Goal: Transaction & Acquisition: Book appointment/travel/reservation

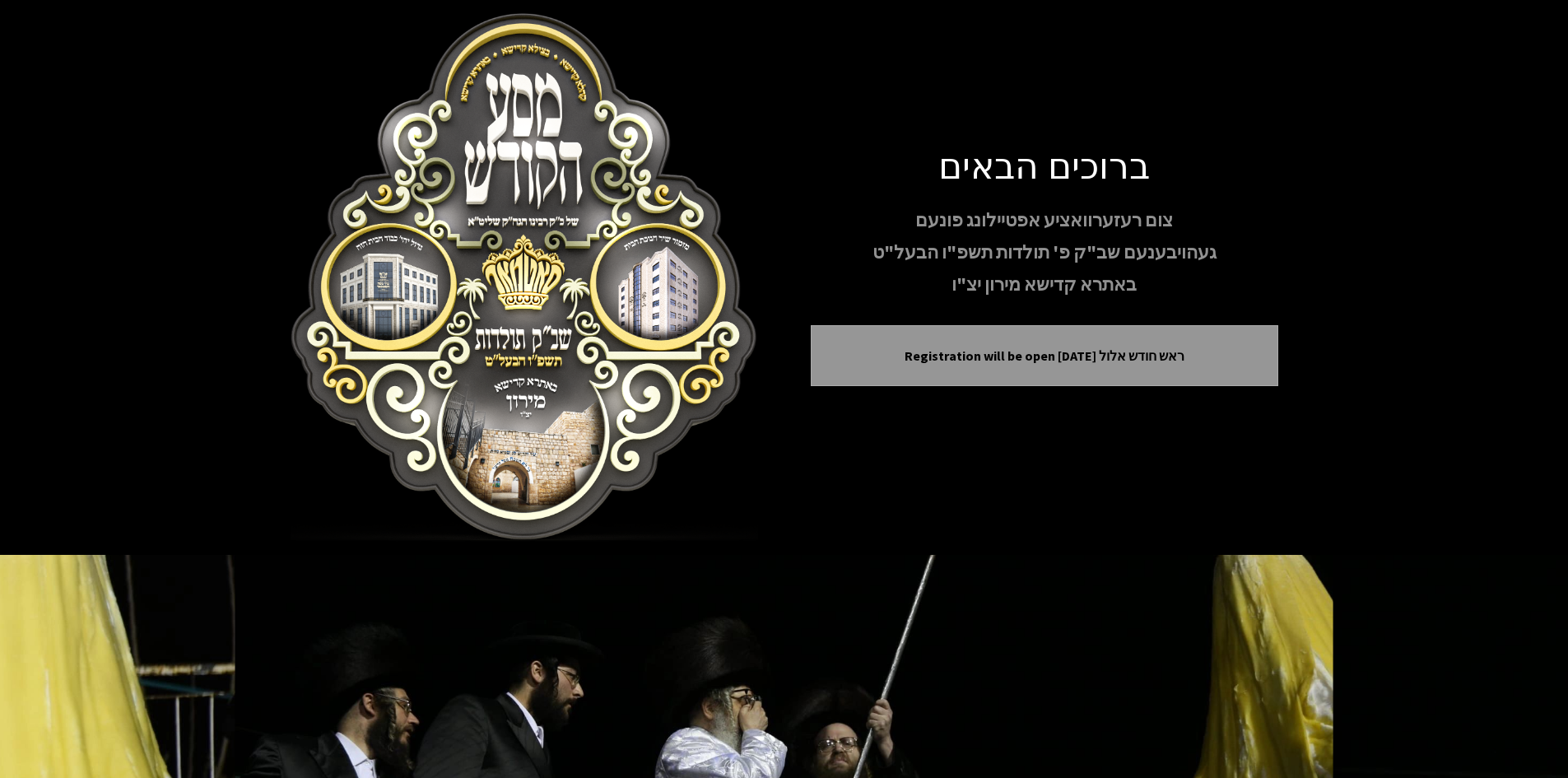
scroll to position [177, 0]
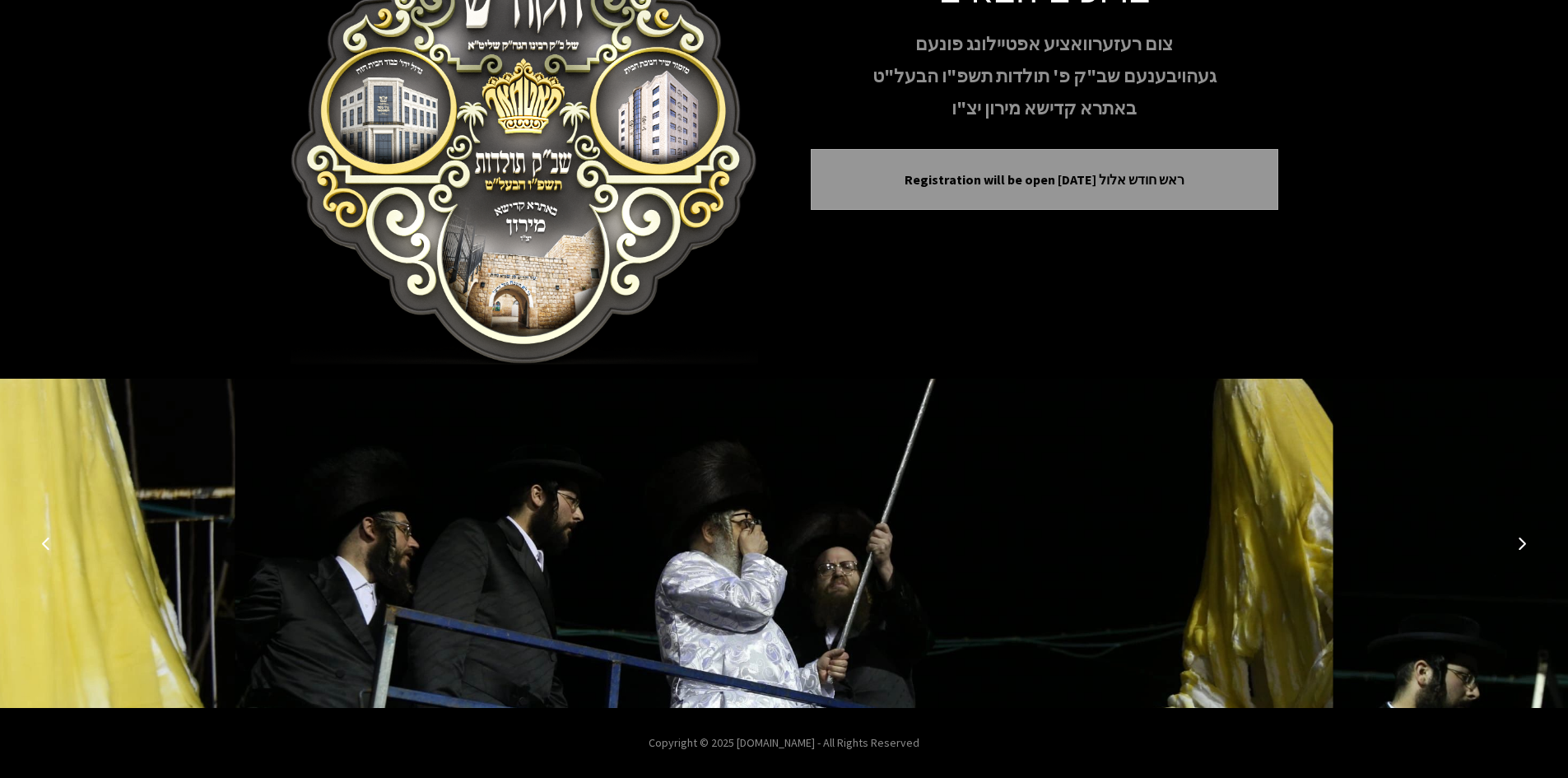
drag, startPoint x: 1264, startPoint y: 447, endPoint x: 1262, endPoint y: 468, distance: 21.1
click at [1520, 544] on icon "Next image" at bounding box center [1521, 543] width 13 height 13
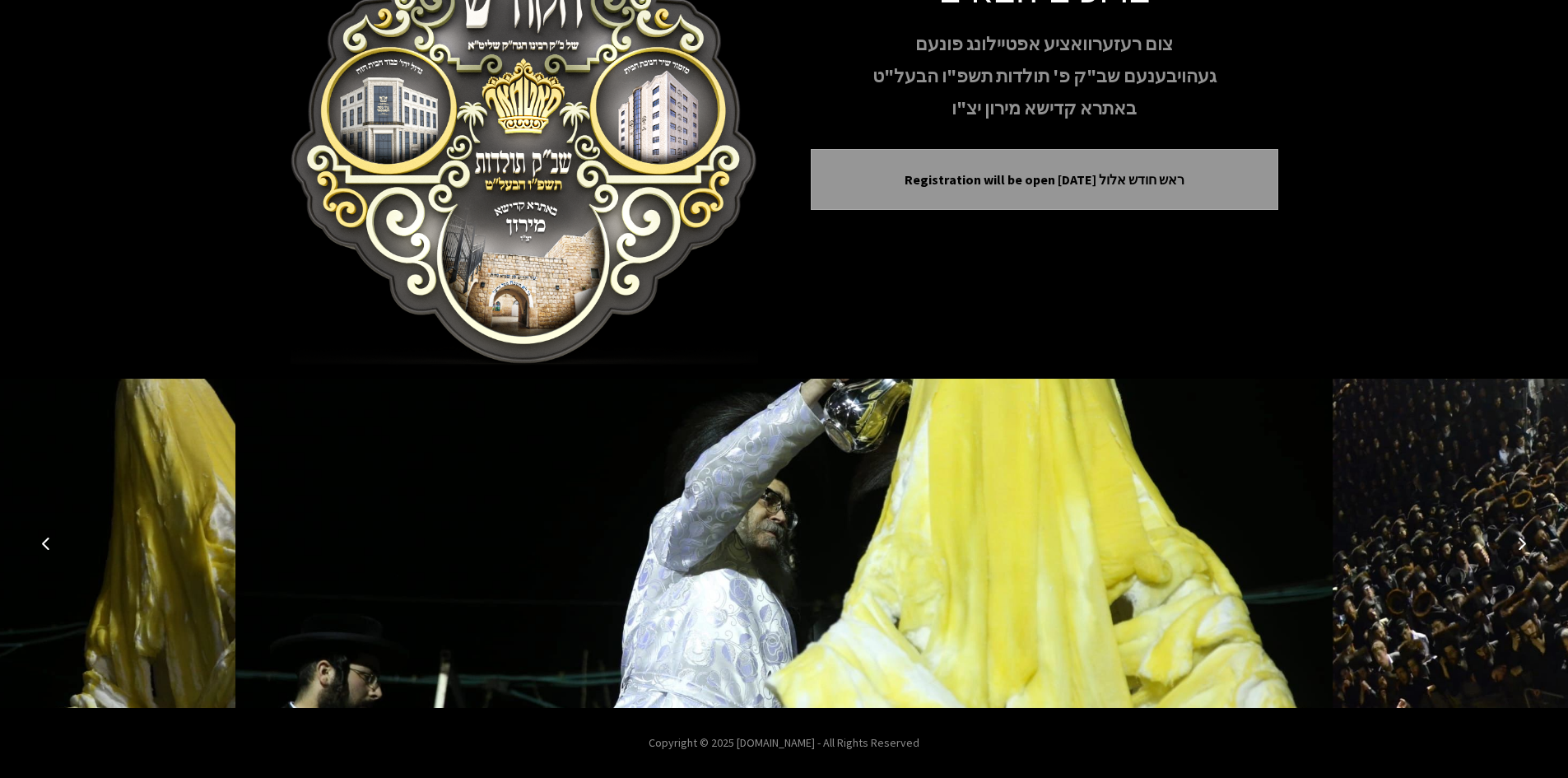
click at [1520, 544] on icon "Next image" at bounding box center [1521, 543] width 13 height 13
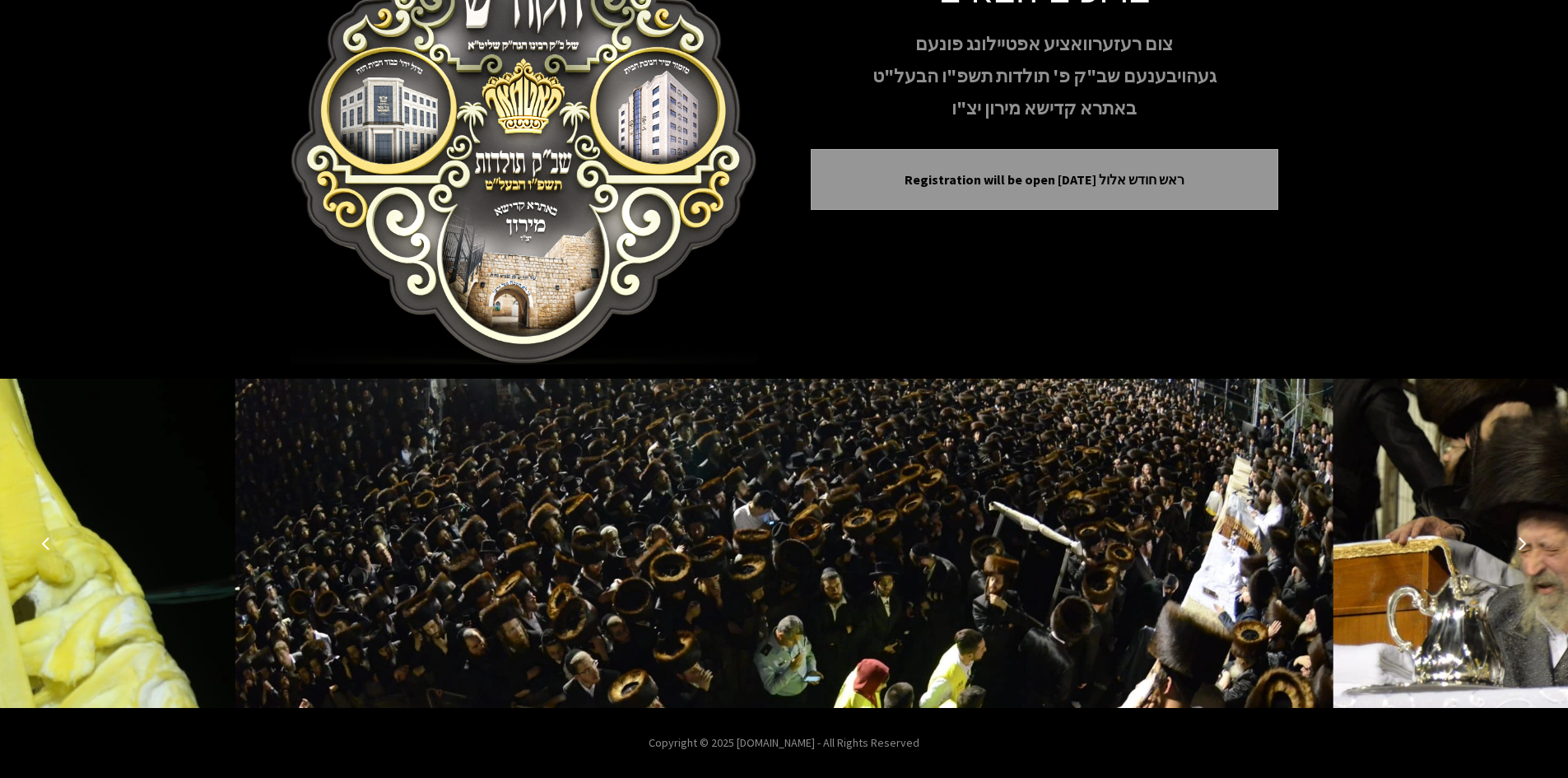
click at [1520, 544] on icon "Next image" at bounding box center [1521, 543] width 13 height 13
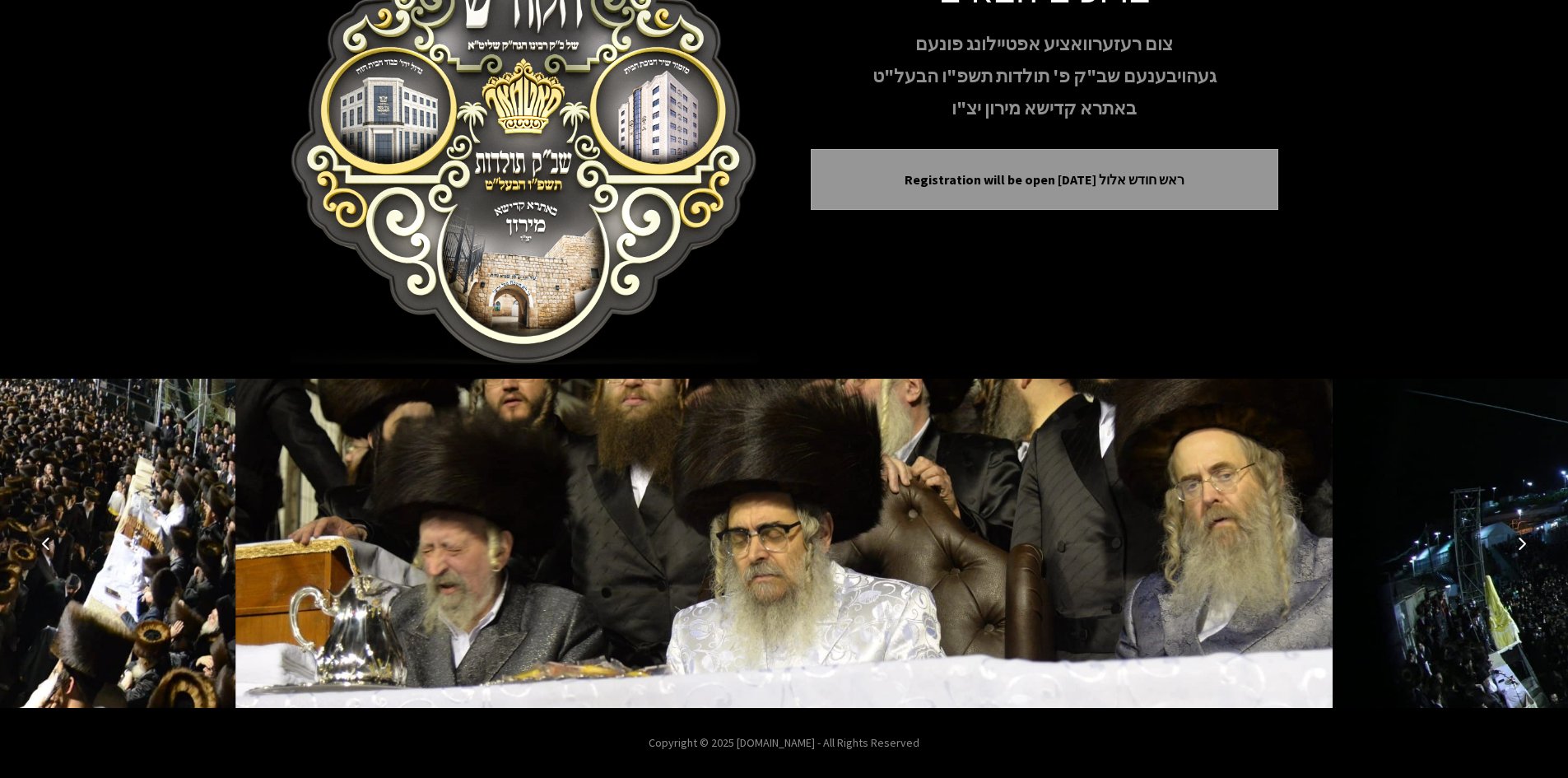
click at [1520, 544] on icon "Next image" at bounding box center [1521, 543] width 13 height 13
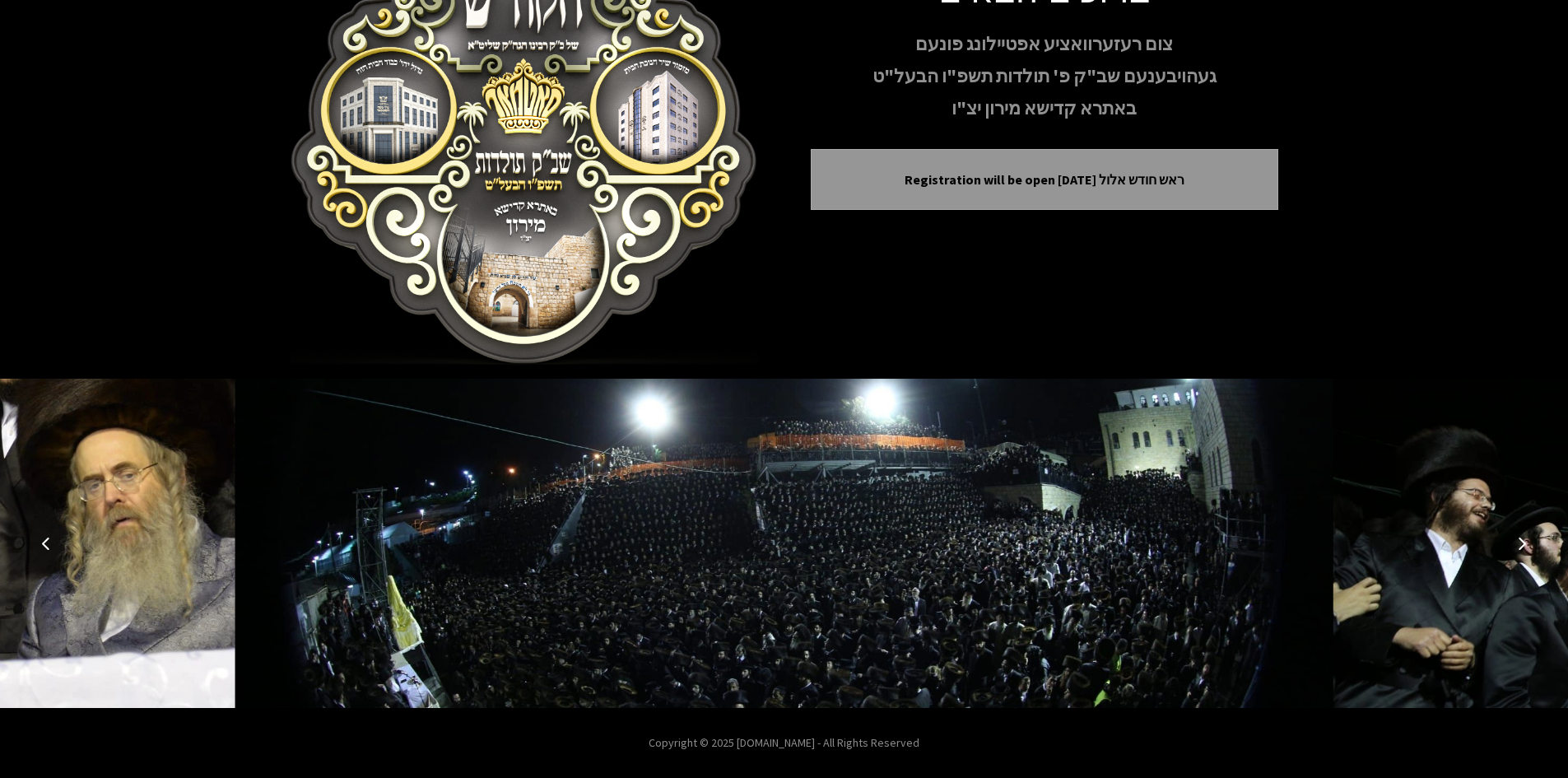
click at [1520, 544] on icon "Next image" at bounding box center [1521, 543] width 13 height 13
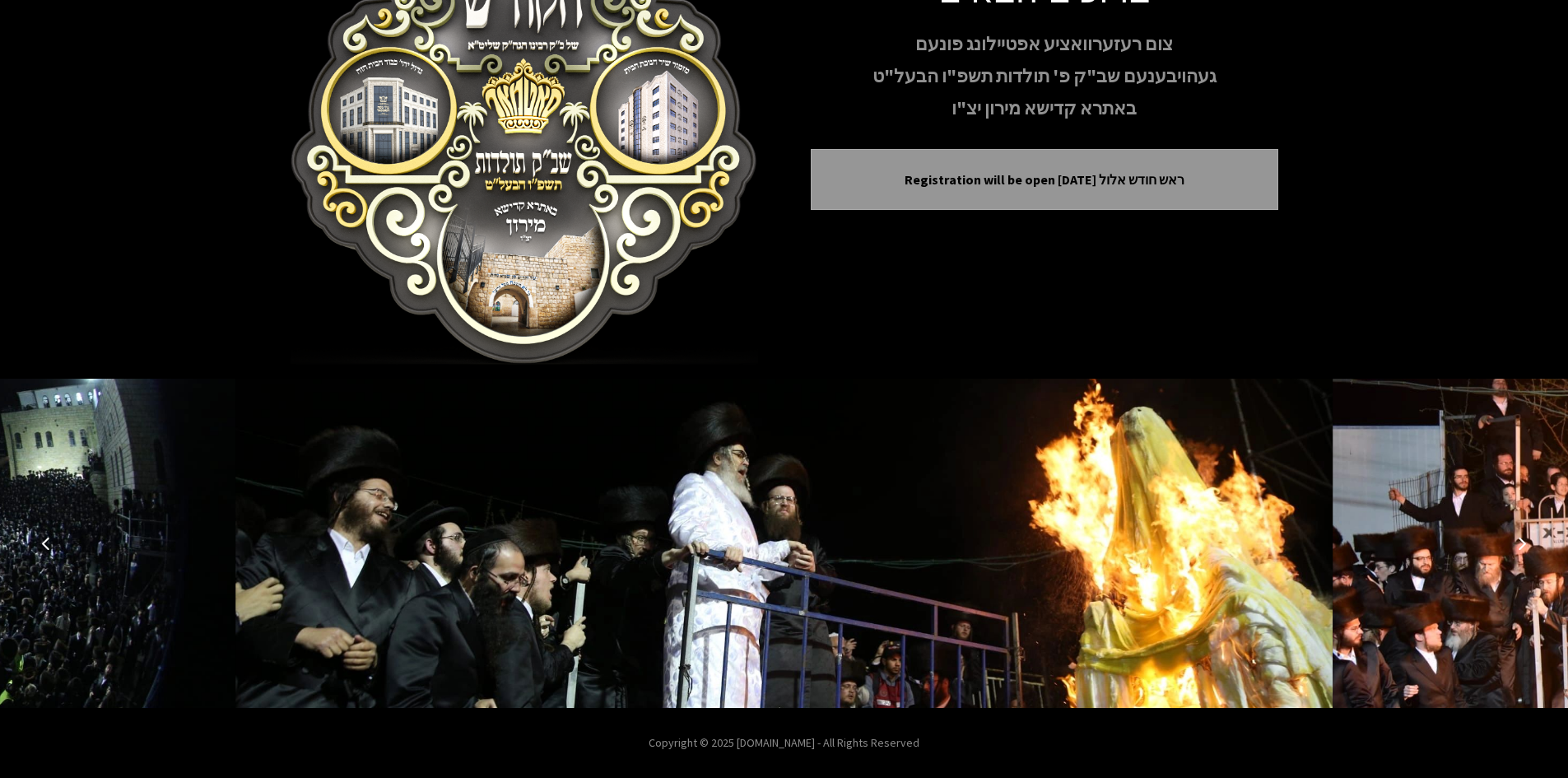
click at [1520, 544] on icon "Next image" at bounding box center [1521, 543] width 13 height 13
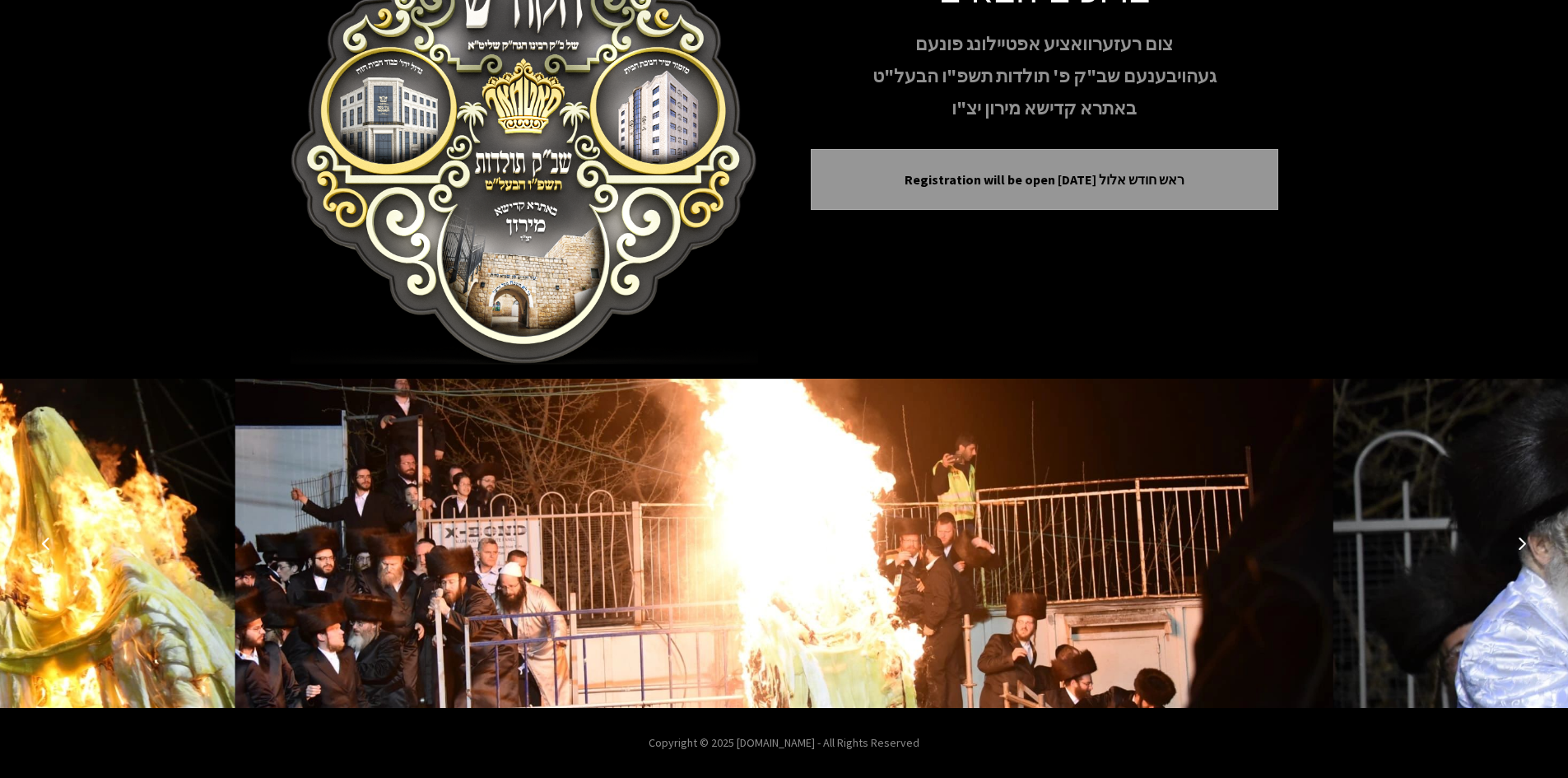
click at [1520, 544] on icon "Next image" at bounding box center [1521, 543] width 13 height 13
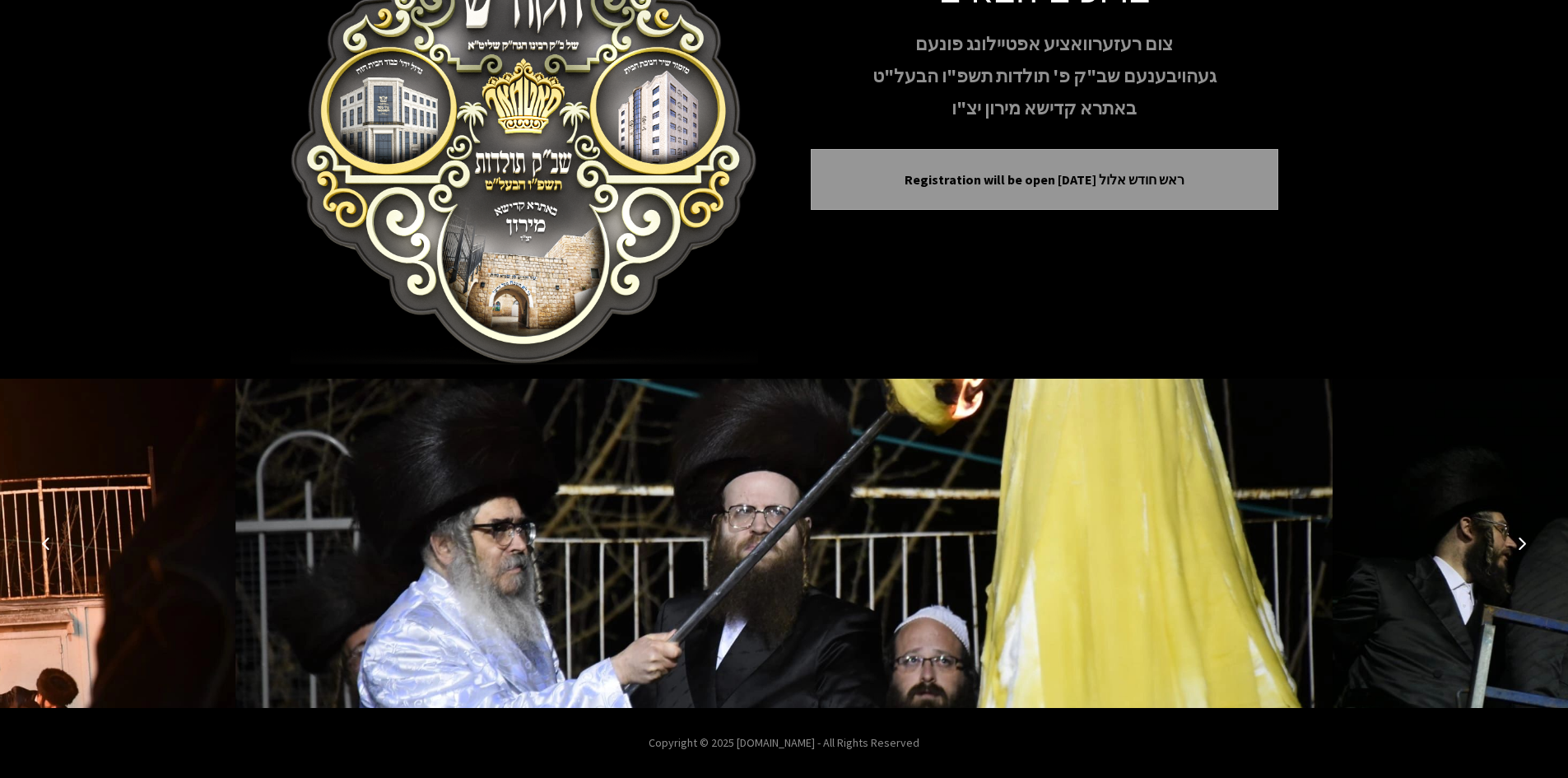
click at [1520, 544] on icon "Next image" at bounding box center [1521, 543] width 13 height 13
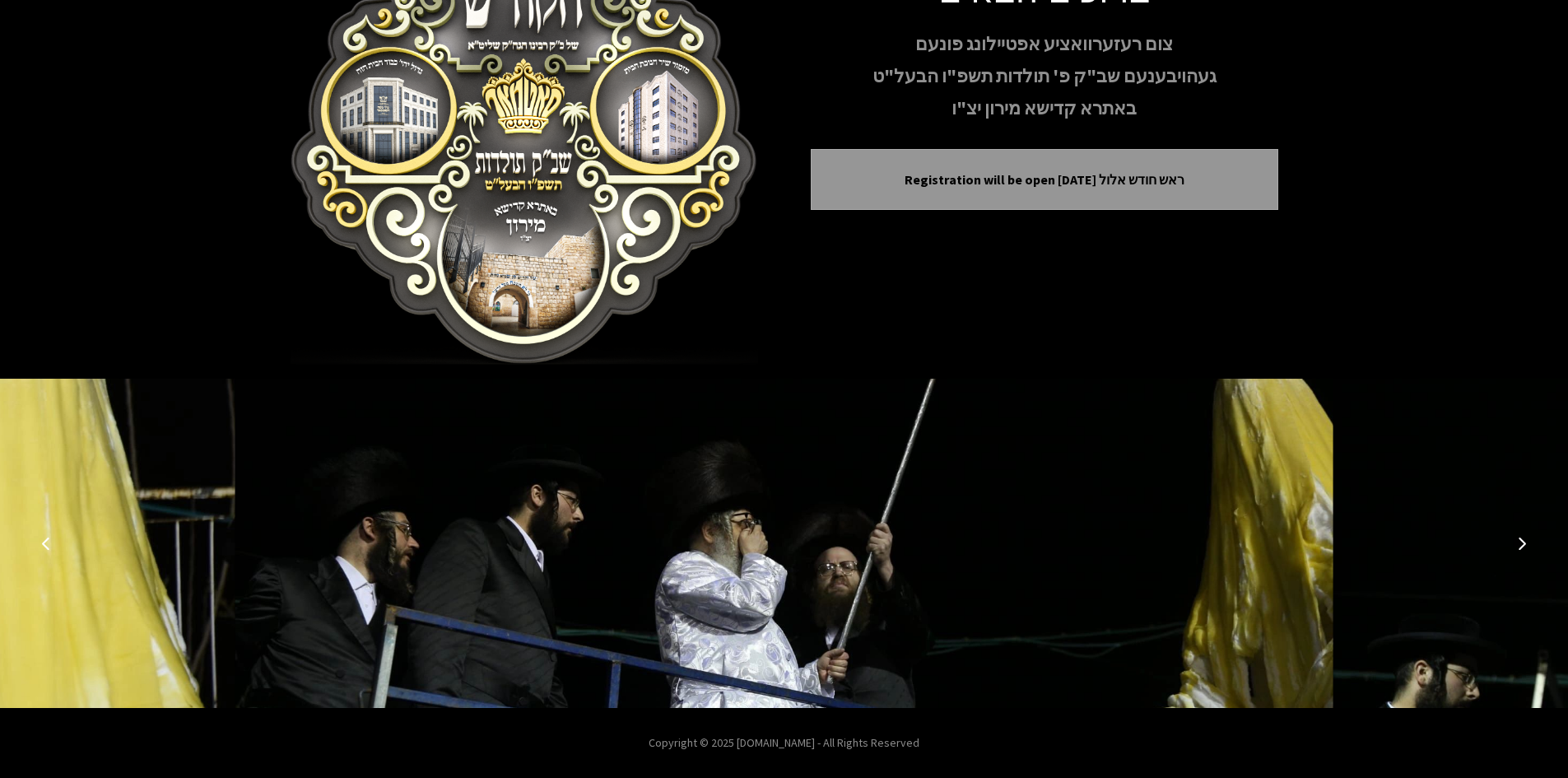
click at [1520, 544] on icon "Next image" at bounding box center [1521, 543] width 13 height 13
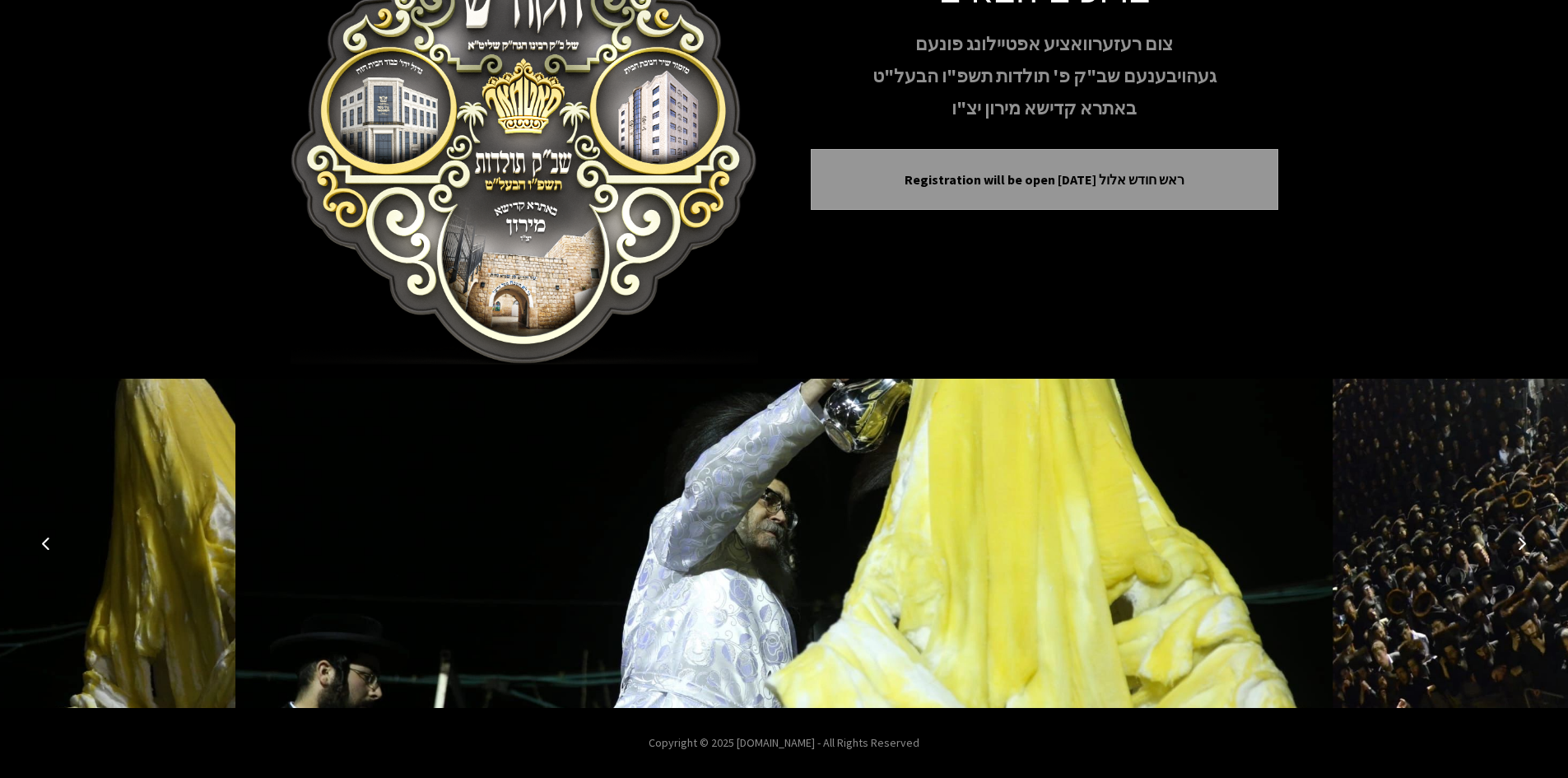
click at [1520, 544] on icon "Next image" at bounding box center [1521, 543] width 13 height 13
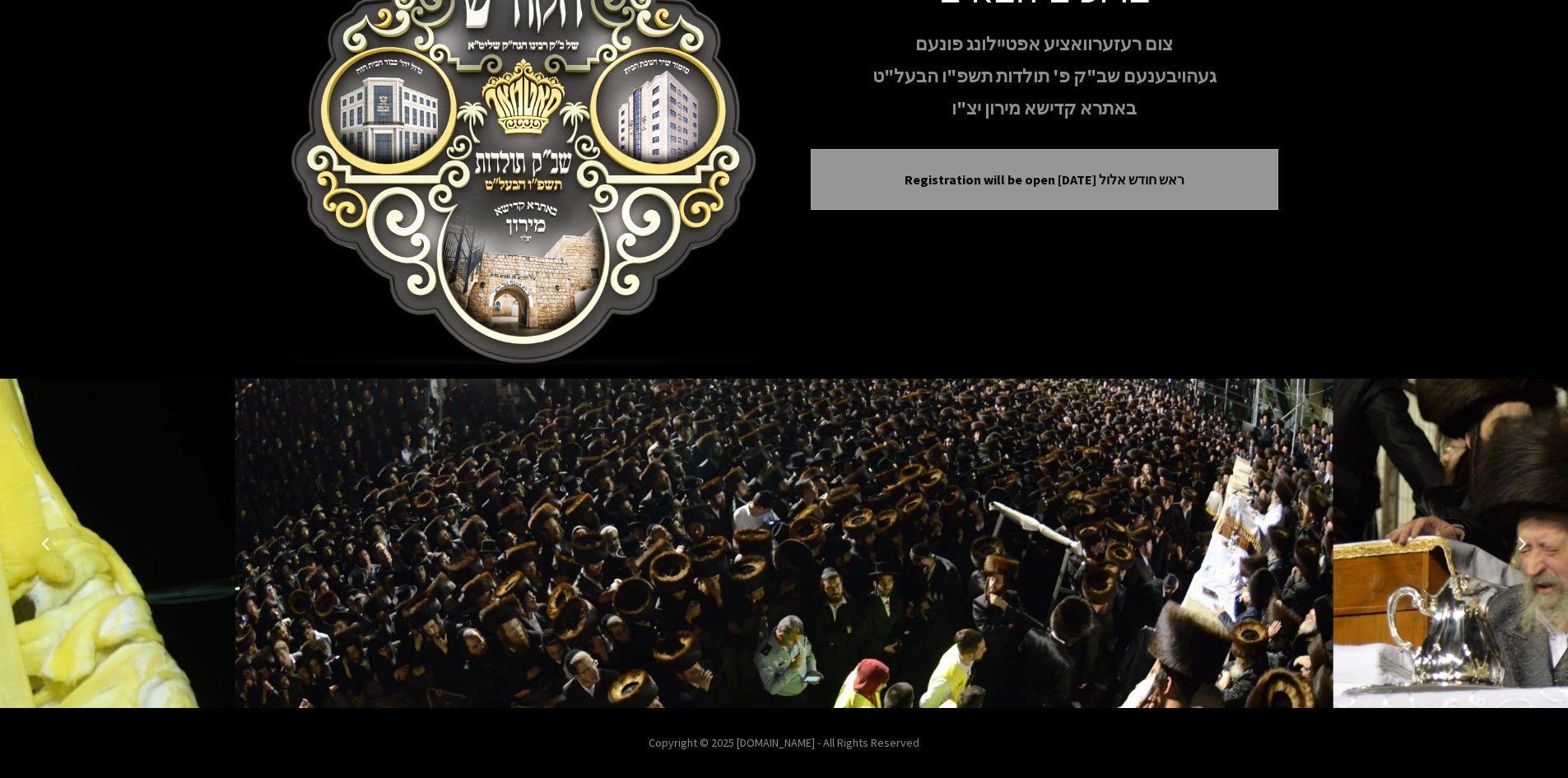
click at [1520, 544] on icon "Next image" at bounding box center [1521, 543] width 13 height 13
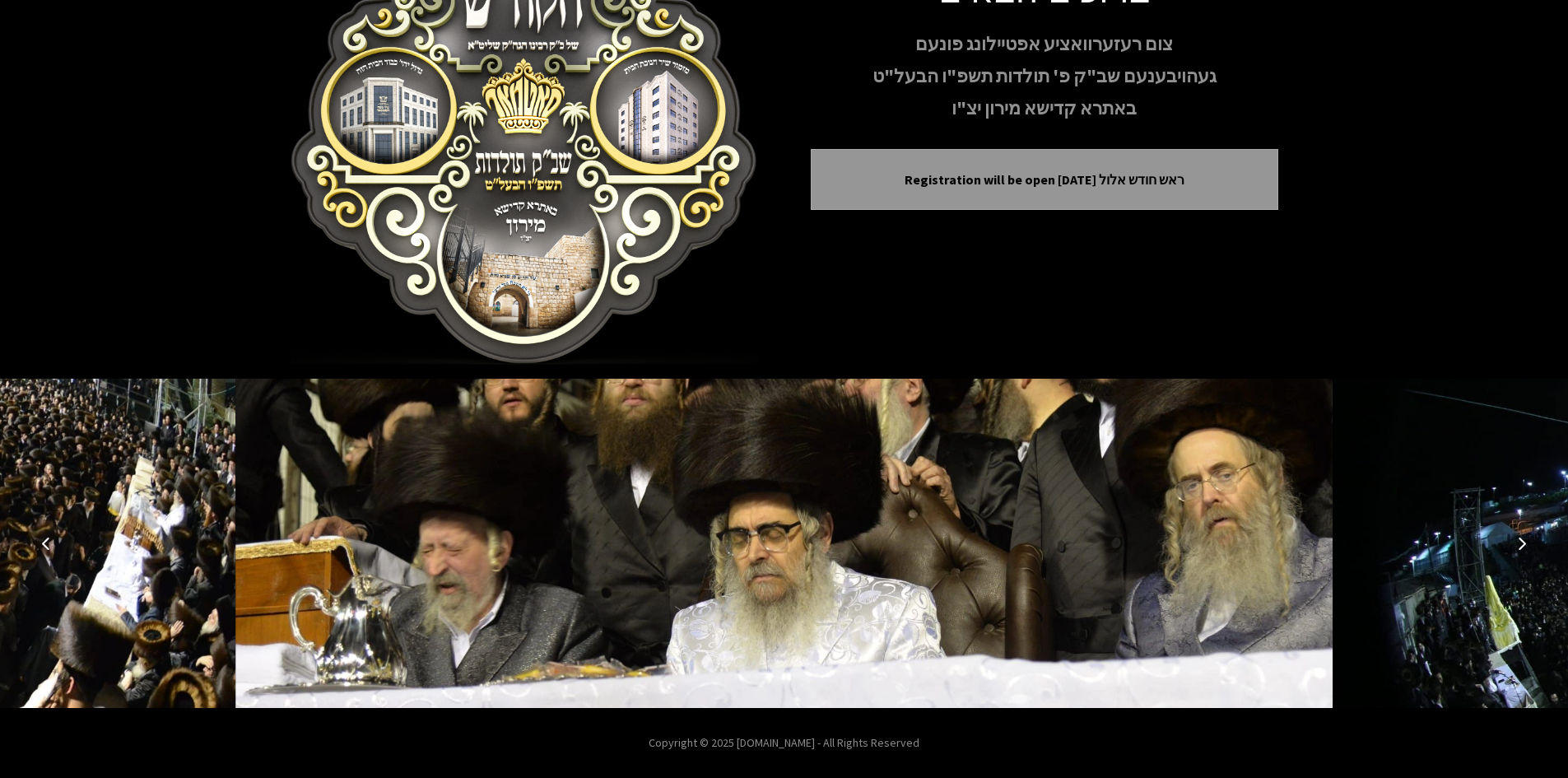
click at [1520, 544] on icon "Next image" at bounding box center [1521, 543] width 13 height 13
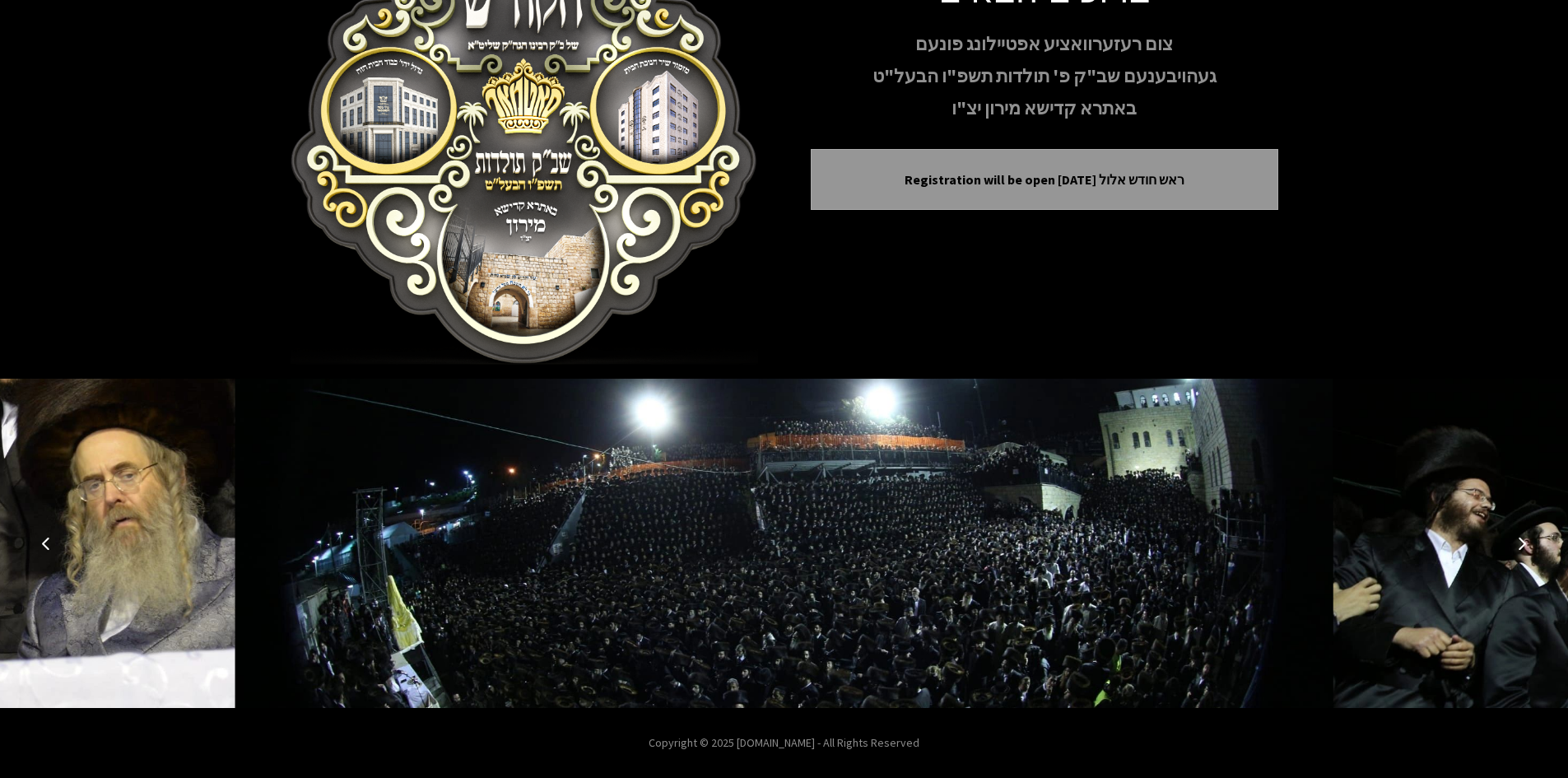
click at [1520, 544] on icon "Next image" at bounding box center [1521, 543] width 13 height 13
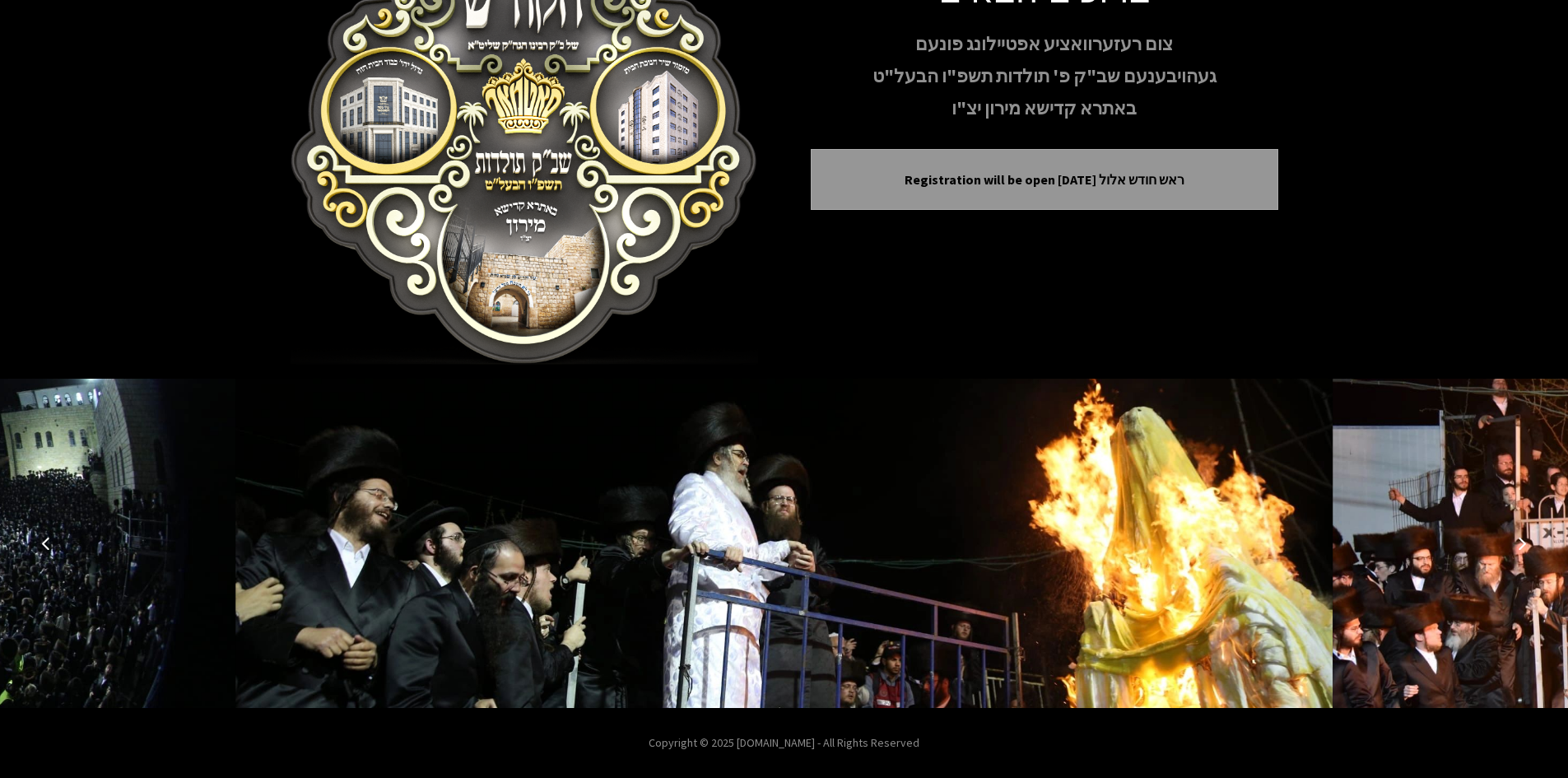
click at [1520, 544] on icon "Next image" at bounding box center [1521, 543] width 13 height 13
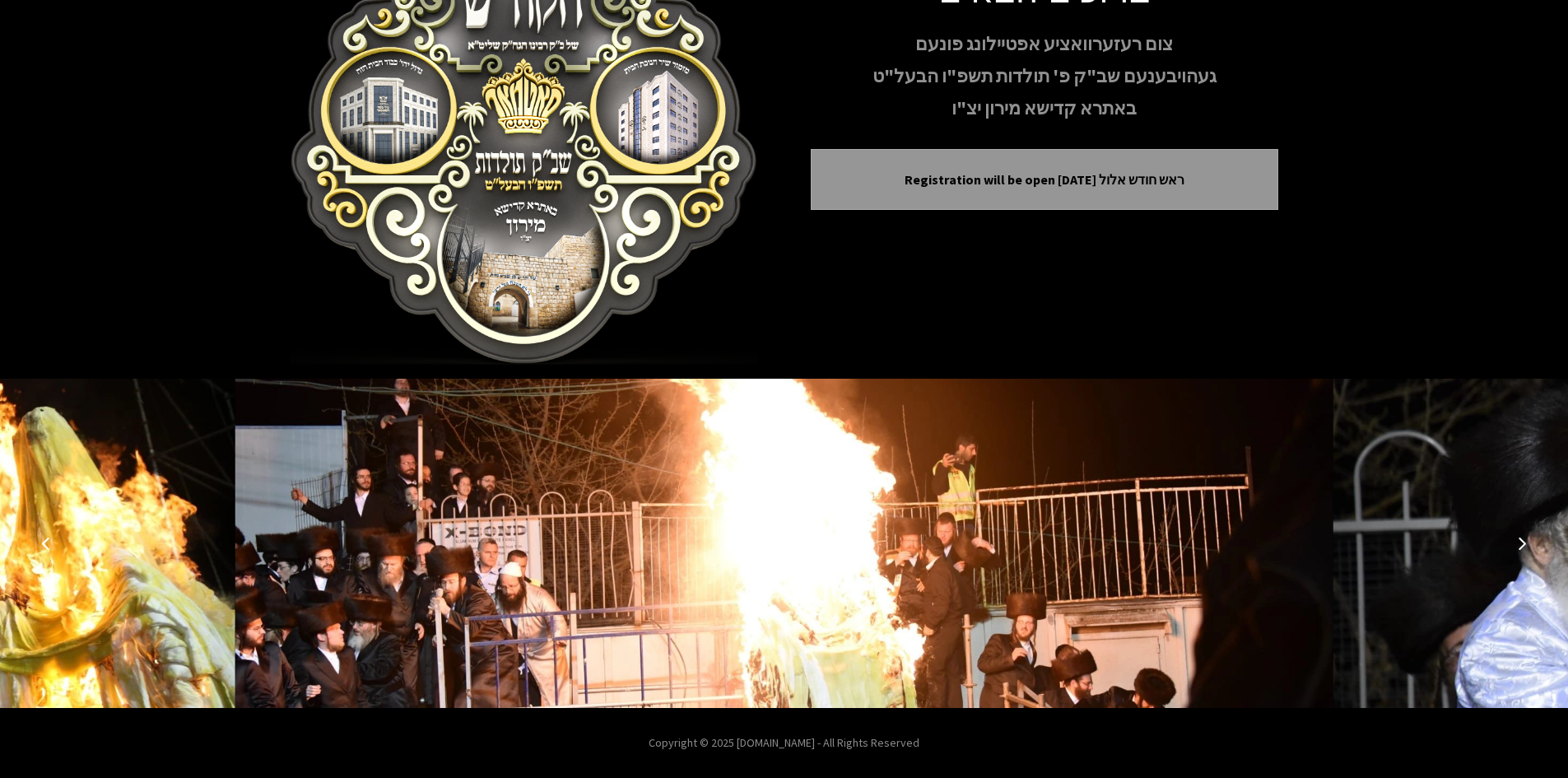
click at [1520, 544] on icon "Next image" at bounding box center [1521, 543] width 13 height 13
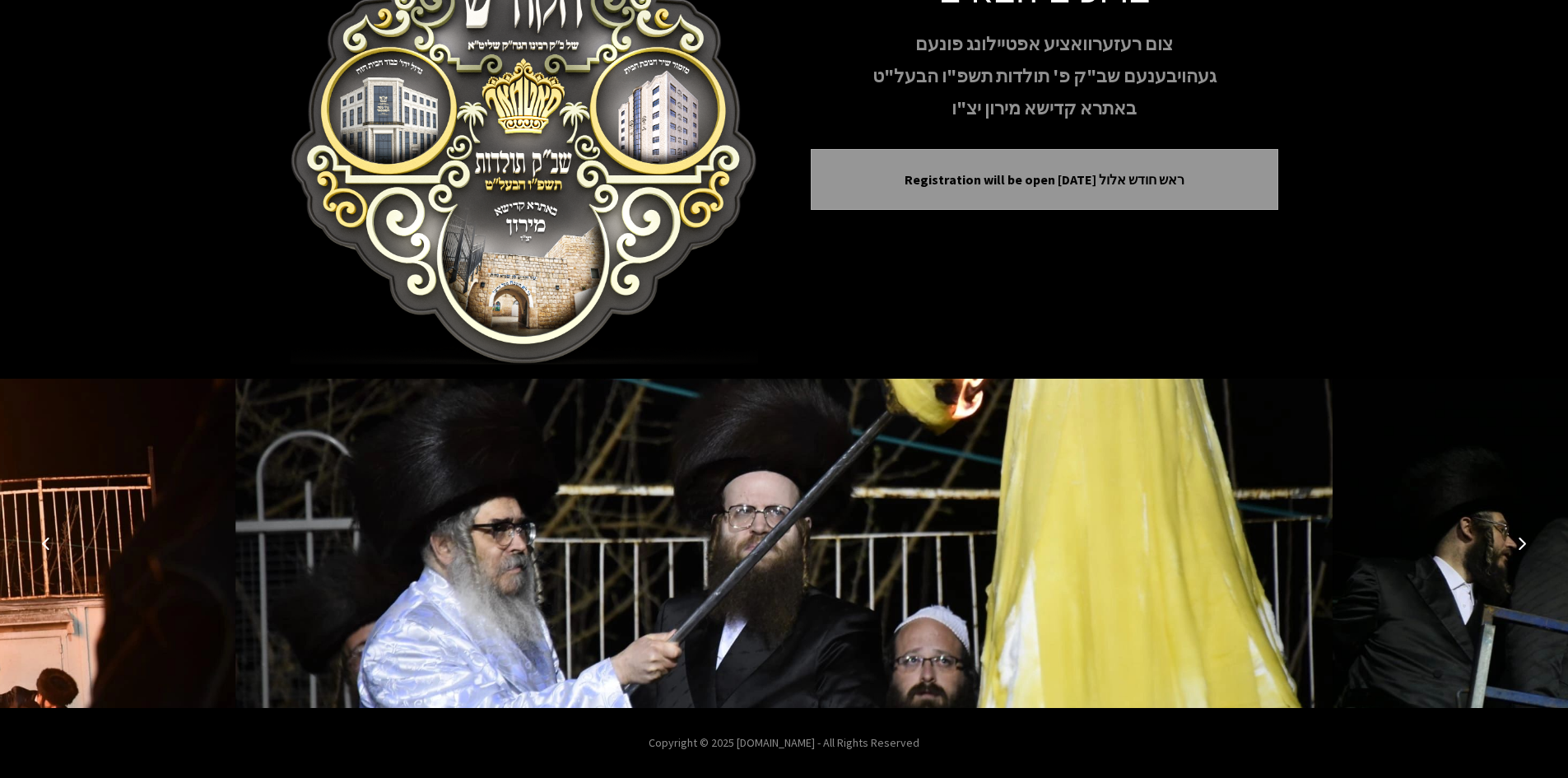
click at [1520, 544] on icon "Next image" at bounding box center [1521, 543] width 13 height 13
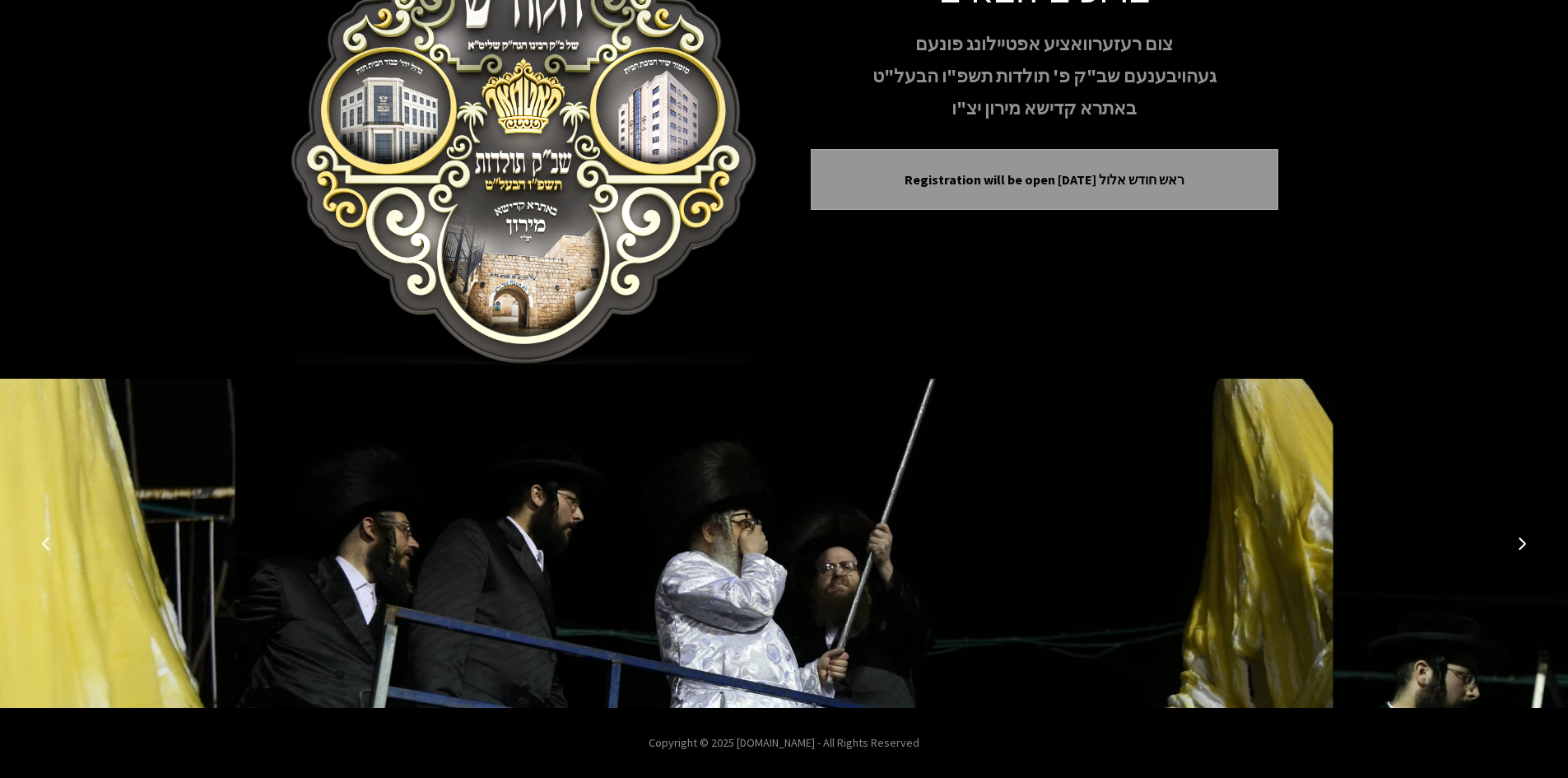
click at [1520, 544] on icon "Next image" at bounding box center [1521, 543] width 13 height 13
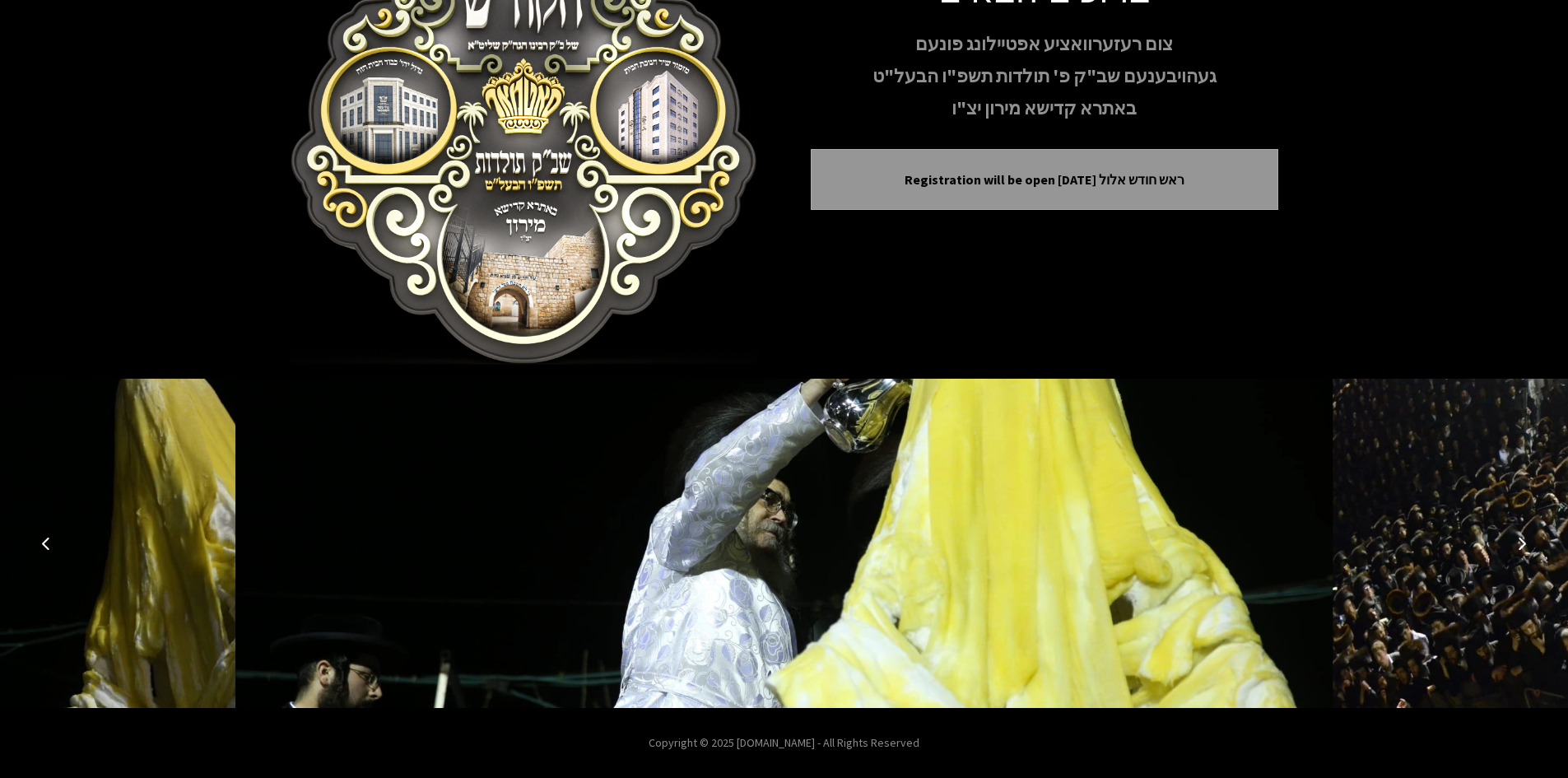
click at [1520, 544] on icon "Next image" at bounding box center [1521, 543] width 13 height 13
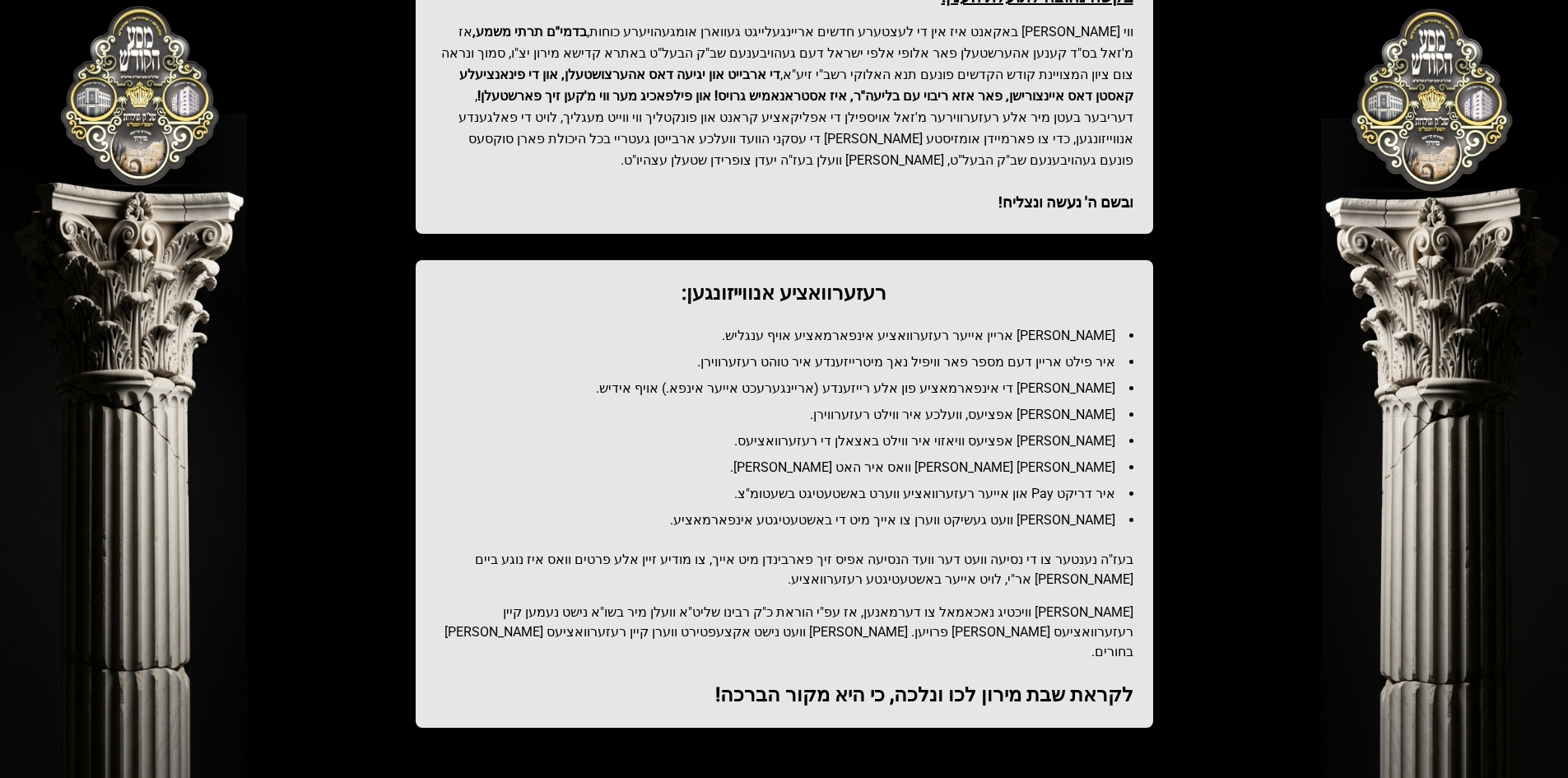
scroll to position [686, 0]
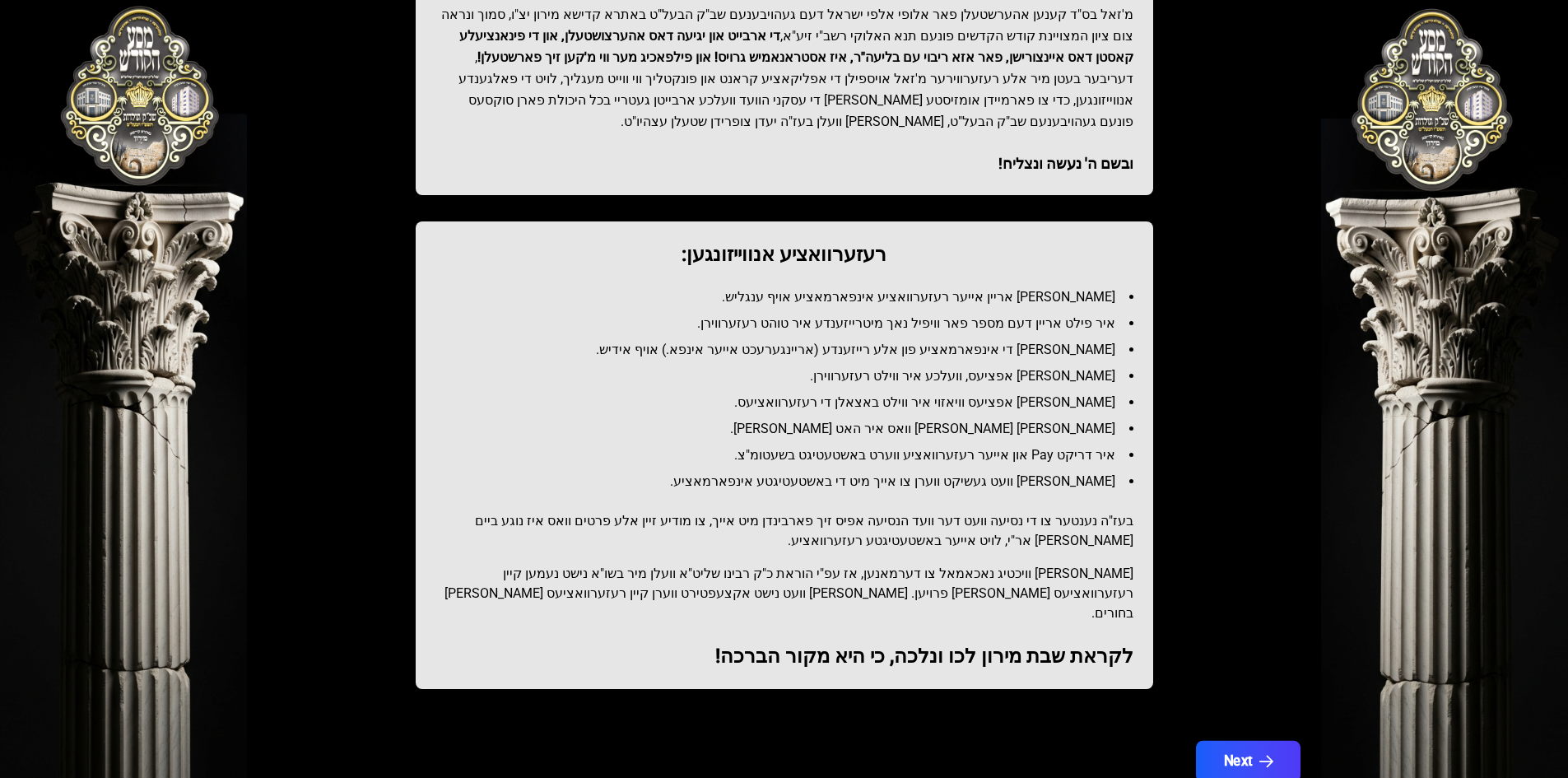
click at [1238, 741] on button "Next" at bounding box center [1248, 761] width 105 height 41
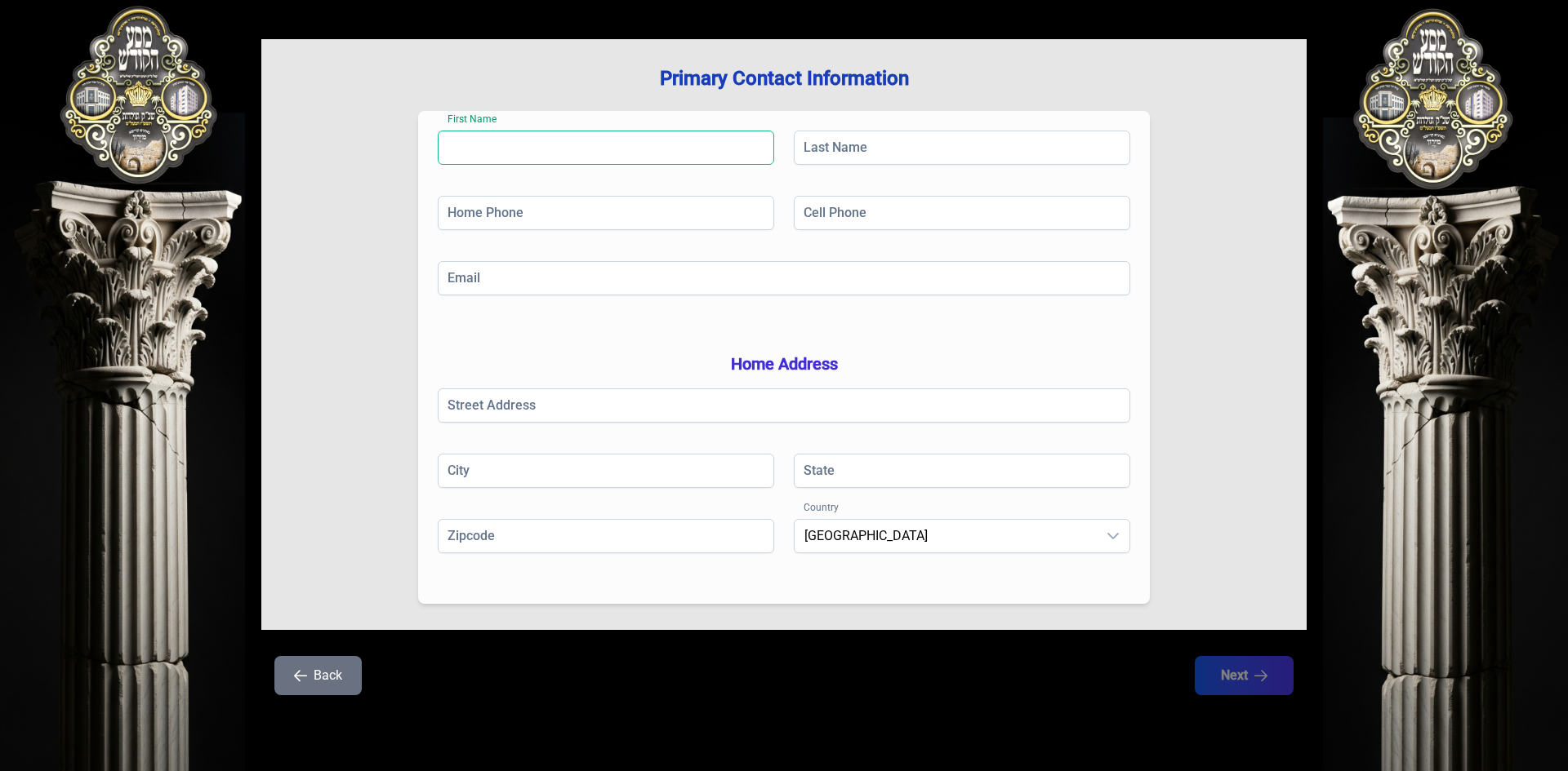
click at [519, 146] on input "First Name" at bounding box center [606, 147] width 337 height 35
type input "**********"
click at [833, 164] on input "Last Name" at bounding box center [962, 147] width 337 height 35
type input "******"
click at [711, 191] on div "**********" at bounding box center [783, 163] width 692 height 65
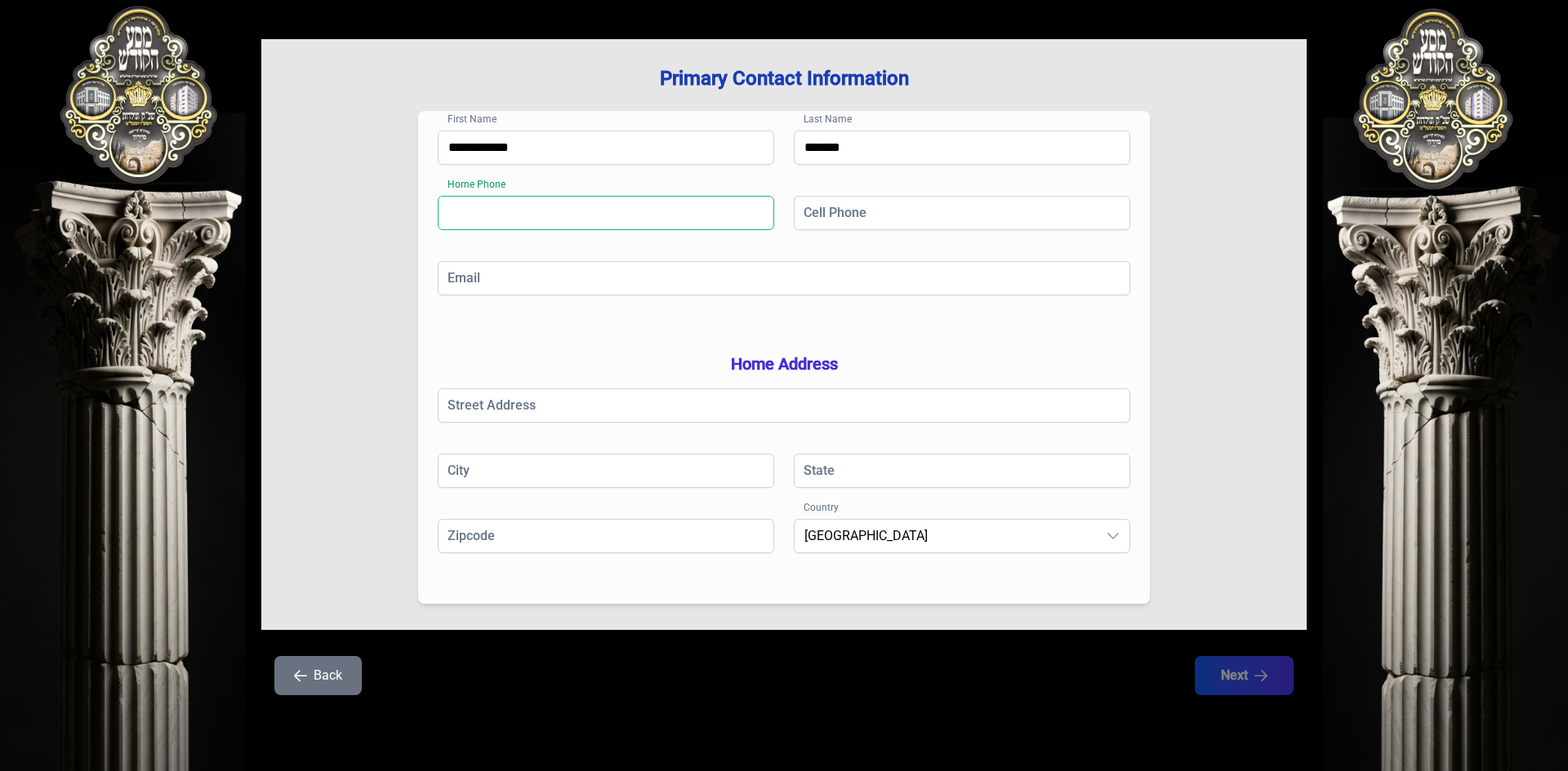
click at [718, 203] on input "Home Phone" at bounding box center [606, 213] width 337 height 35
type input "**********"
click at [934, 234] on div "Cell Phone" at bounding box center [962, 216] width 337 height 40
drag, startPoint x: 926, startPoint y: 224, endPoint x: 904, endPoint y: 266, distance: 47.4
click at [904, 266] on div "**********" at bounding box center [783, 357] width 732 height 493
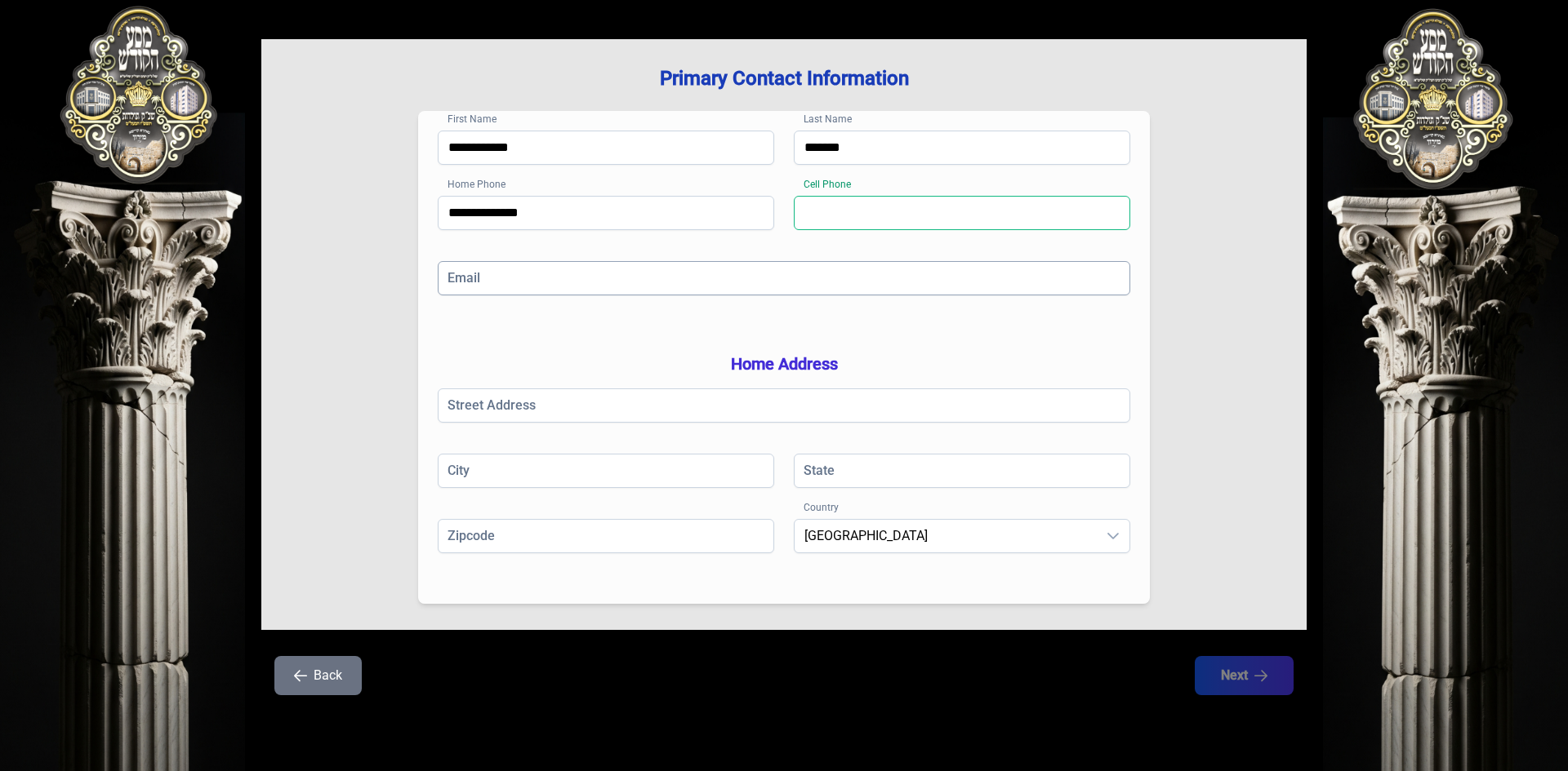
type input "**********"
click at [823, 292] on input "Email" at bounding box center [783, 278] width 692 height 35
type input "**********"
click at [662, 416] on input "Street Address" at bounding box center [783, 406] width 692 height 35
type input "*"
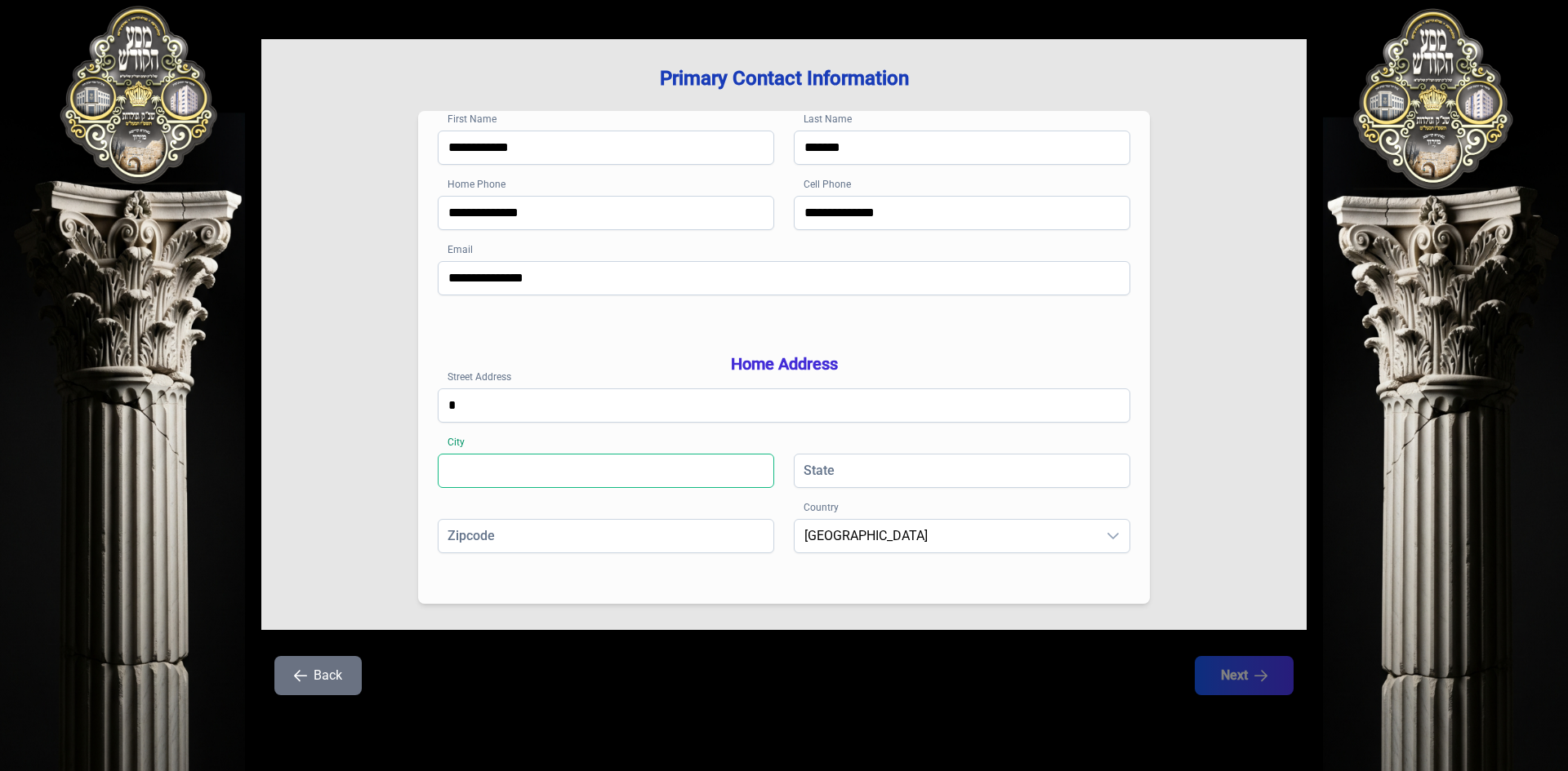
click at [626, 485] on input "City" at bounding box center [606, 471] width 337 height 35
type input "****"
drag, startPoint x: 878, startPoint y: 479, endPoint x: 855, endPoint y: 533, distance: 58.7
click at [856, 532] on div "**********" at bounding box center [783, 357] width 732 height 493
type input "**"
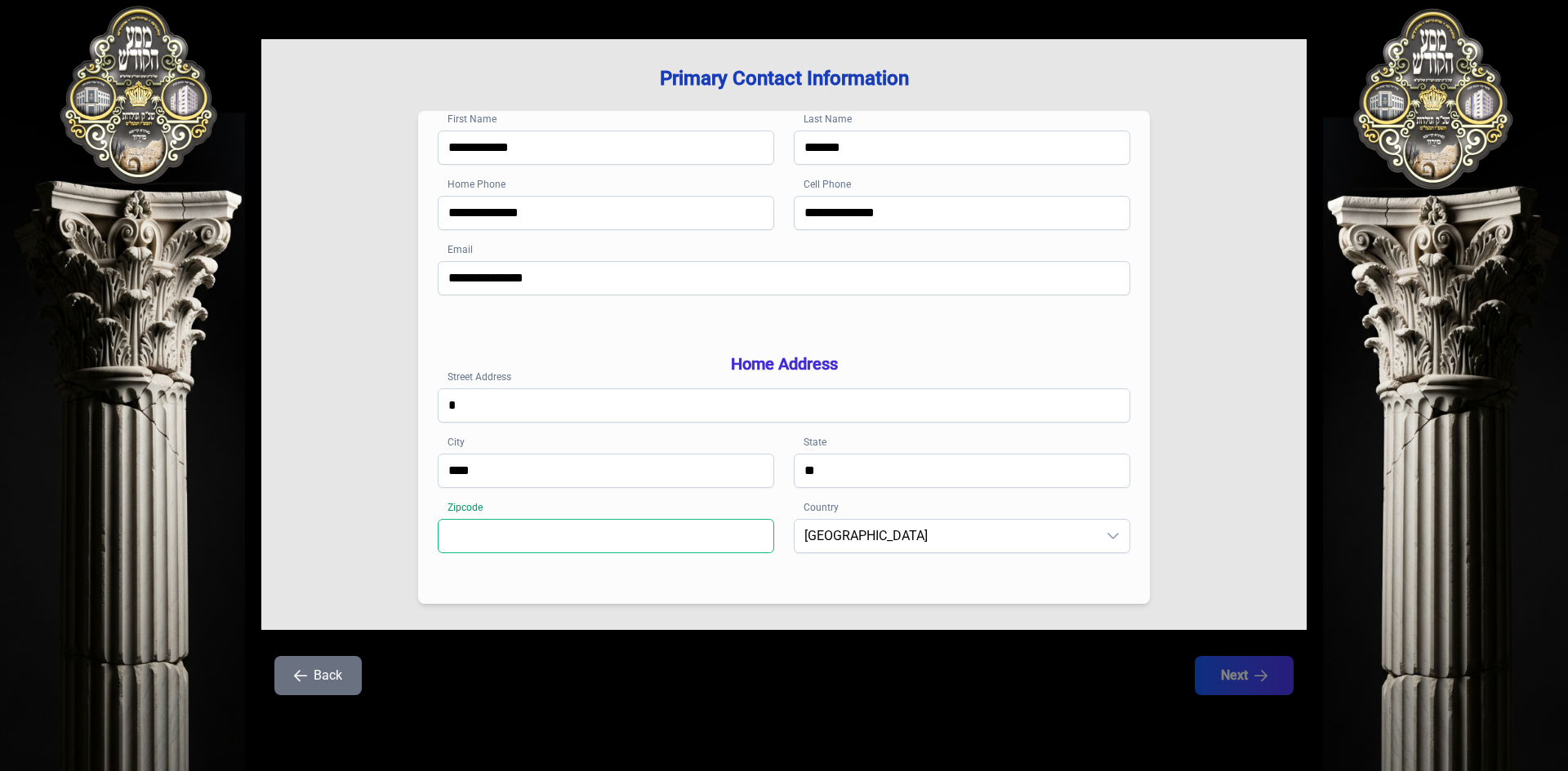
click at [709, 535] on input "Zipcode" at bounding box center [606, 536] width 337 height 35
type input "*****"
click at [1228, 697] on div "Back Next" at bounding box center [784, 685] width 1045 height 58
click at [1219, 678] on button "Next" at bounding box center [1244, 676] width 99 height 40
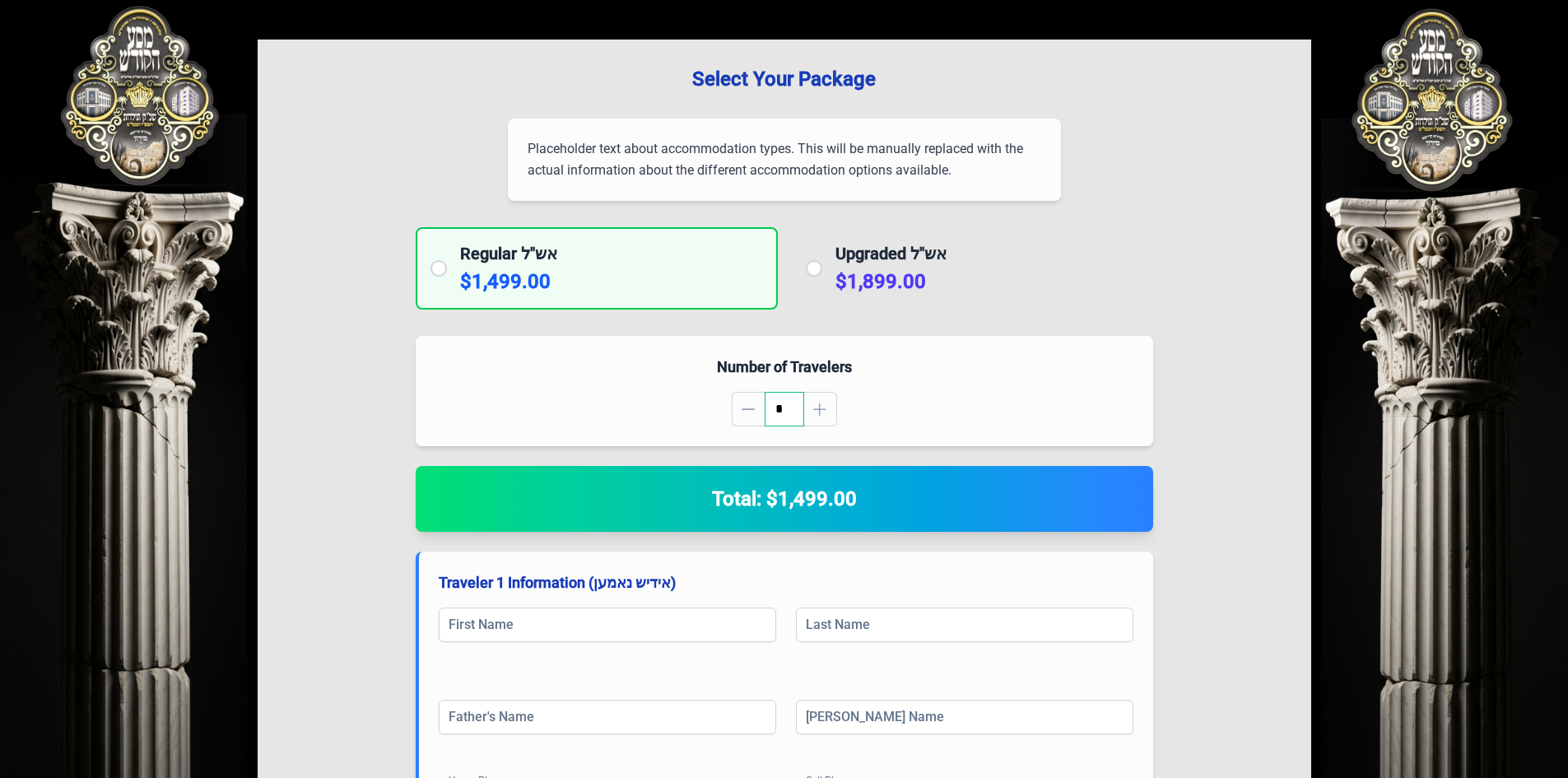
drag, startPoint x: 788, startPoint y: 413, endPoint x: 774, endPoint y: 411, distance: 14.1
click at [774, 411] on input "*" at bounding box center [784, 409] width 40 height 35
click at [828, 410] on button "button" at bounding box center [820, 409] width 33 height 35
click at [835, 403] on button "button" at bounding box center [820, 409] width 33 height 35
click at [828, 404] on button "button" at bounding box center [820, 409] width 33 height 35
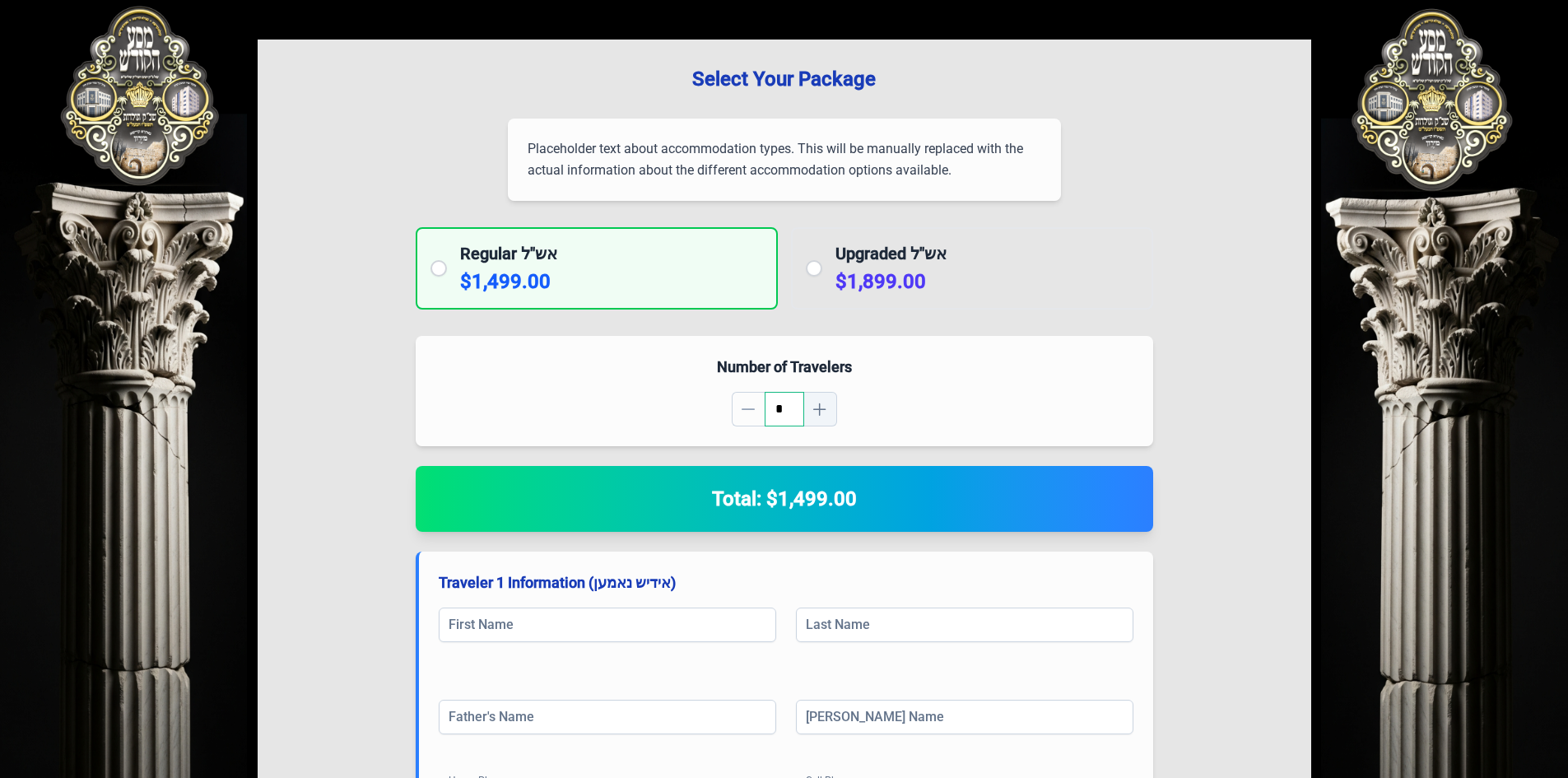
click at [818, 410] on span "button" at bounding box center [819, 408] width 13 height 13
click at [815, 411] on span "button" at bounding box center [819, 408] width 13 height 13
click at [745, 420] on button "button" at bounding box center [748, 409] width 33 height 35
click at [748, 413] on span "button" at bounding box center [748, 408] width 13 height 13
click at [860, 336] on div "**********" at bounding box center [784, 560] width 1054 height 1042
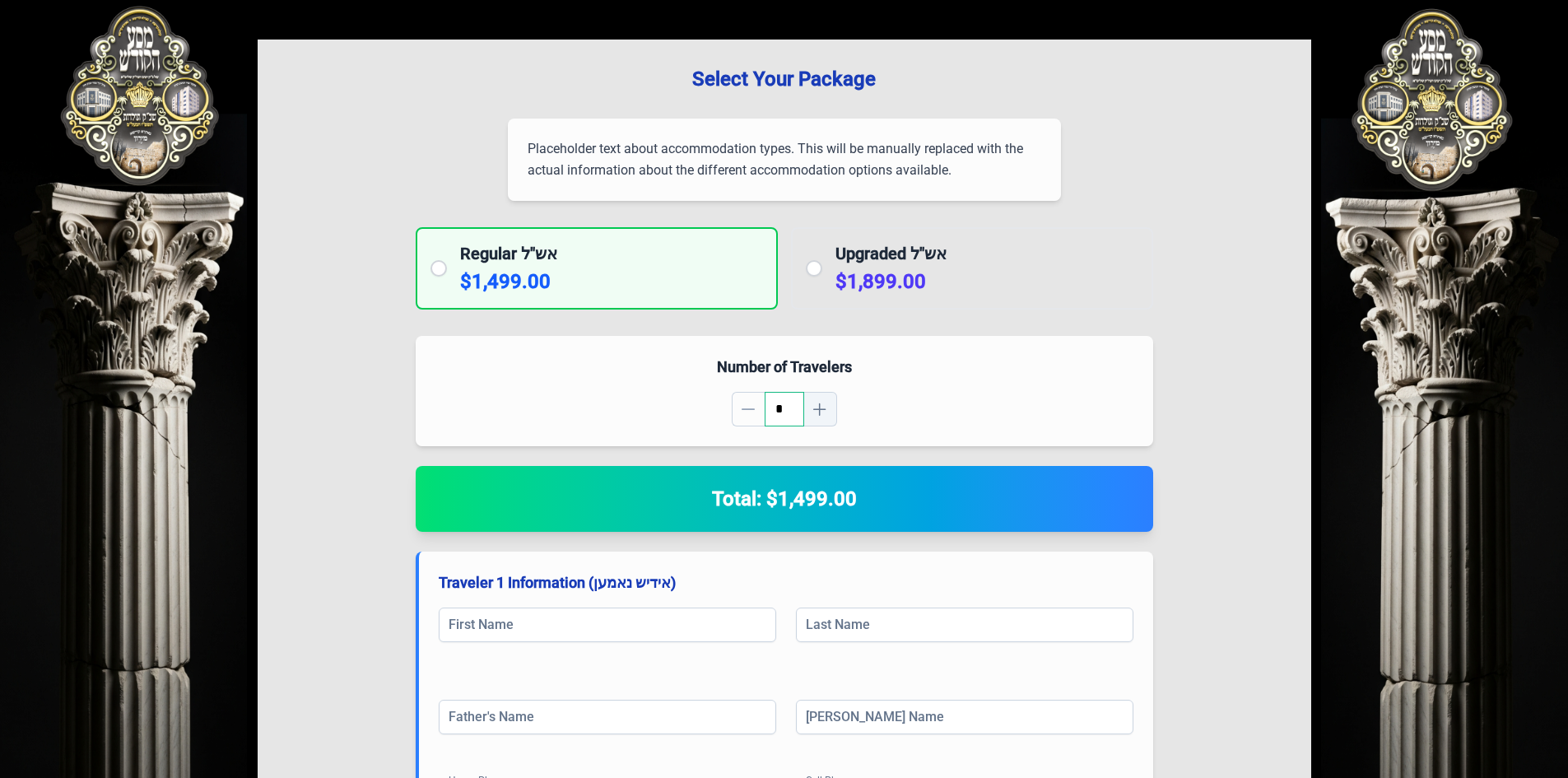
click at [829, 408] on button "button" at bounding box center [820, 409] width 33 height 35
click at [830, 408] on button "button" at bounding box center [820, 409] width 33 height 35
click at [824, 411] on button "button" at bounding box center [820, 409] width 33 height 35
click at [816, 413] on span "button" at bounding box center [819, 408] width 13 height 13
click at [818, 413] on span "button" at bounding box center [819, 408] width 13 height 13
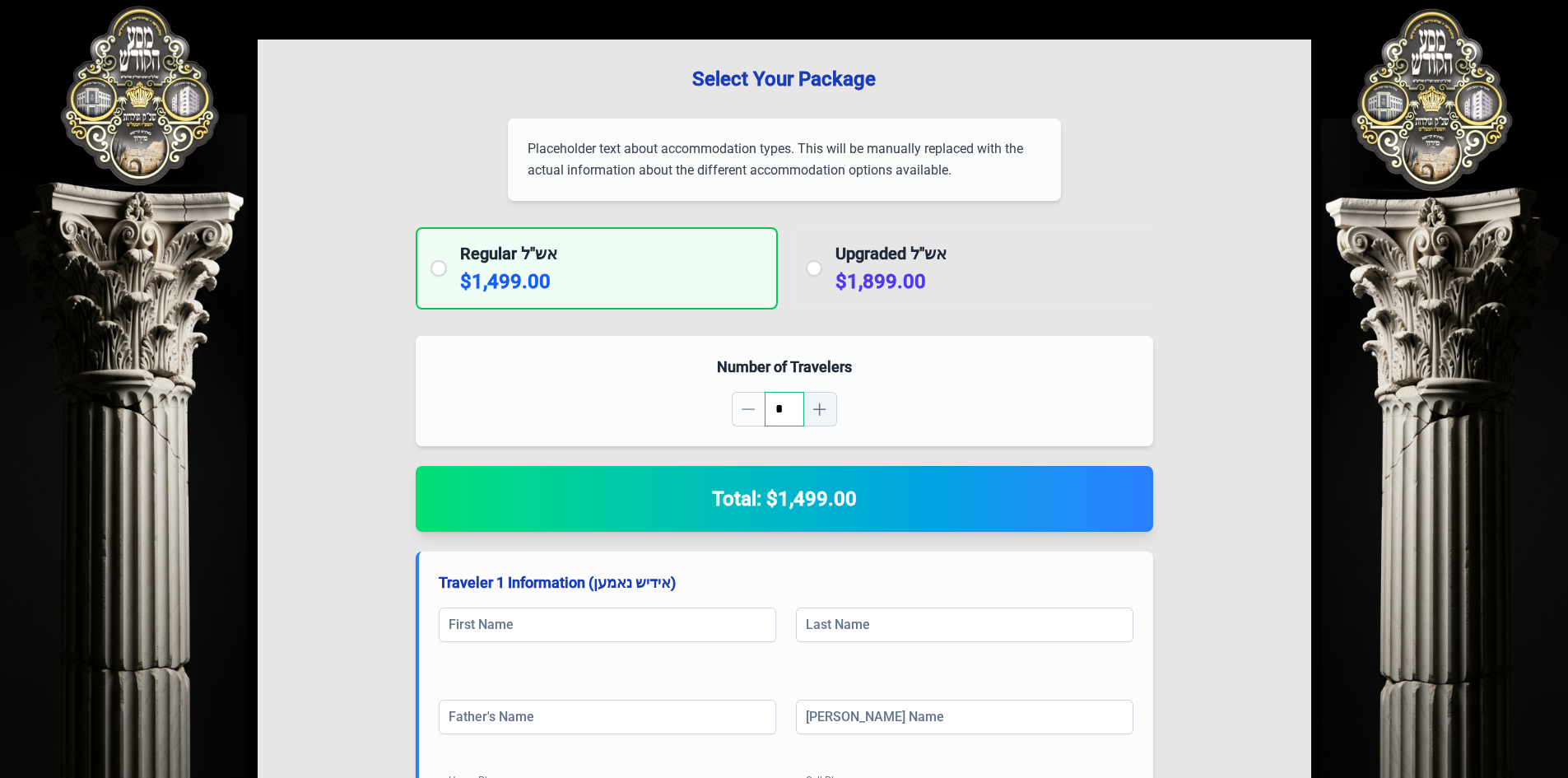
click at [821, 413] on span "button" at bounding box center [819, 408] width 13 height 13
click at [820, 412] on span "button" at bounding box center [819, 408] width 13 height 13
click at [821, 412] on span "button" at bounding box center [819, 408] width 13 height 13
click at [763, 411] on button "button" at bounding box center [748, 409] width 33 height 35
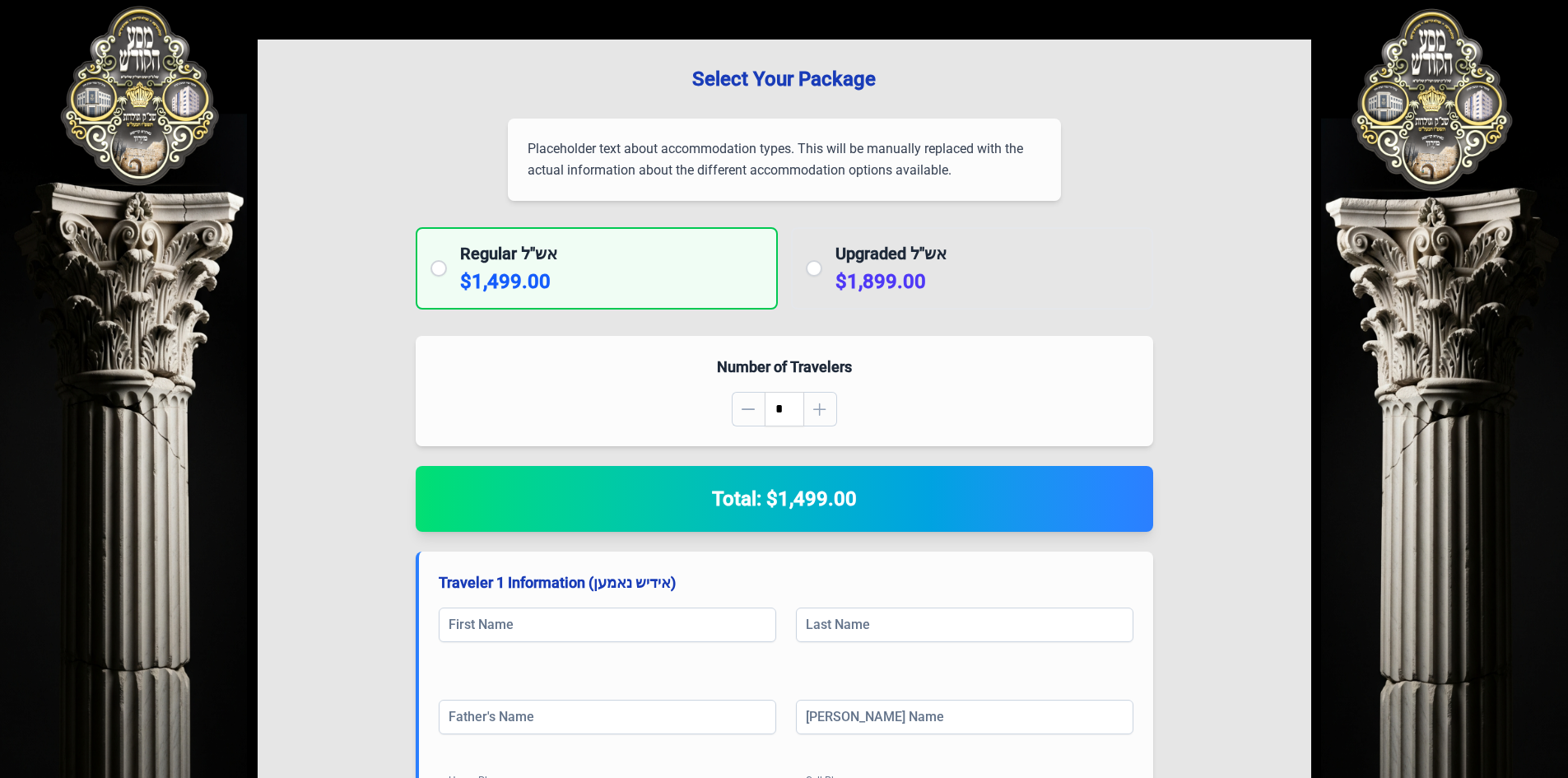
click at [458, 273] on div "Regular אש"ל $1,499.00" at bounding box center [597, 269] width 362 height 82
click at [673, 318] on div "**********" at bounding box center [784, 560] width 1054 height 1042
click at [794, 284] on div "Upgraded אש"ל $1,899.00" at bounding box center [972, 269] width 362 height 82
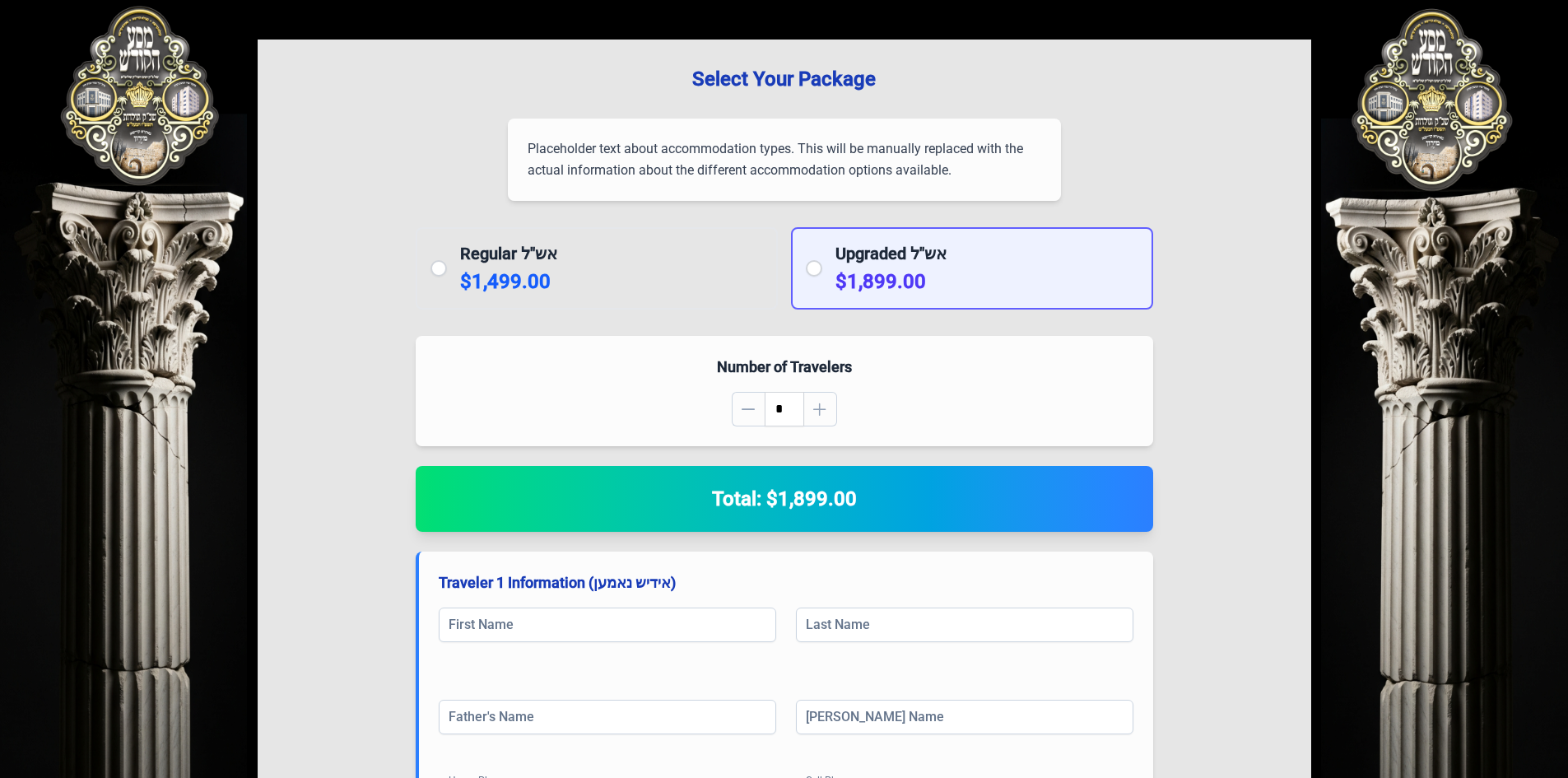
click at [732, 308] on div "Regular אש"ל $1,499.00" at bounding box center [597, 269] width 362 height 82
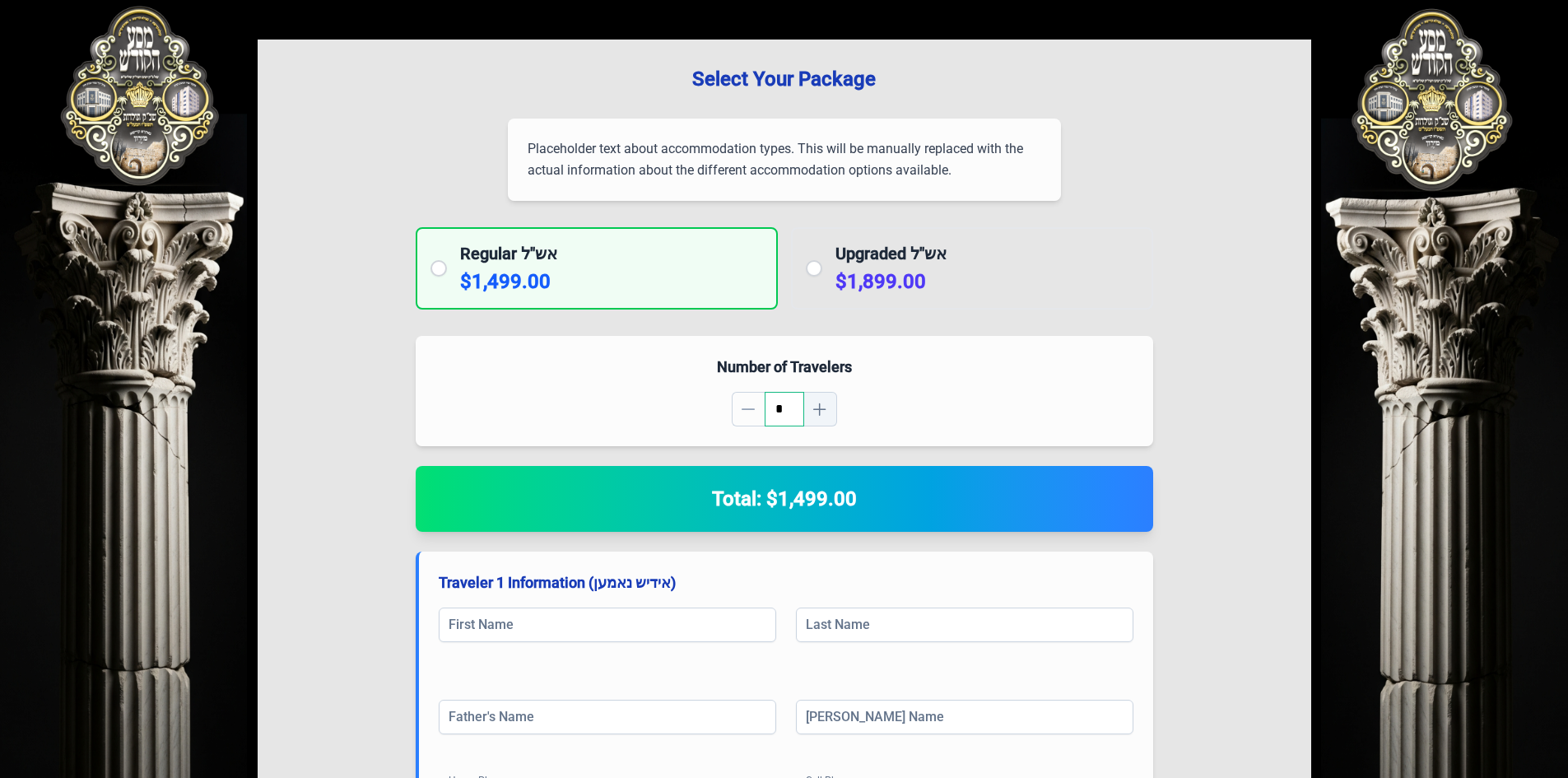
click at [822, 411] on span "button" at bounding box center [819, 408] width 13 height 13
click at [824, 411] on span "button" at bounding box center [819, 408] width 13 height 13
click at [824, 410] on span "button" at bounding box center [819, 408] width 13 height 13
click at [825, 410] on span "button" at bounding box center [819, 408] width 13 height 13
click at [826, 409] on button "button" at bounding box center [820, 409] width 33 height 35
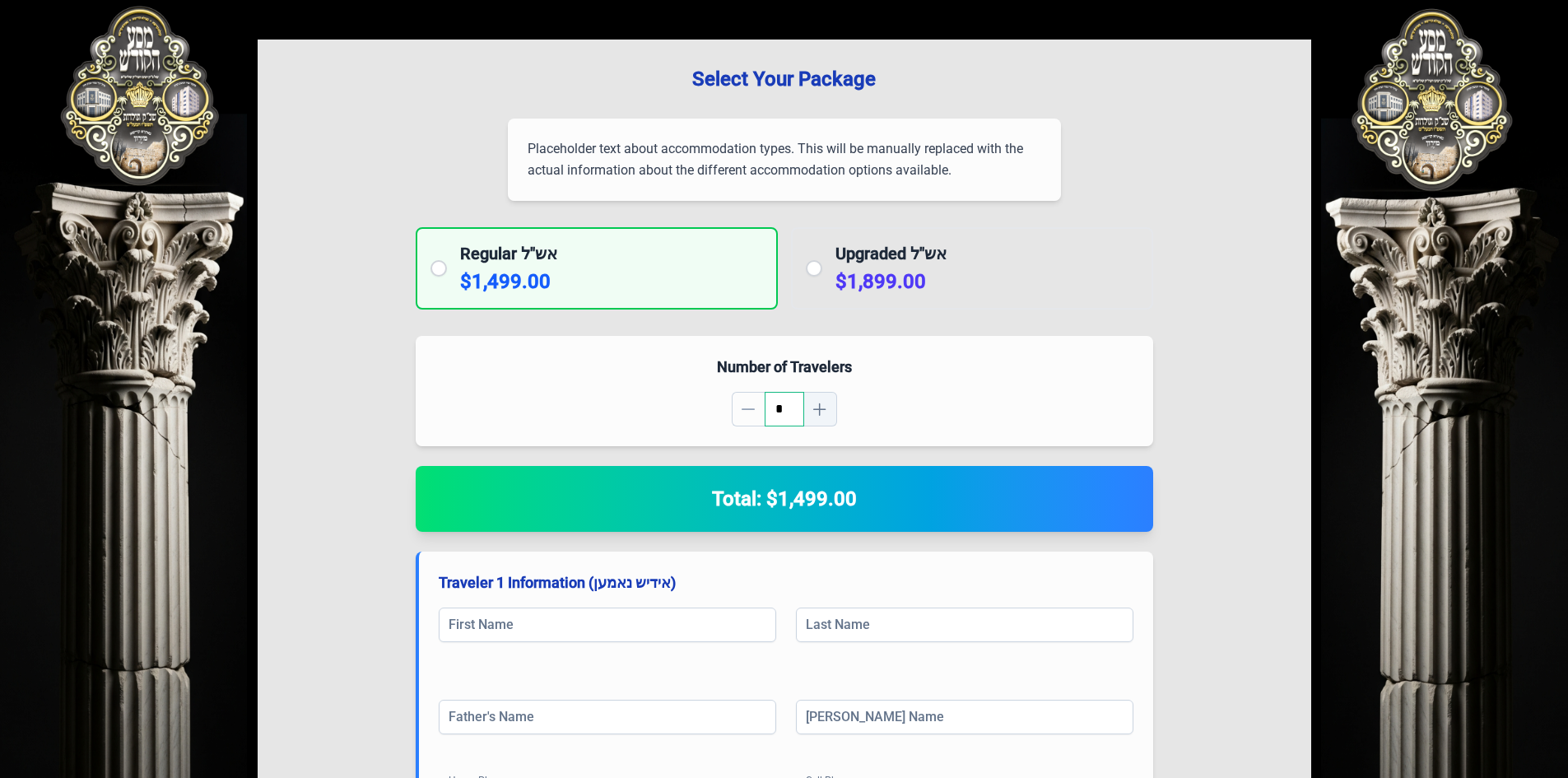
click at [827, 406] on button "button" at bounding box center [820, 409] width 33 height 35
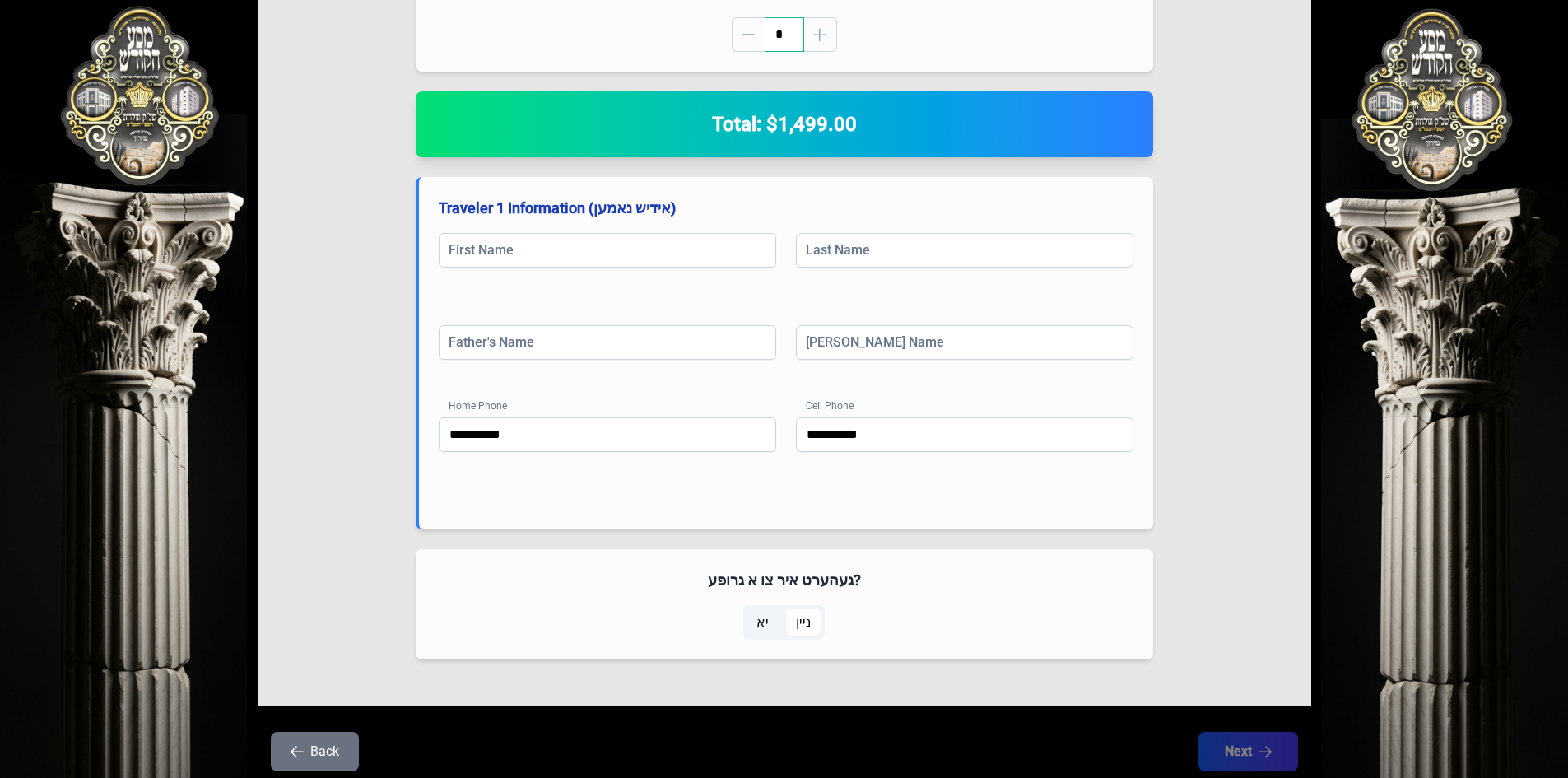
scroll to position [346, 0]
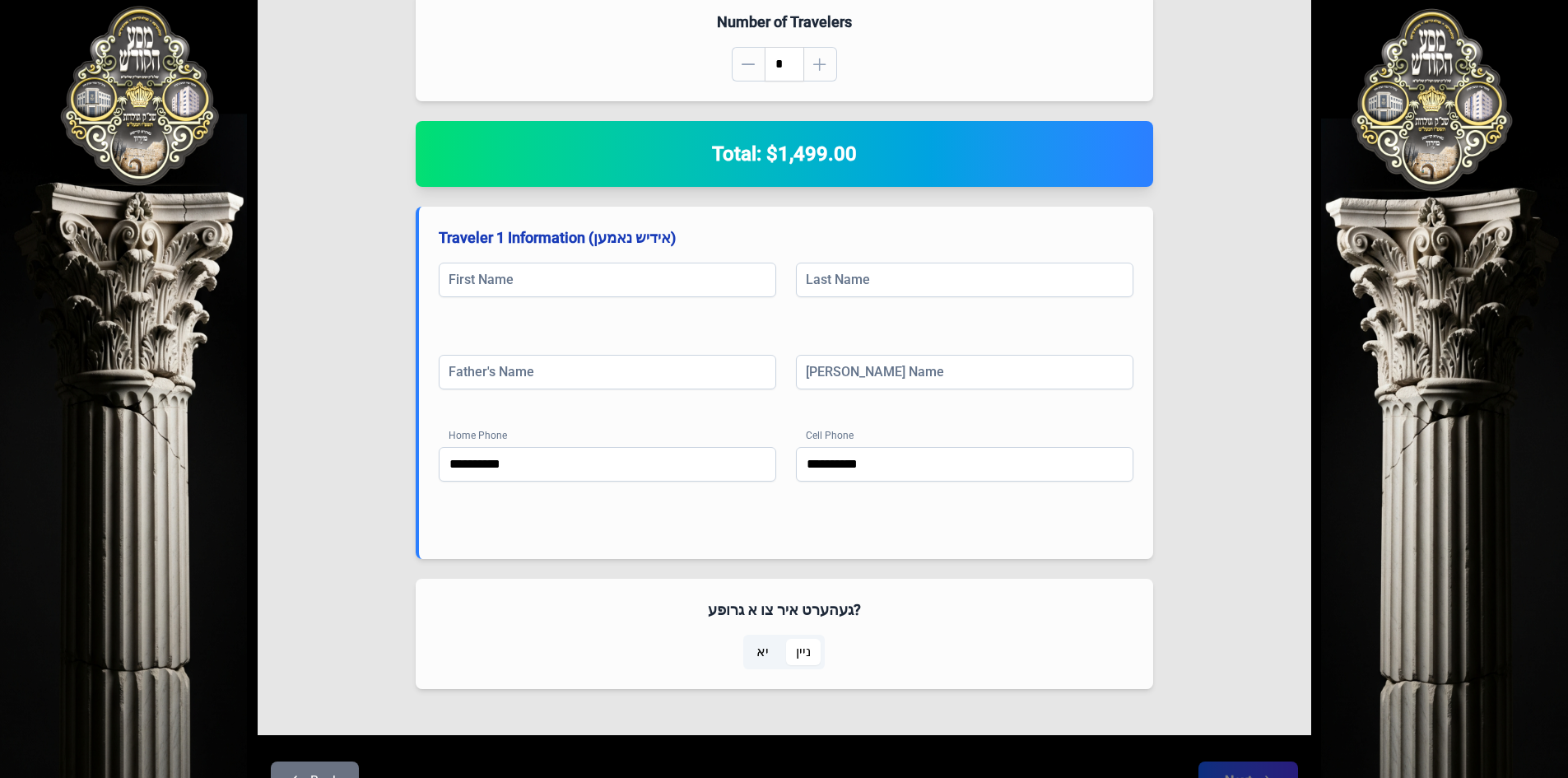
click at [777, 662] on span "יא" at bounding box center [763, 652] width 32 height 26
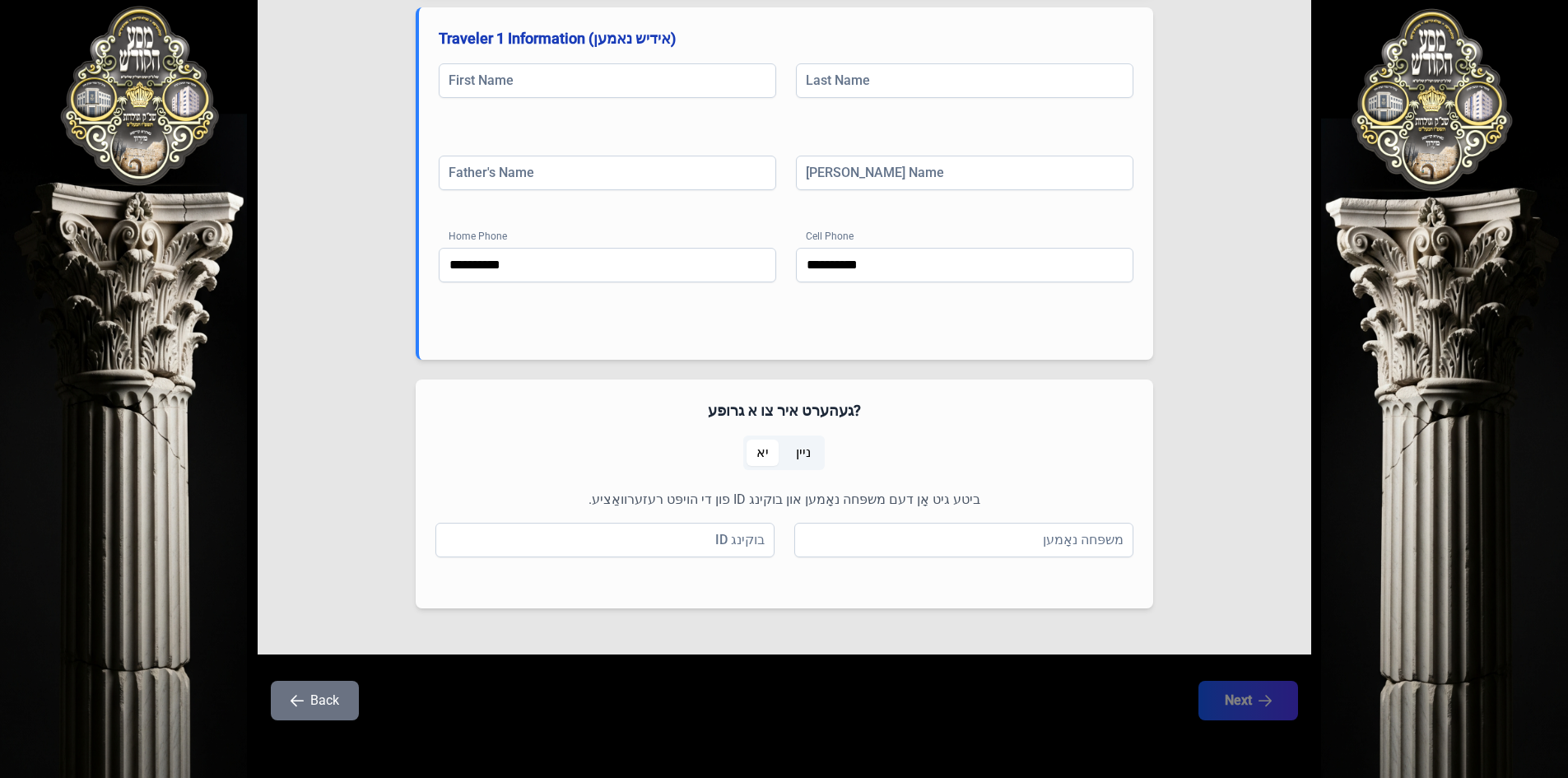
scroll to position [546, 0]
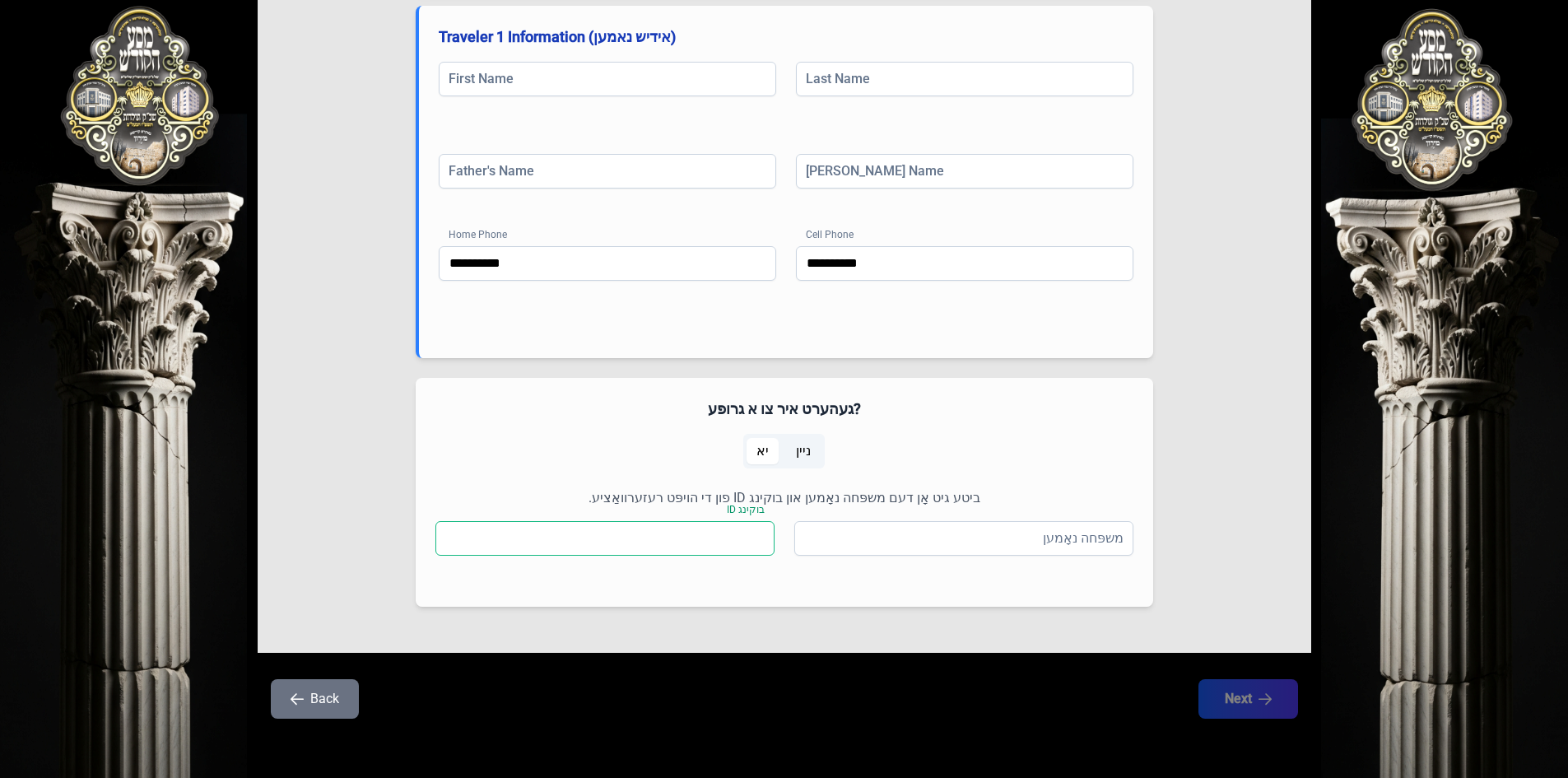
click at [706, 538] on input "בוקינג ID" at bounding box center [605, 538] width 339 height 35
click at [903, 544] on input "משפּחה נאָמען" at bounding box center [964, 538] width 339 height 35
click at [315, 703] on button "Back" at bounding box center [314, 699] width 88 height 40
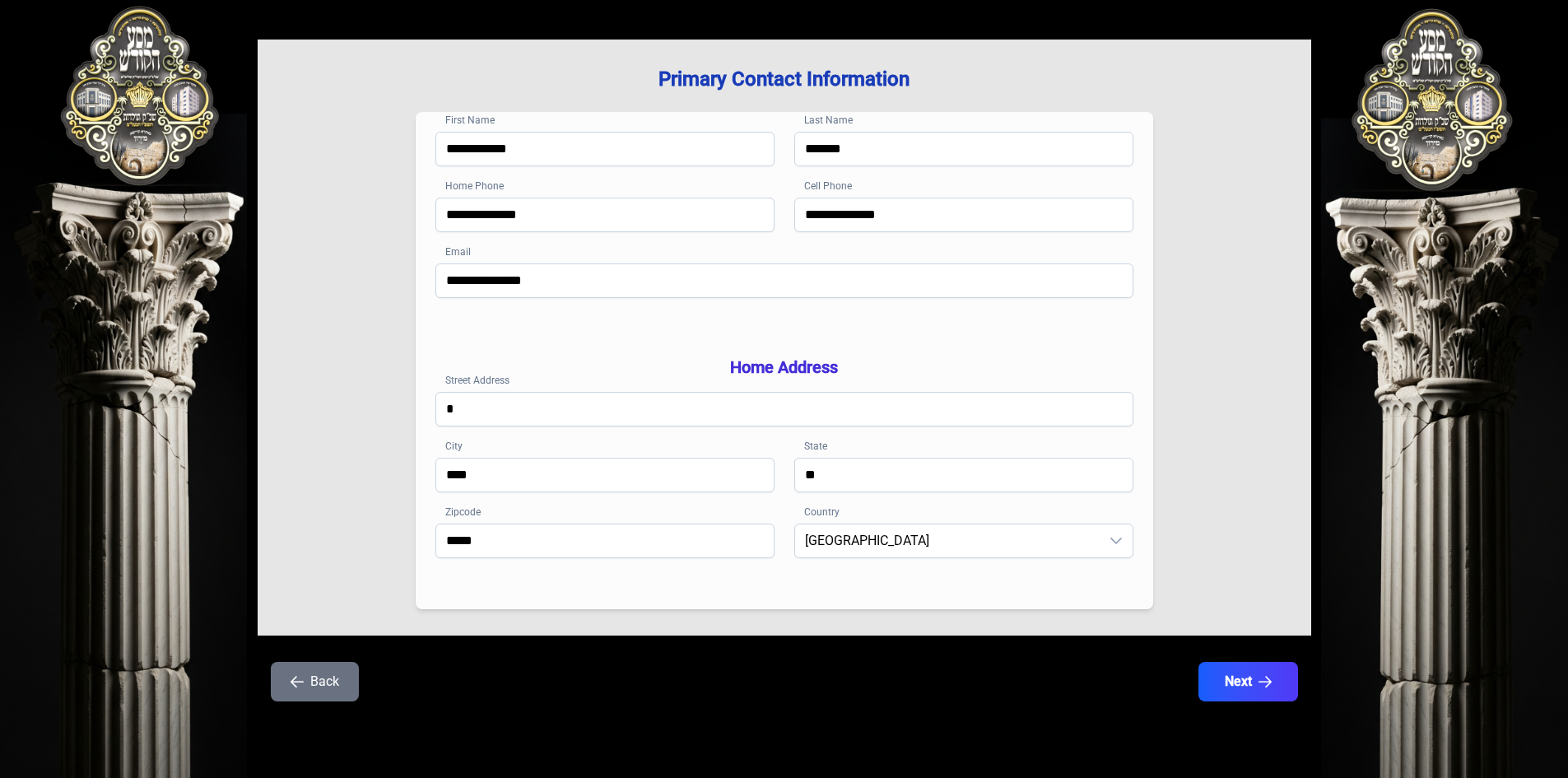
scroll to position [0, 0]
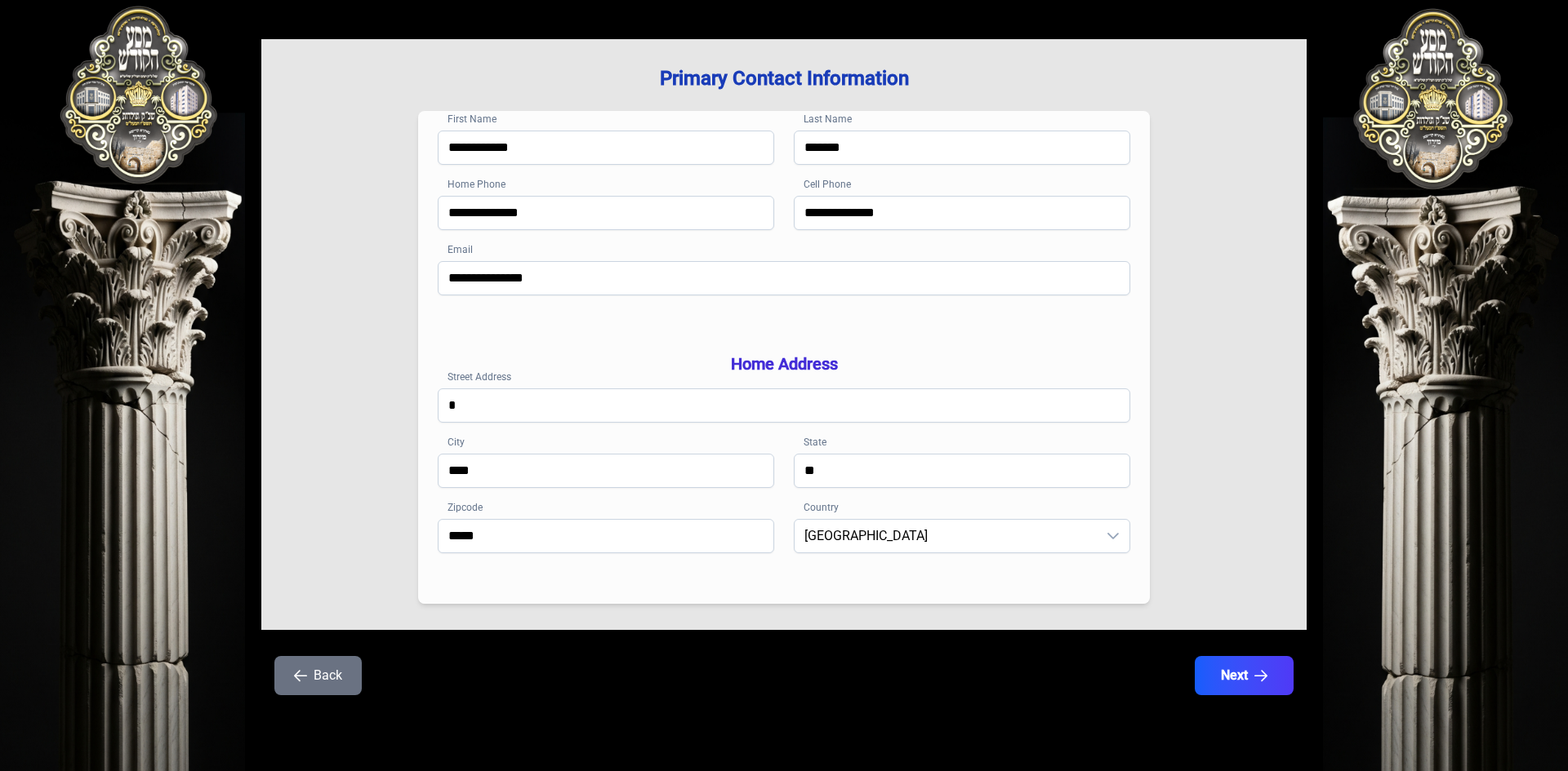
click at [313, 697] on div "Back Next" at bounding box center [784, 685] width 1045 height 58
click at [313, 684] on button "Back" at bounding box center [318, 676] width 87 height 40
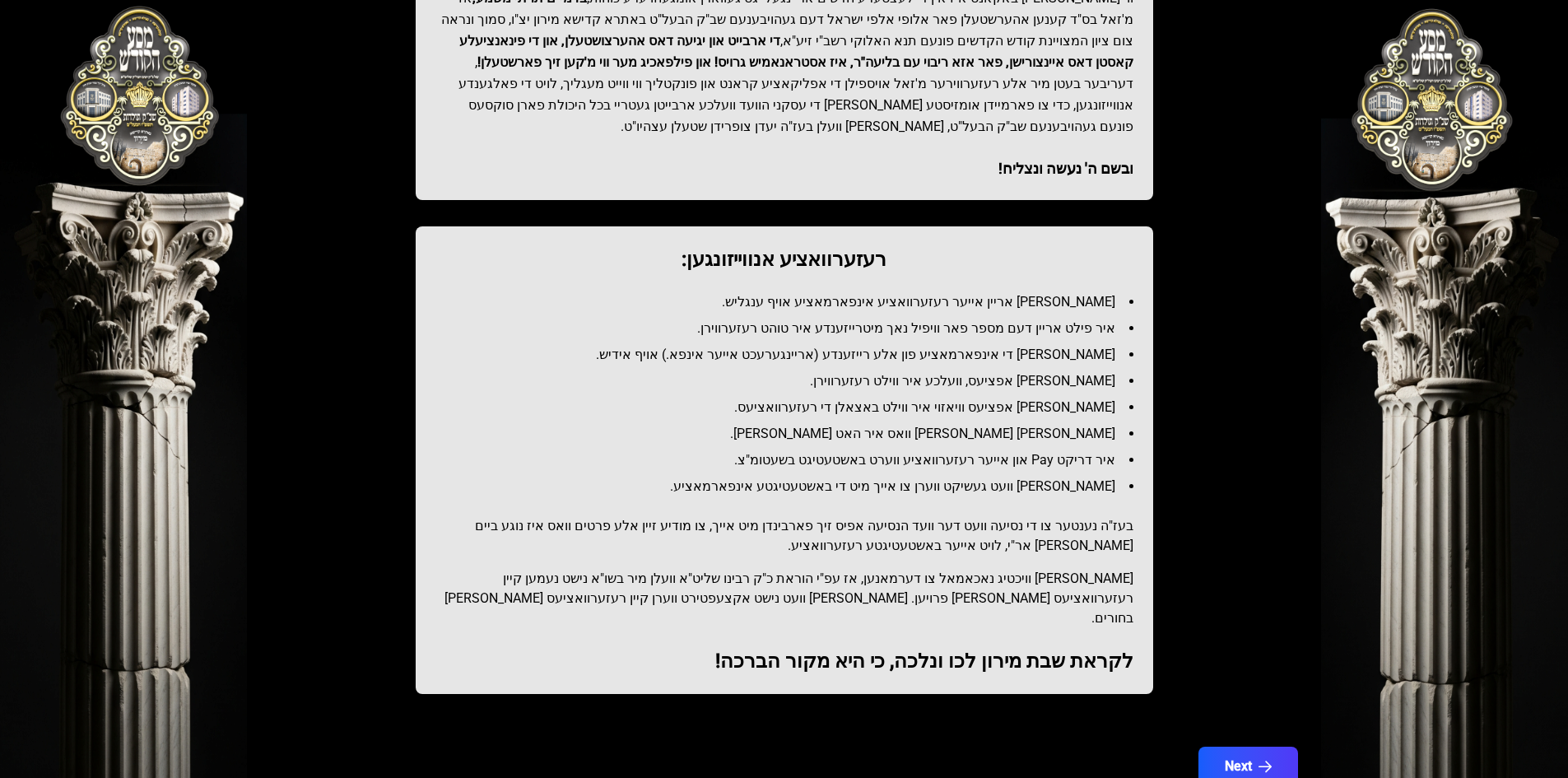
scroll to position [686, 0]
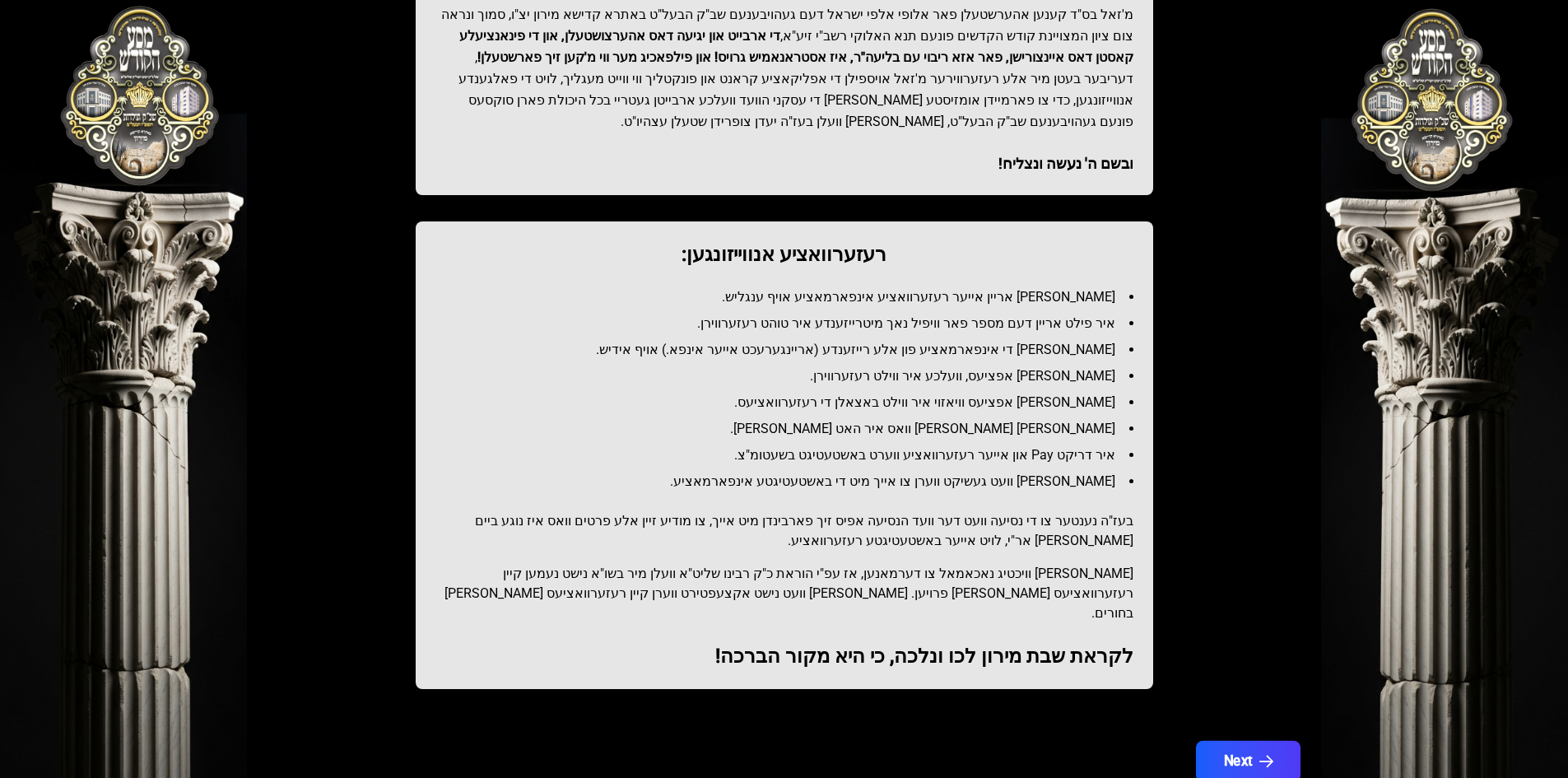
drag, startPoint x: 1192, startPoint y: 676, endPoint x: 1231, endPoint y: 693, distance: 42.5
click at [1208, 682] on div "בעזהשי"ת קהלא קדישא בצילא קדישא באתרא קדישא ברוכים הבאים! רעזערוואציע אפטיילונג…" at bounding box center [784, 78] width 1054 height 1448
click at [1235, 741] on button "Next" at bounding box center [1248, 761] width 105 height 41
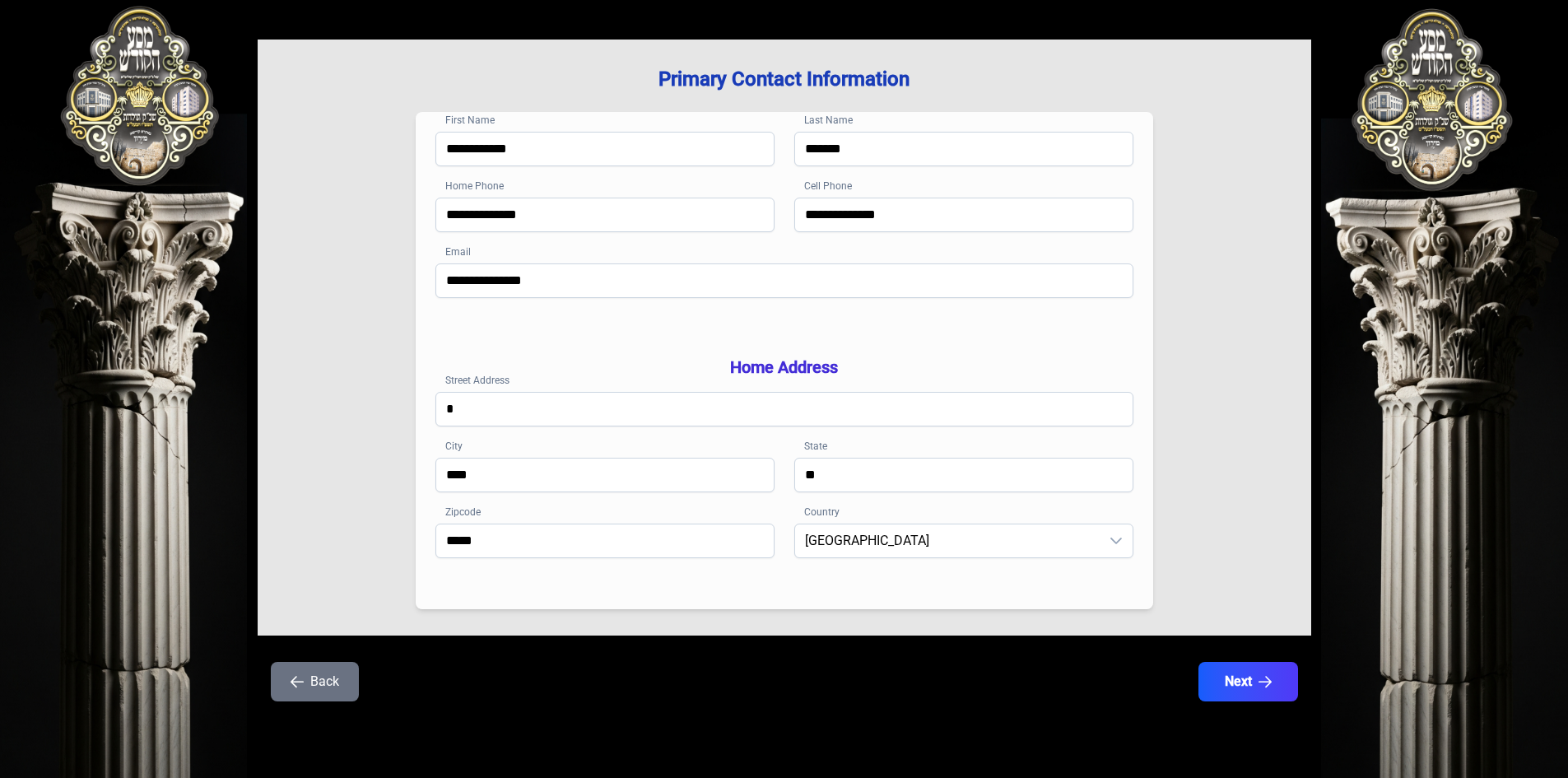
scroll to position [0, 0]
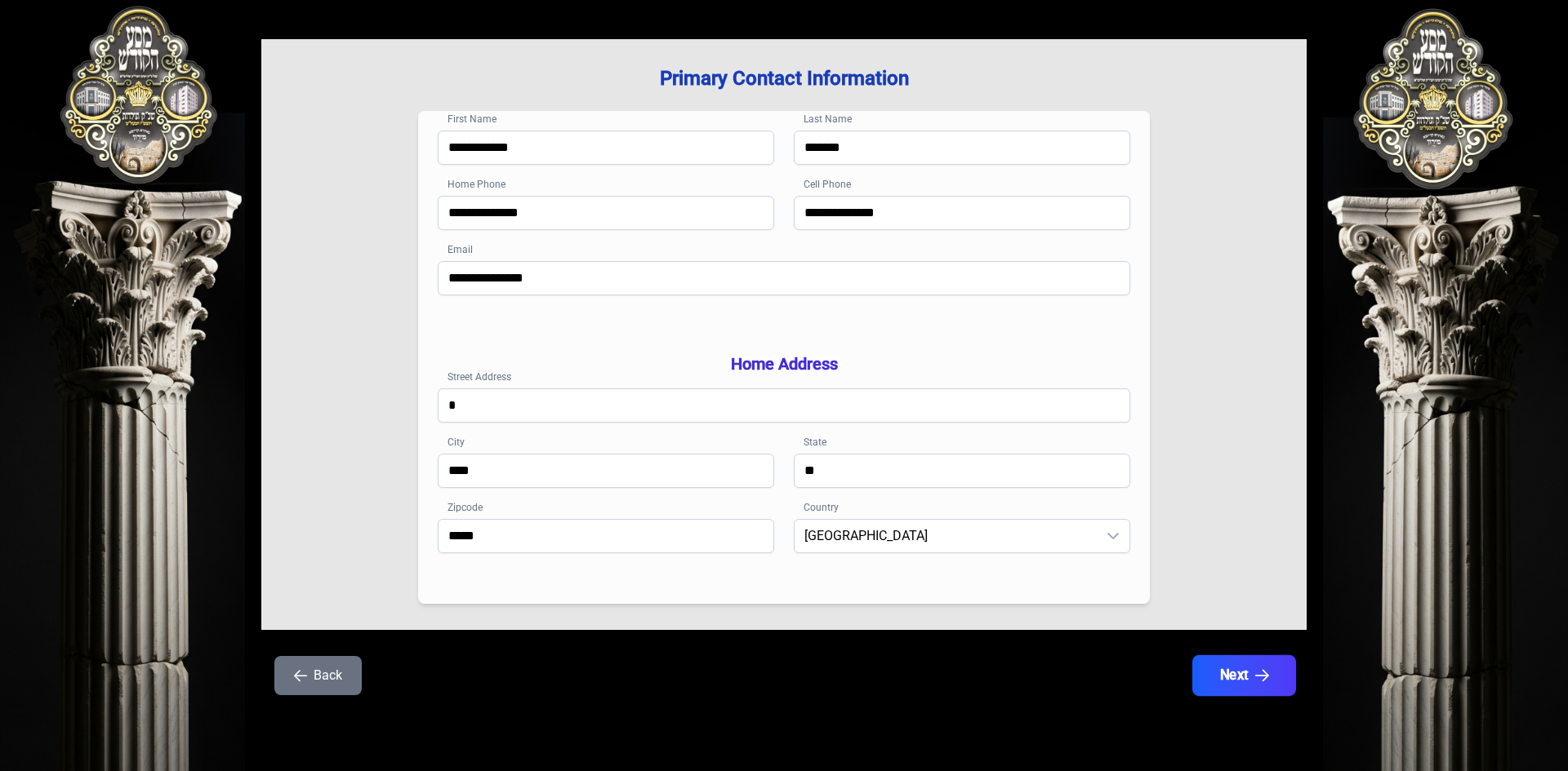
click at [1259, 687] on button "Next" at bounding box center [1243, 675] width 104 height 41
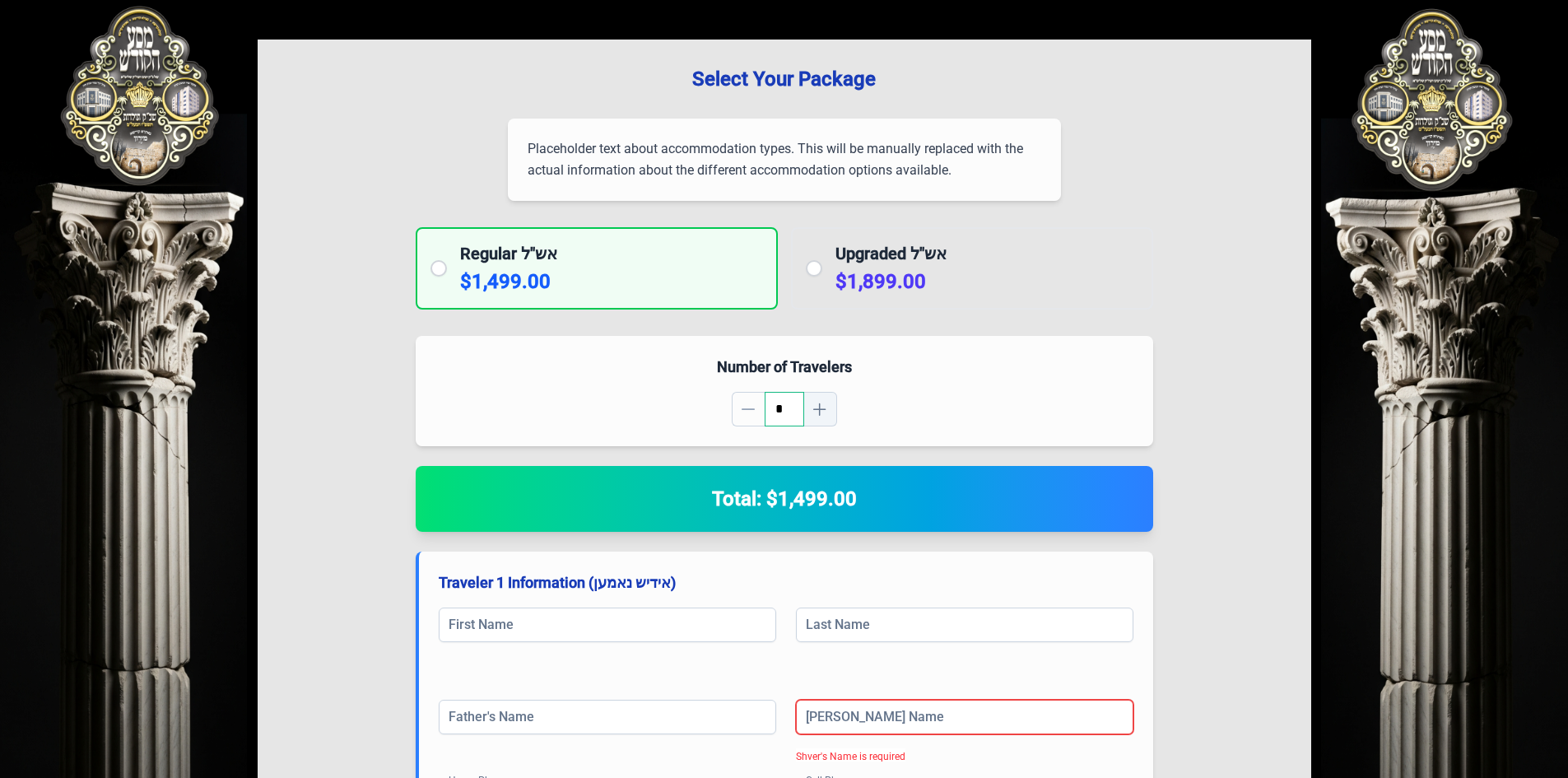
click at [819, 418] on button "button" at bounding box center [820, 409] width 33 height 35
click at [823, 417] on button "button" at bounding box center [820, 409] width 33 height 35
click at [827, 416] on button "button" at bounding box center [820, 409] width 33 height 35
click at [830, 413] on button "button" at bounding box center [820, 409] width 33 height 35
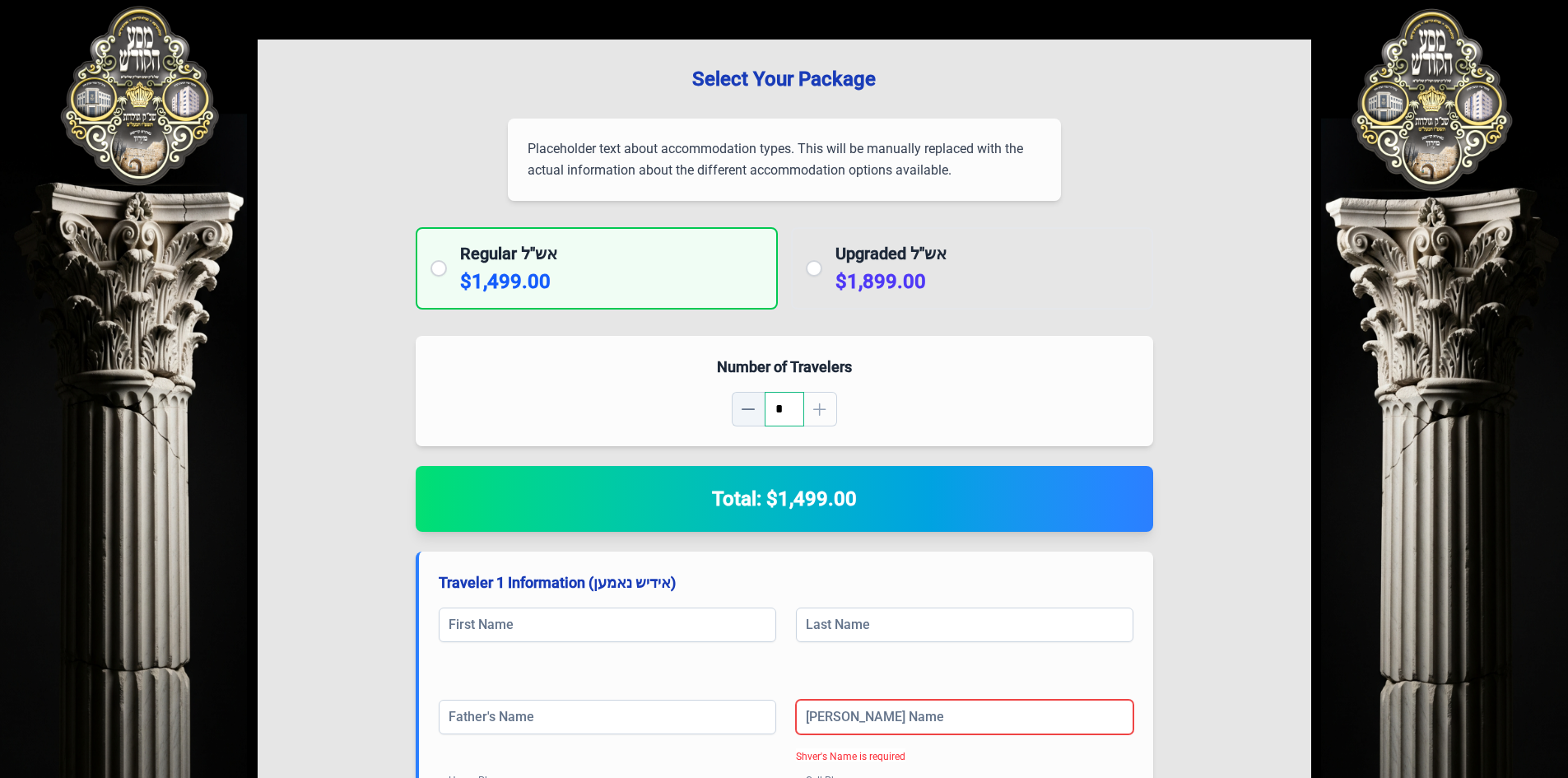
click at [761, 408] on button "button" at bounding box center [748, 409] width 33 height 35
click at [810, 409] on button "button" at bounding box center [820, 409] width 33 height 35
click at [814, 409] on button "button" at bounding box center [820, 409] width 33 height 35
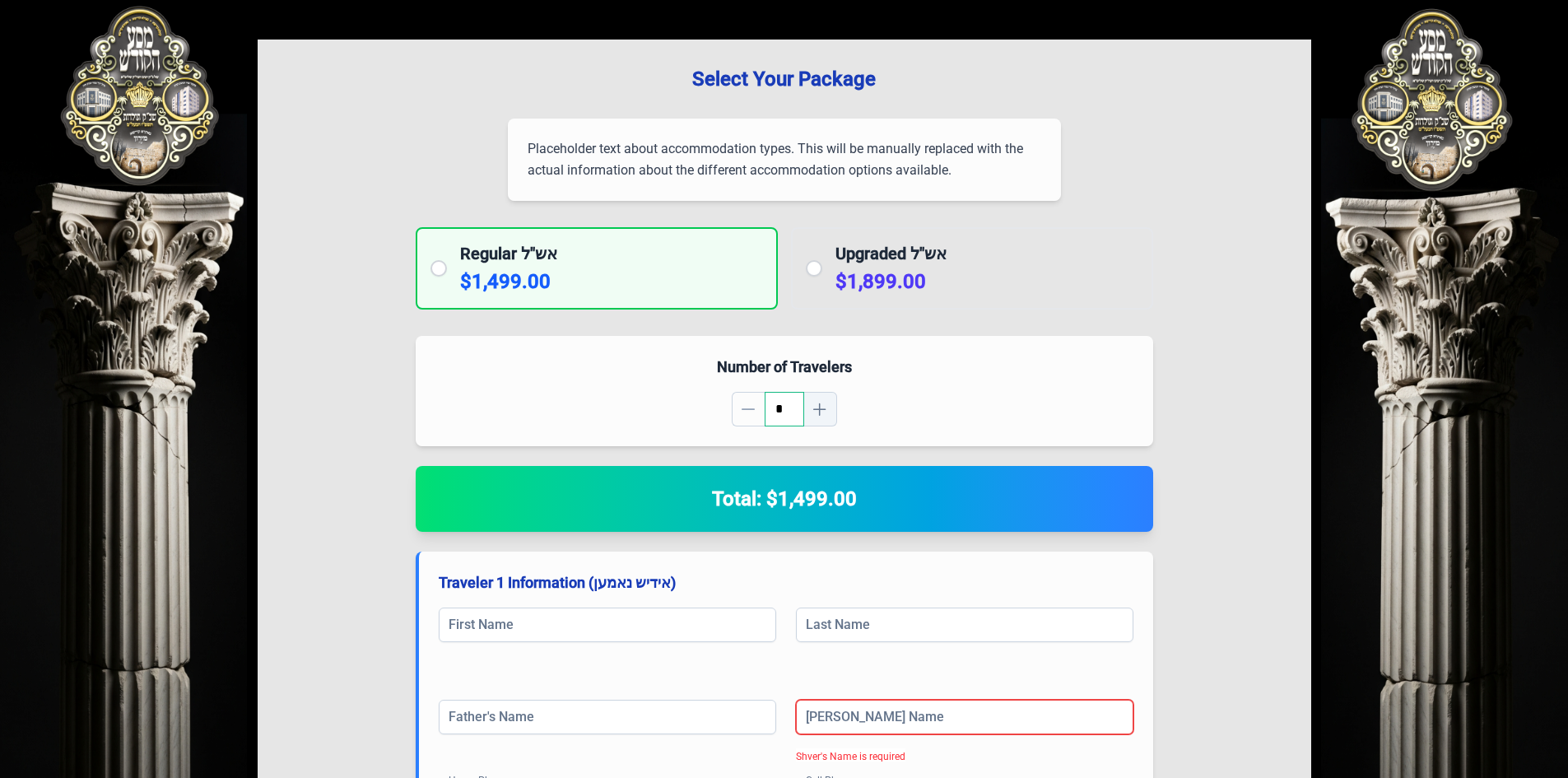
click at [814, 409] on span "button" at bounding box center [819, 408] width 13 height 13
click at [814, 453] on div "**********" at bounding box center [784, 745] width 738 height 817
click at [679, 601] on div "**********" at bounding box center [784, 728] width 738 height 353
click at [696, 632] on input at bounding box center [608, 625] width 337 height 35
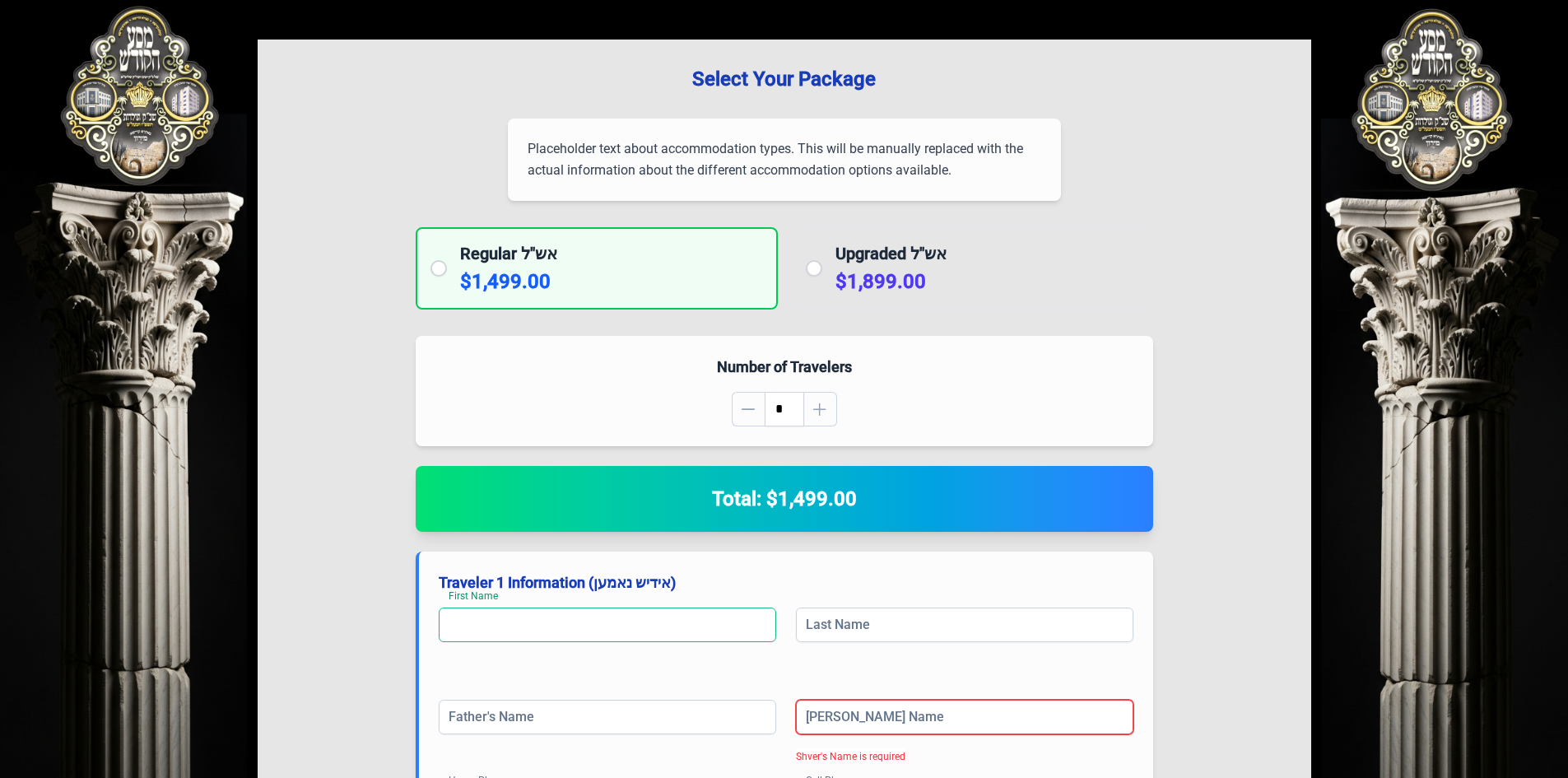
drag, startPoint x: 651, startPoint y: 632, endPoint x: 625, endPoint y: 627, distance: 26.5
click at [625, 627] on input at bounding box center [608, 625] width 337 height 35
click at [623, 627] on input "*" at bounding box center [608, 625] width 337 height 35
type input "*"
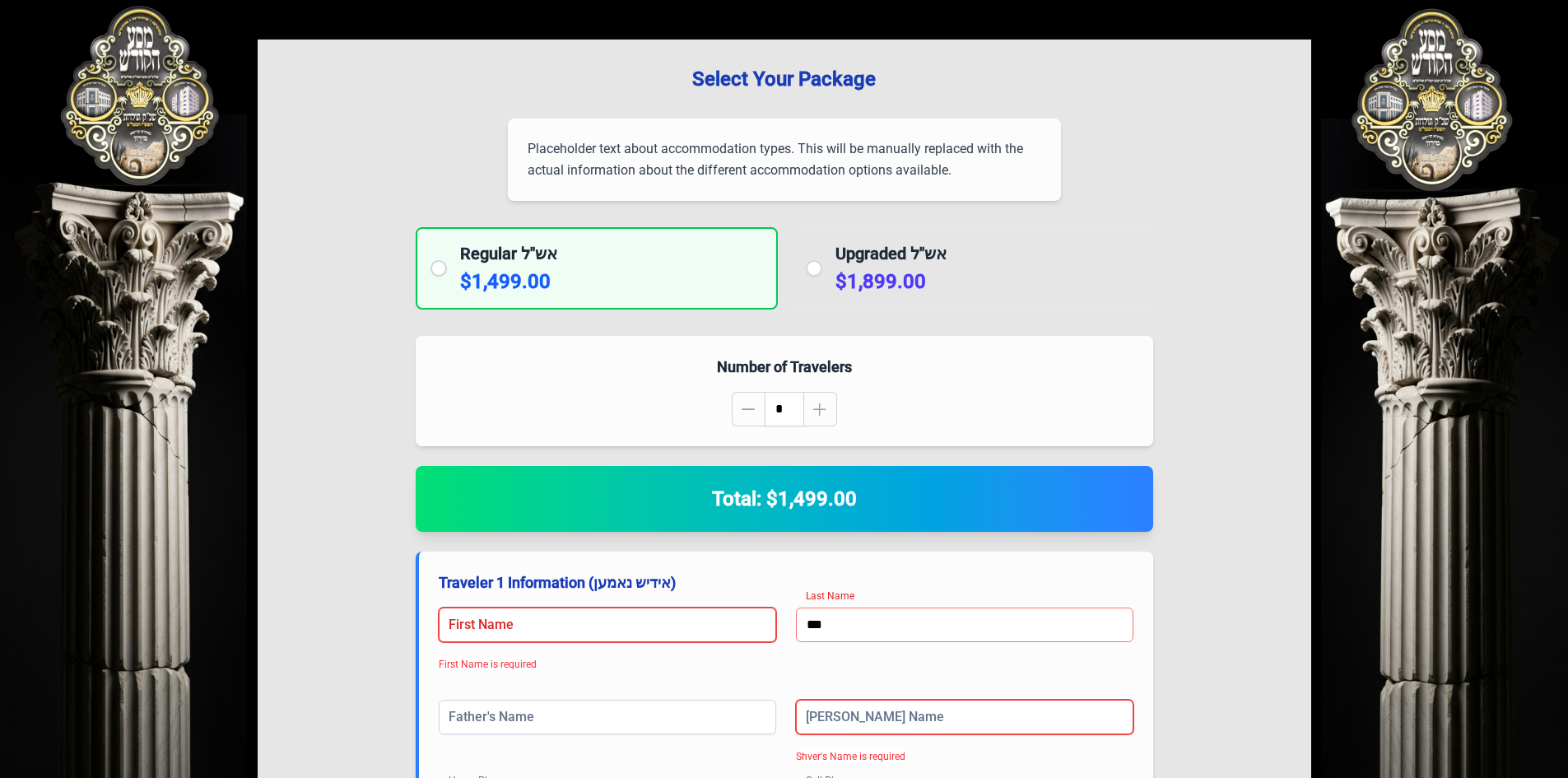
type input "***"
click at [625, 627] on input at bounding box center [608, 625] width 337 height 35
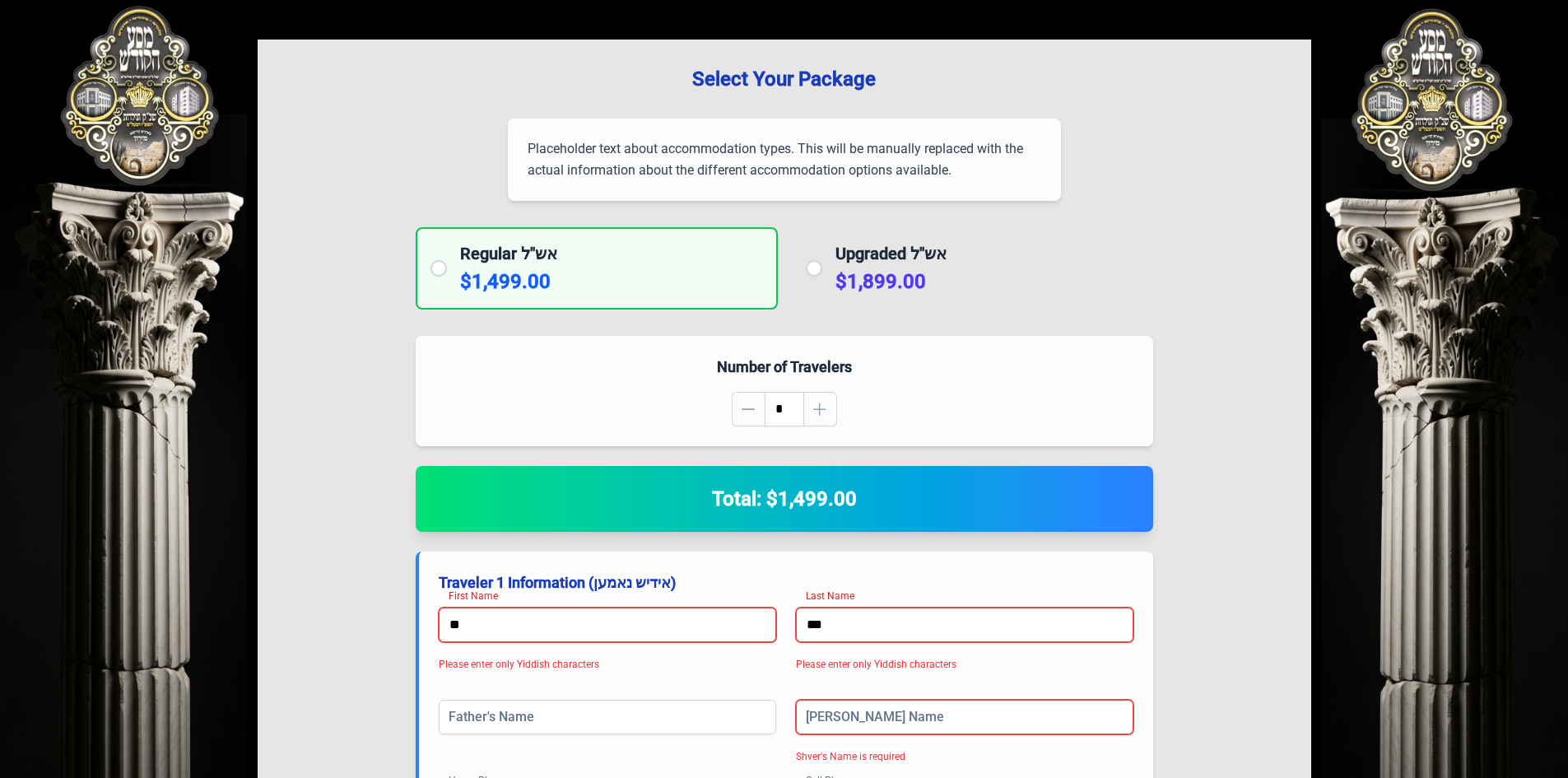
type input "*"
click at [739, 635] on input "**********" at bounding box center [608, 625] width 337 height 35
type input "*"
click at [1319, 722] on div "**********" at bounding box center [784, 662] width 1568 height 1324
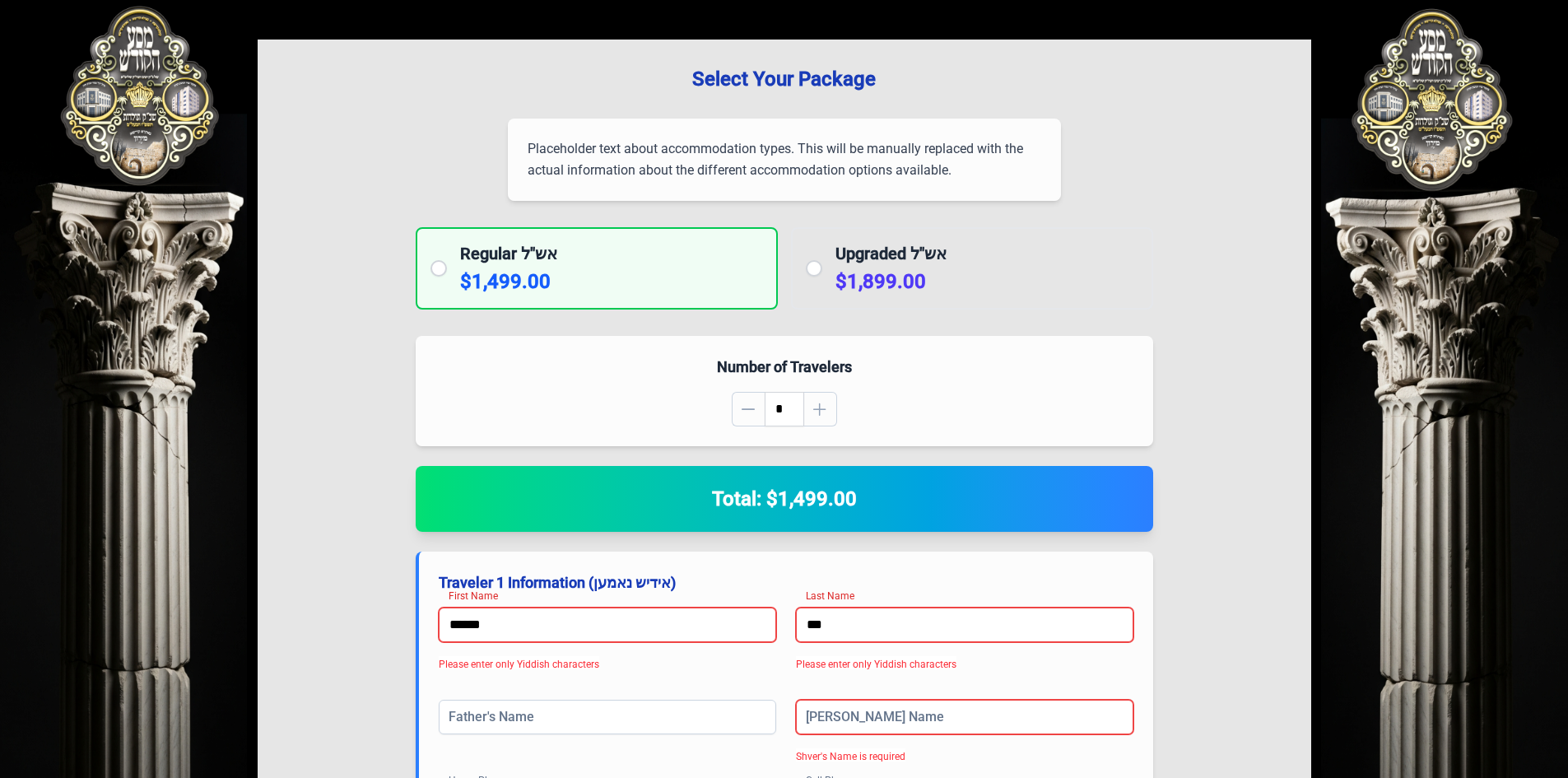
click at [643, 620] on input "******" at bounding box center [608, 625] width 337 height 35
type input "*"
type input "****"
click at [928, 635] on input "***" at bounding box center [965, 625] width 337 height 35
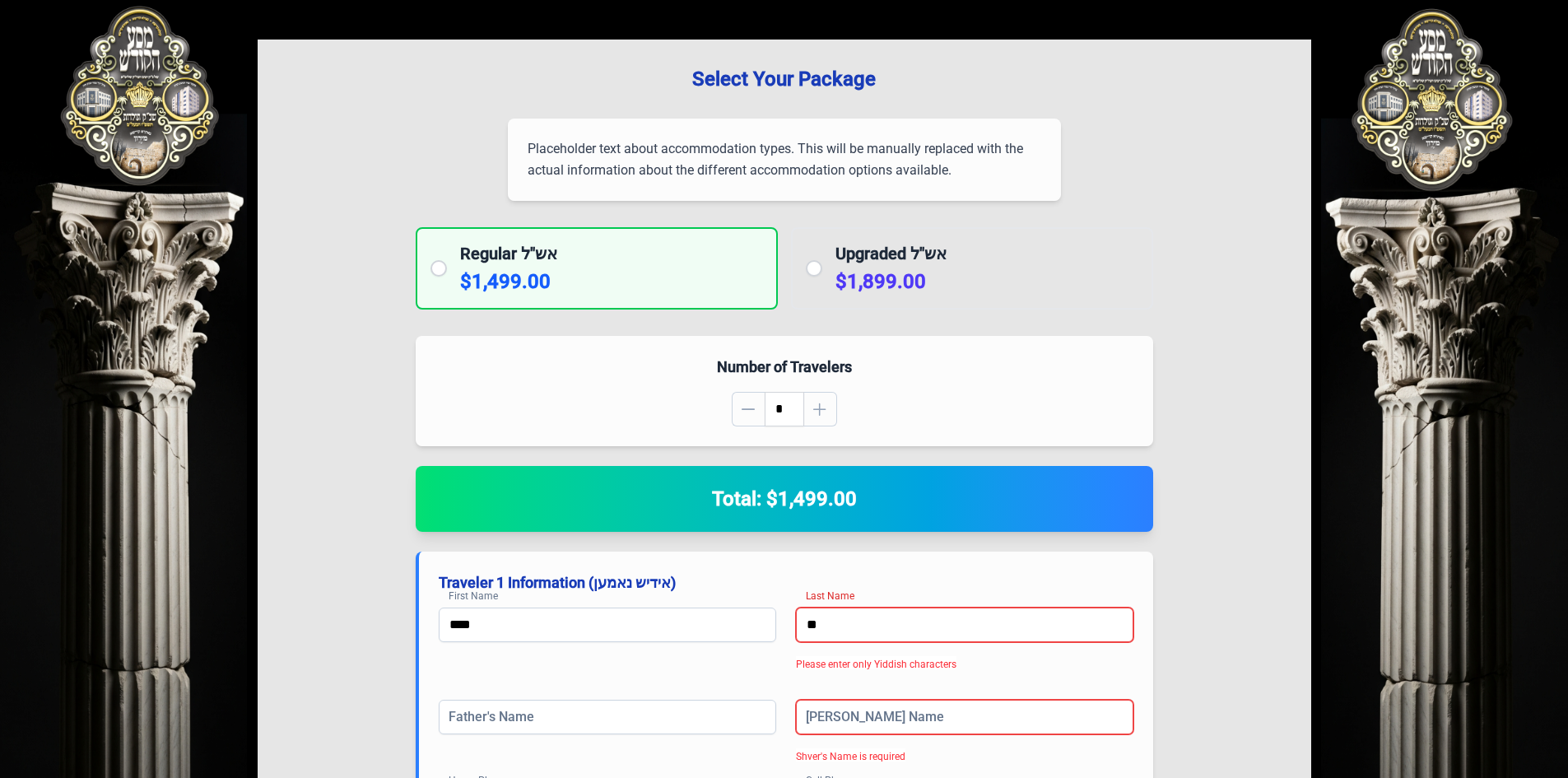
type input "*"
type input "****"
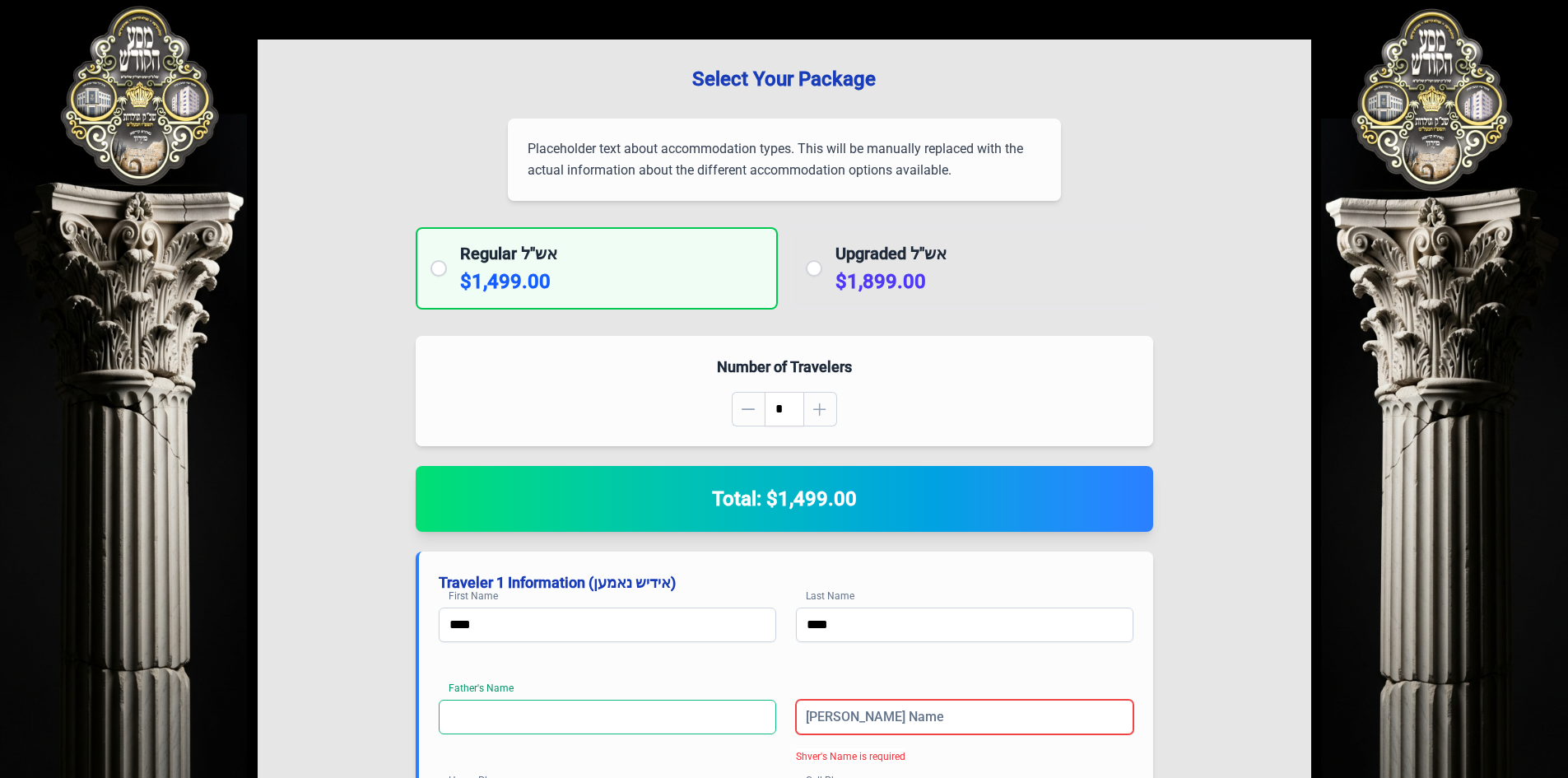
click at [711, 710] on input at bounding box center [608, 717] width 337 height 35
type input "*******"
click at [838, 725] on input "*" at bounding box center [965, 717] width 337 height 35
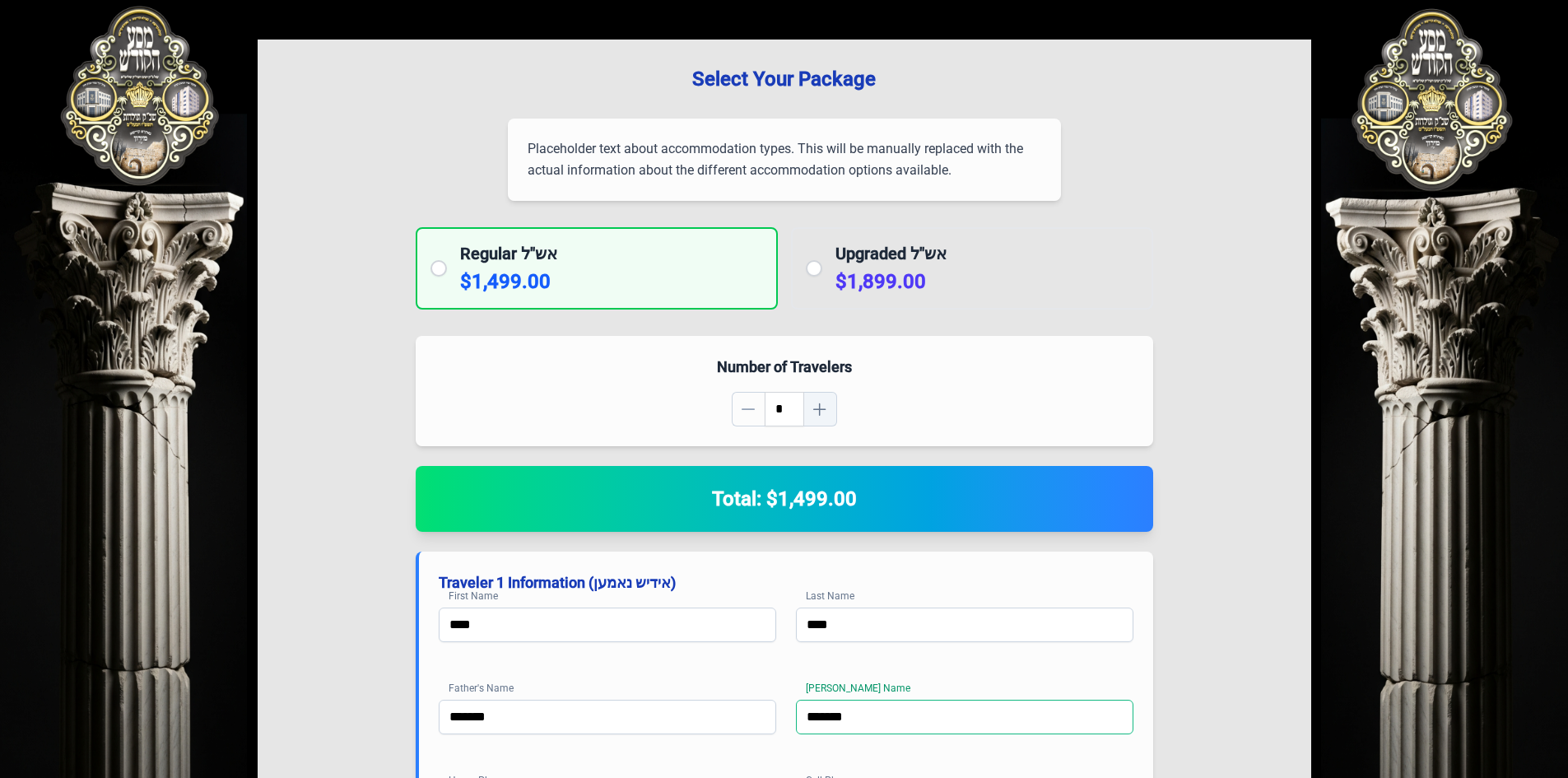
type input "*******"
click at [800, 435] on div "Number of Travelers *" at bounding box center [784, 391] width 738 height 111
click at [823, 406] on span "button" at bounding box center [819, 408] width 13 height 13
click at [828, 411] on button "button" at bounding box center [820, 409] width 33 height 35
click at [829, 411] on button "button" at bounding box center [820, 409] width 33 height 35
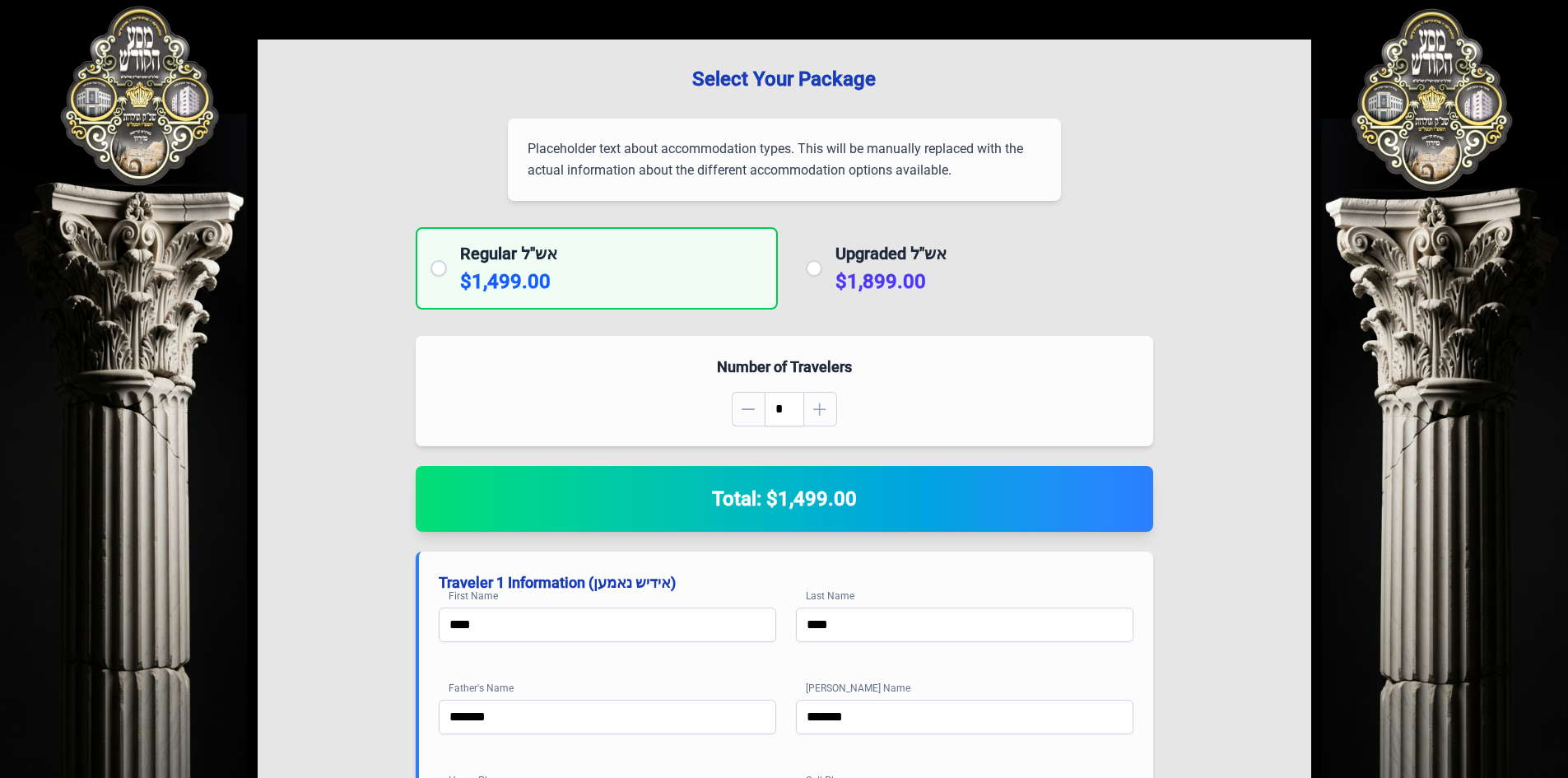
click at [805, 434] on div "Number of Travelers *" at bounding box center [784, 391] width 738 height 111
drag, startPoint x: 771, startPoint y: 403, endPoint x: 784, endPoint y: 397, distance: 14.3
click at [784, 397] on p-input-number "*" at bounding box center [784, 409] width 106 height 35
click at [778, 412] on input "*" at bounding box center [784, 409] width 40 height 35
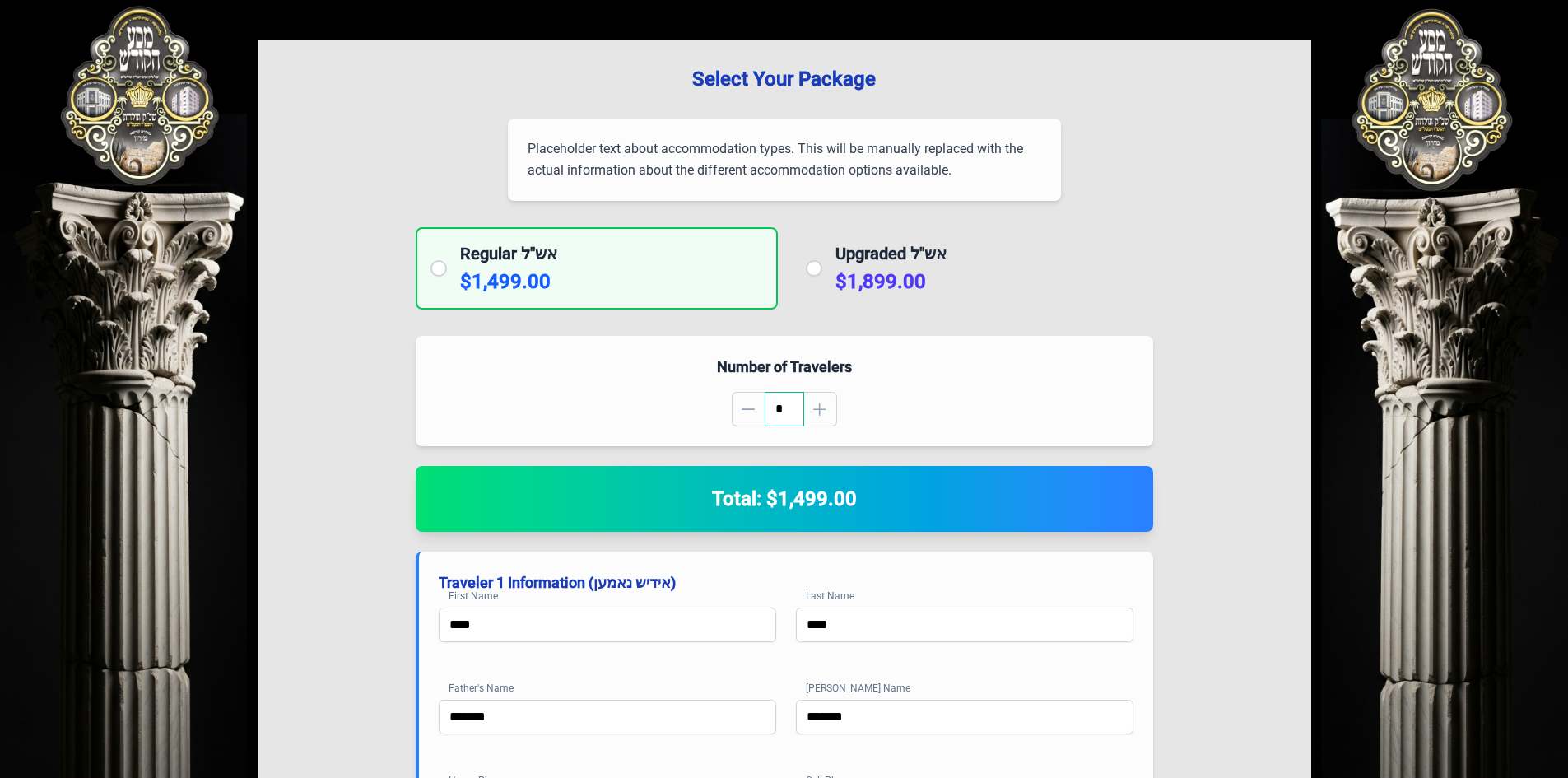
click at [778, 412] on input "*" at bounding box center [784, 409] width 40 height 35
click at [813, 418] on button "button" at bounding box center [820, 409] width 33 height 35
click at [814, 418] on button "button" at bounding box center [820, 409] width 33 height 35
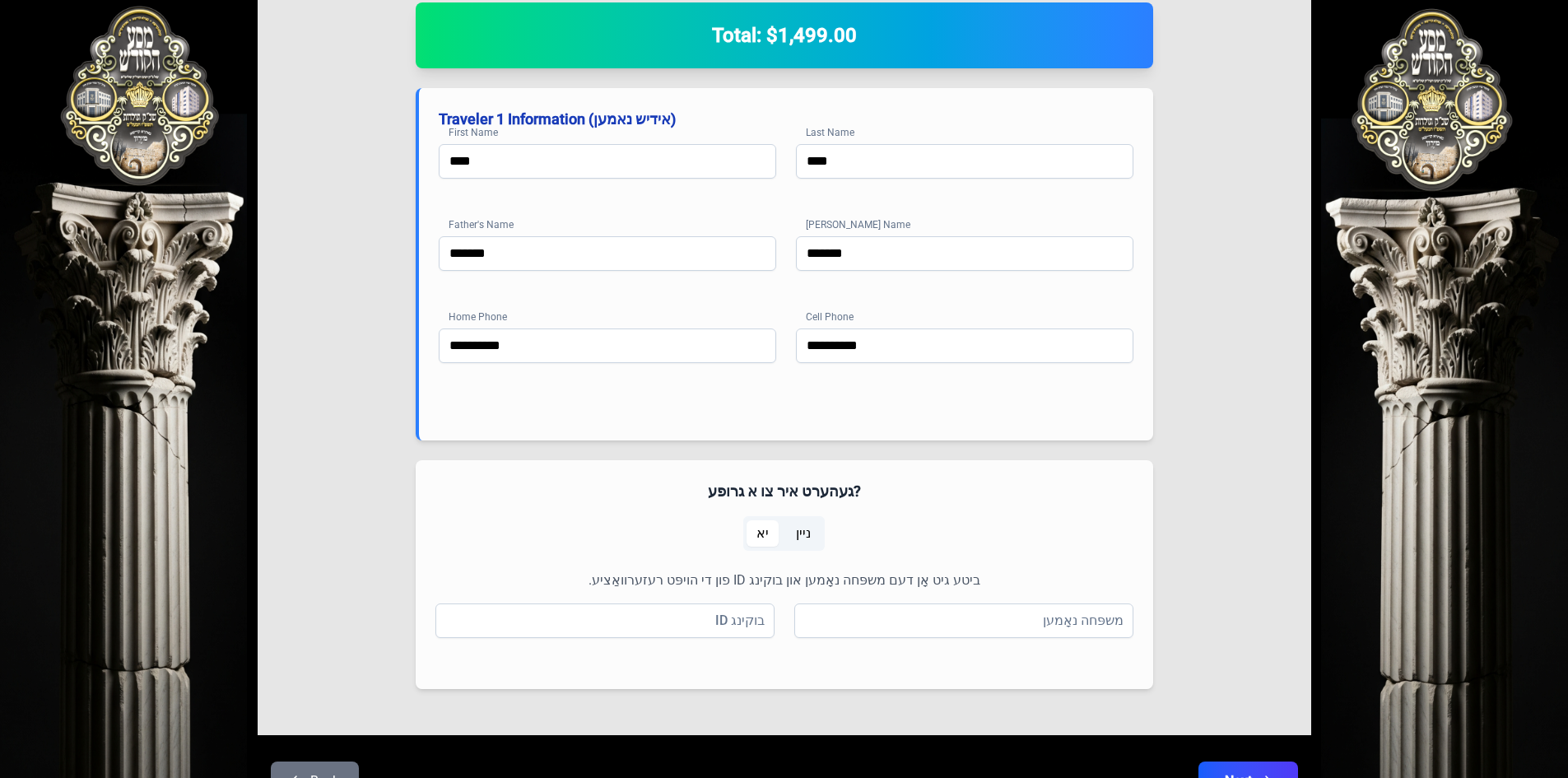
scroll to position [546, 0]
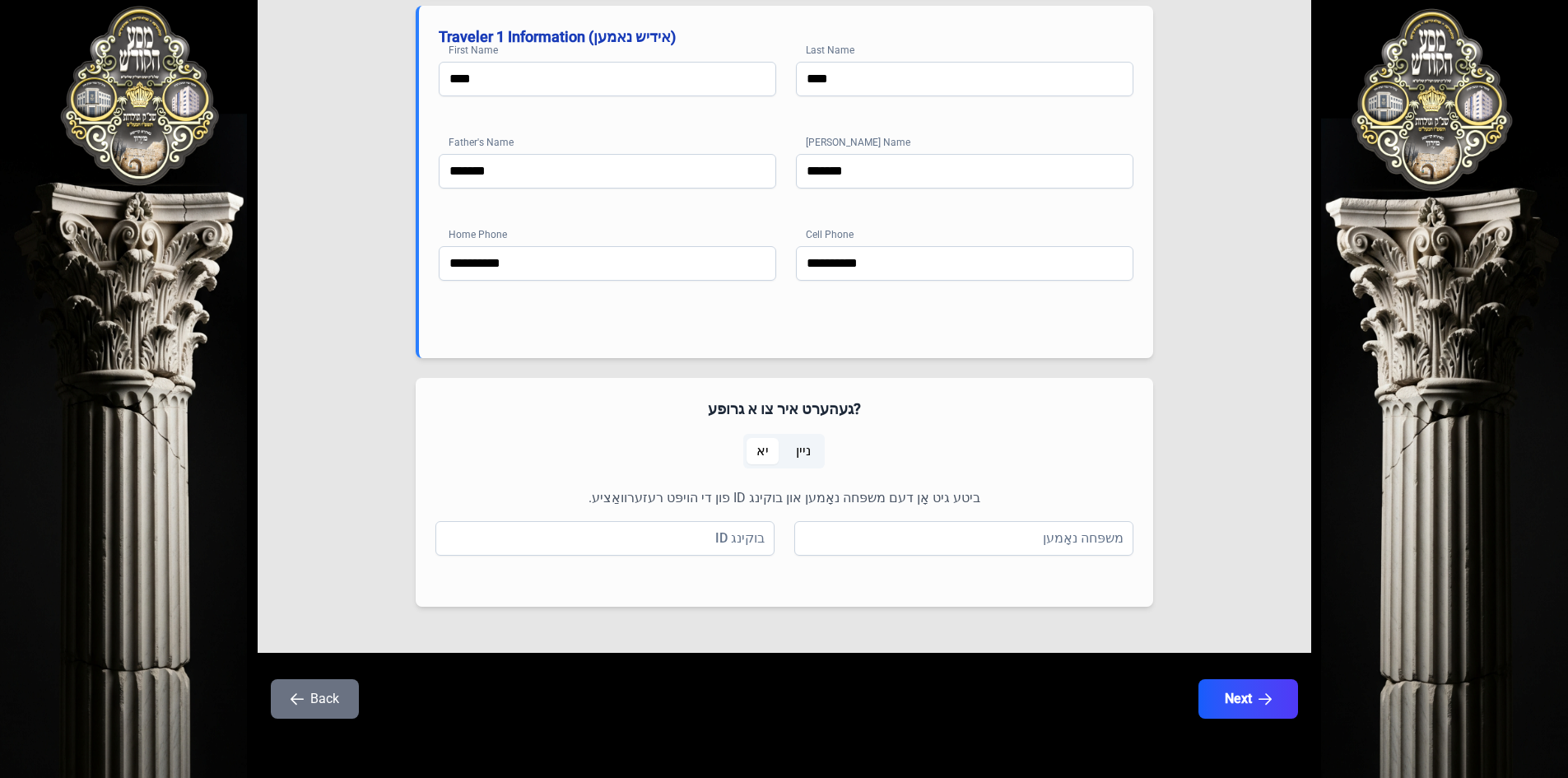
click at [796, 450] on span "ניין" at bounding box center [803, 451] width 15 height 20
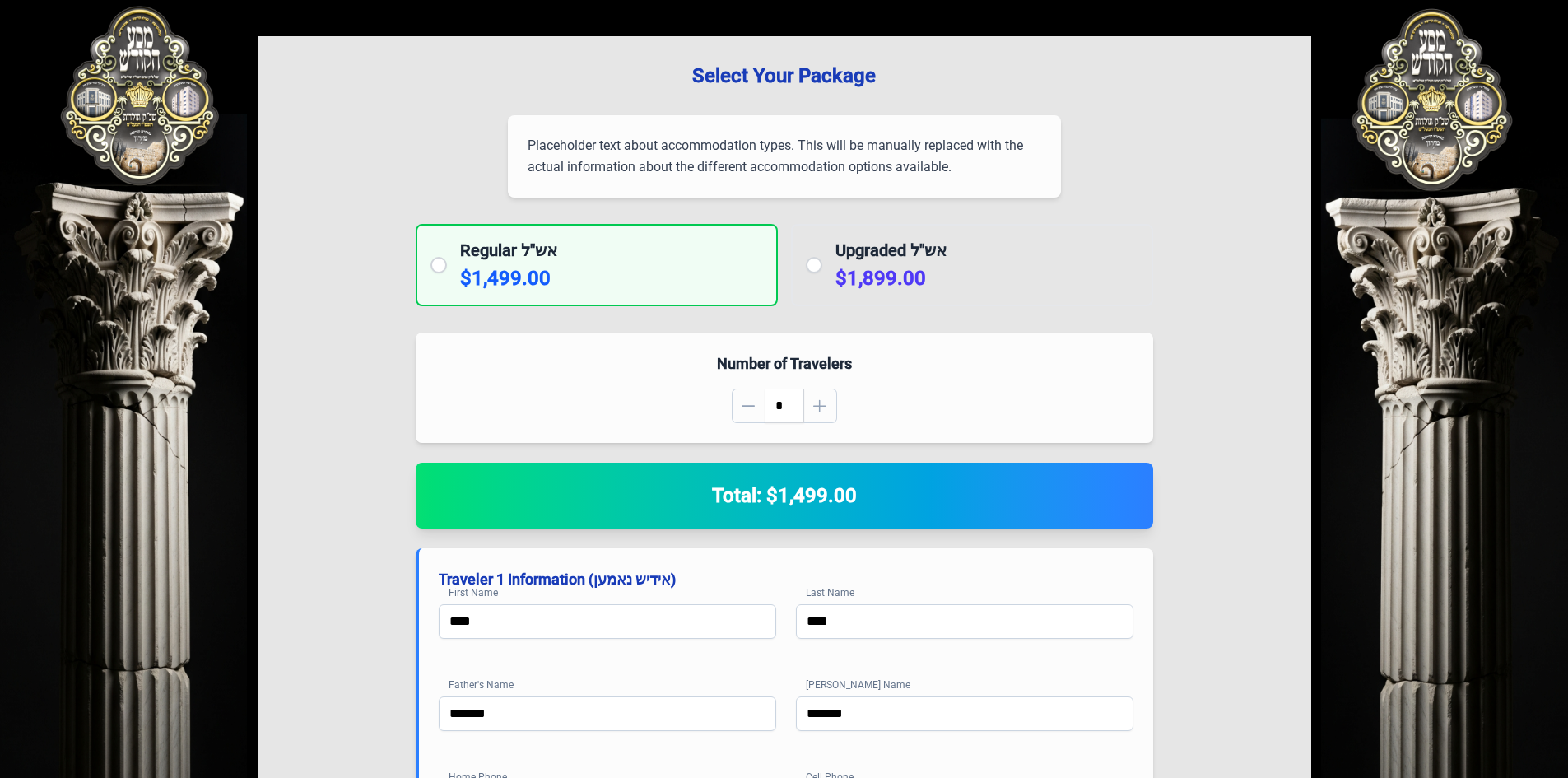
scroll to position [0, 0]
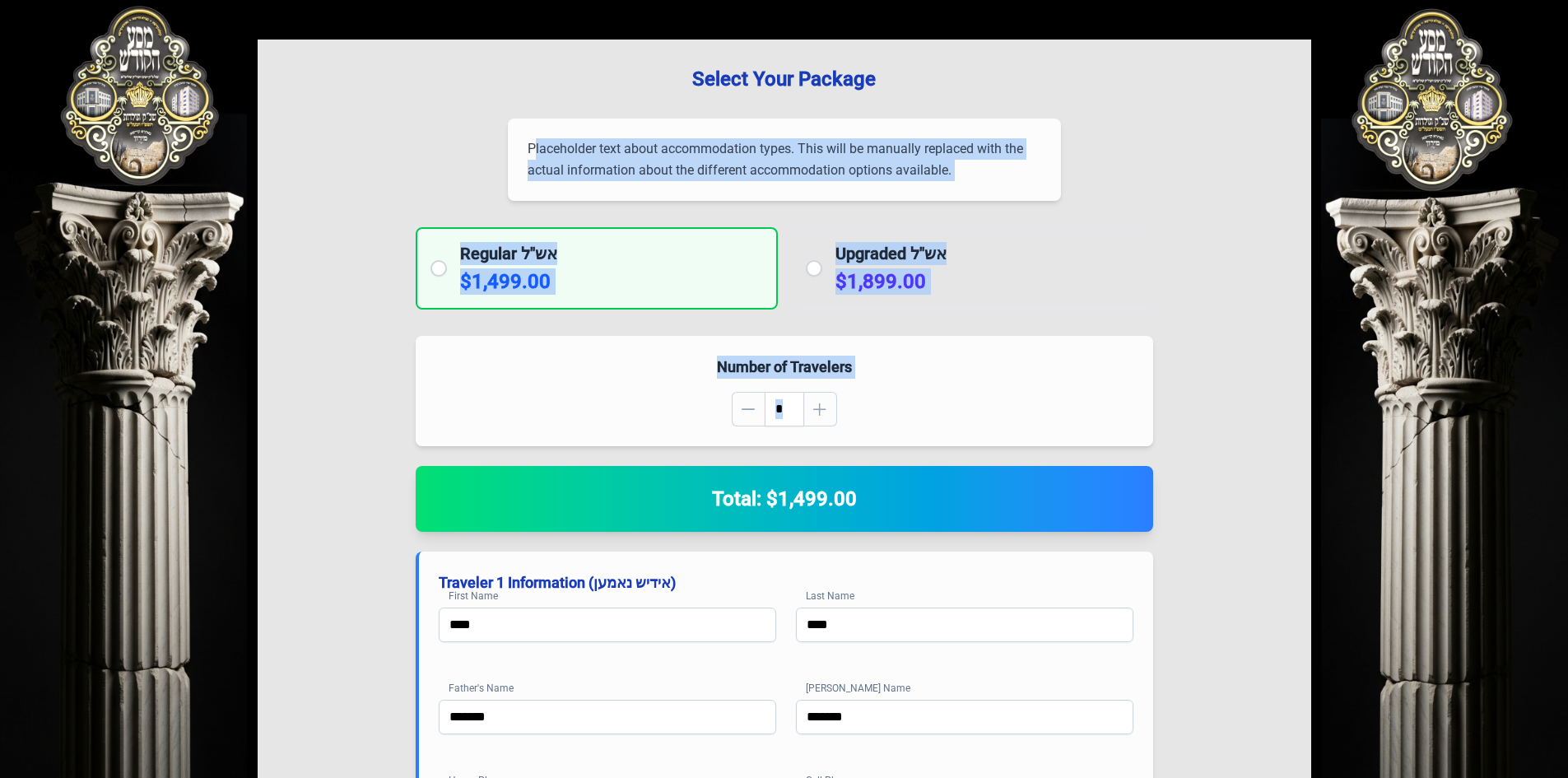
drag, startPoint x: 282, startPoint y: 144, endPoint x: 1262, endPoint y: 411, distance: 1015.7
click at [1385, 433] on div "**********" at bounding box center [784, 602] width 1568 height 1205
click at [1145, 134] on div "**********" at bounding box center [784, 560] width 1054 height 1042
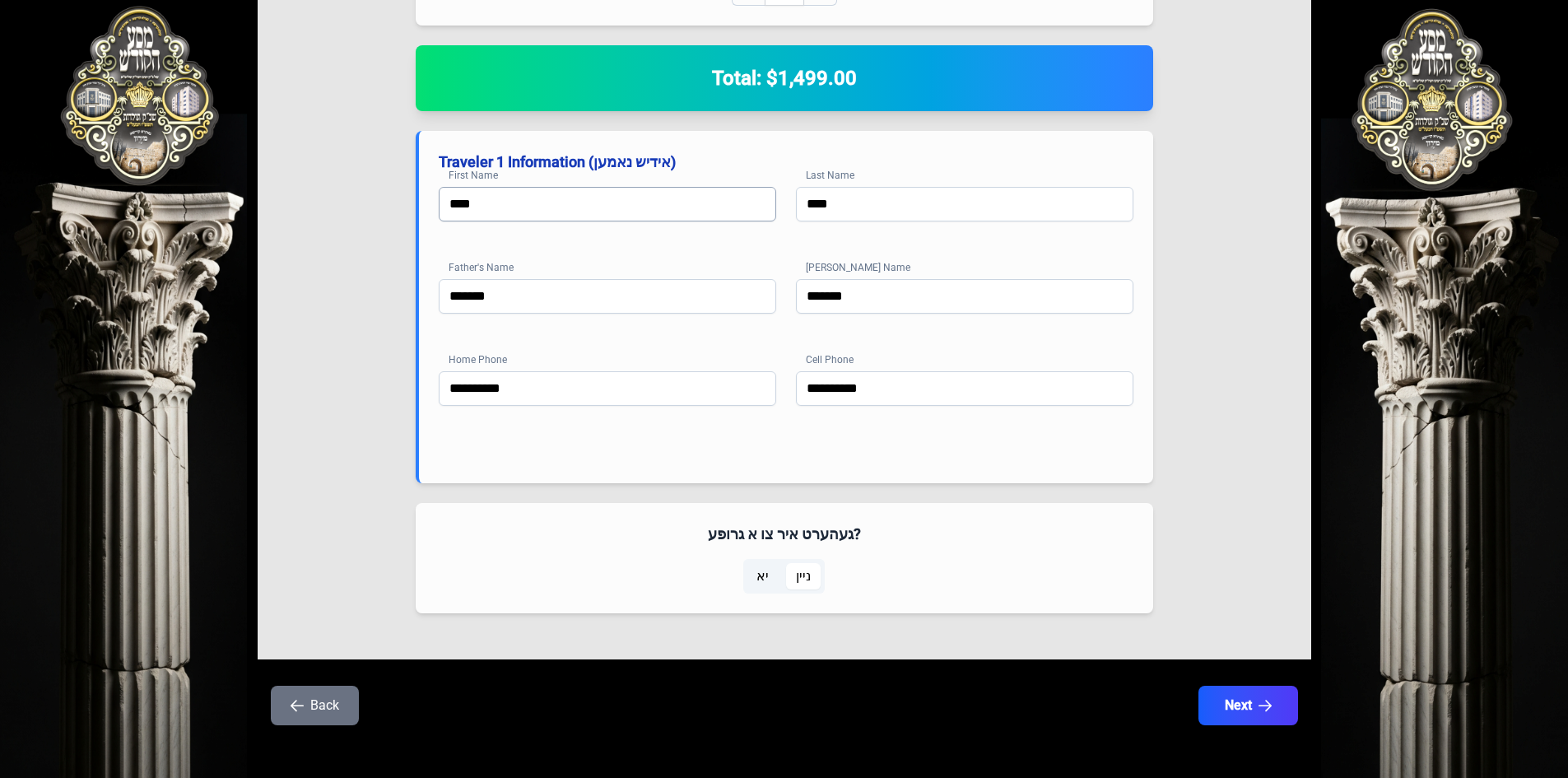
scroll to position [427, 0]
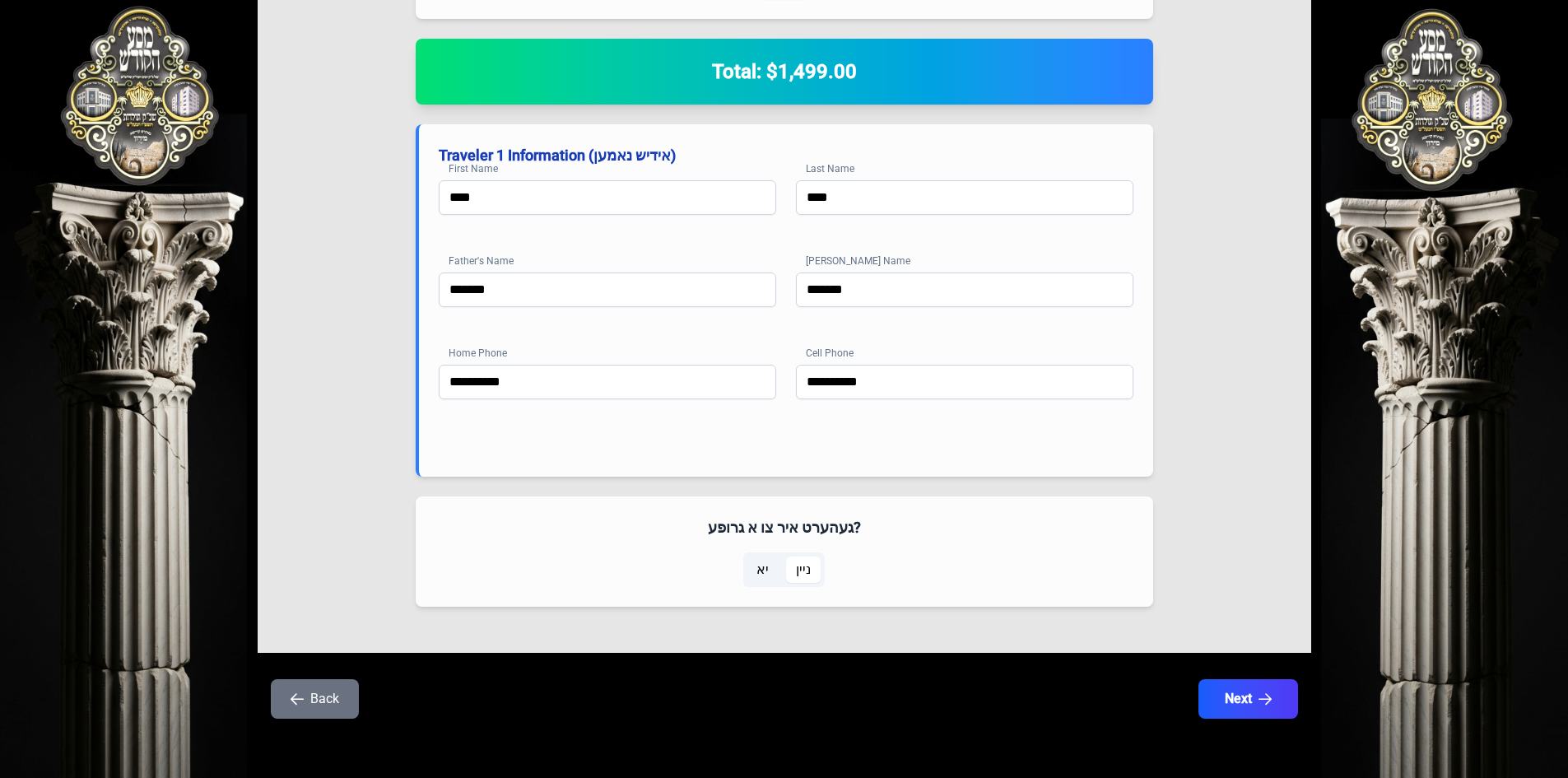
click at [1304, 709] on div "Back Next" at bounding box center [784, 708] width 1054 height 59
click at [1289, 712] on button "Next" at bounding box center [1248, 699] width 105 height 41
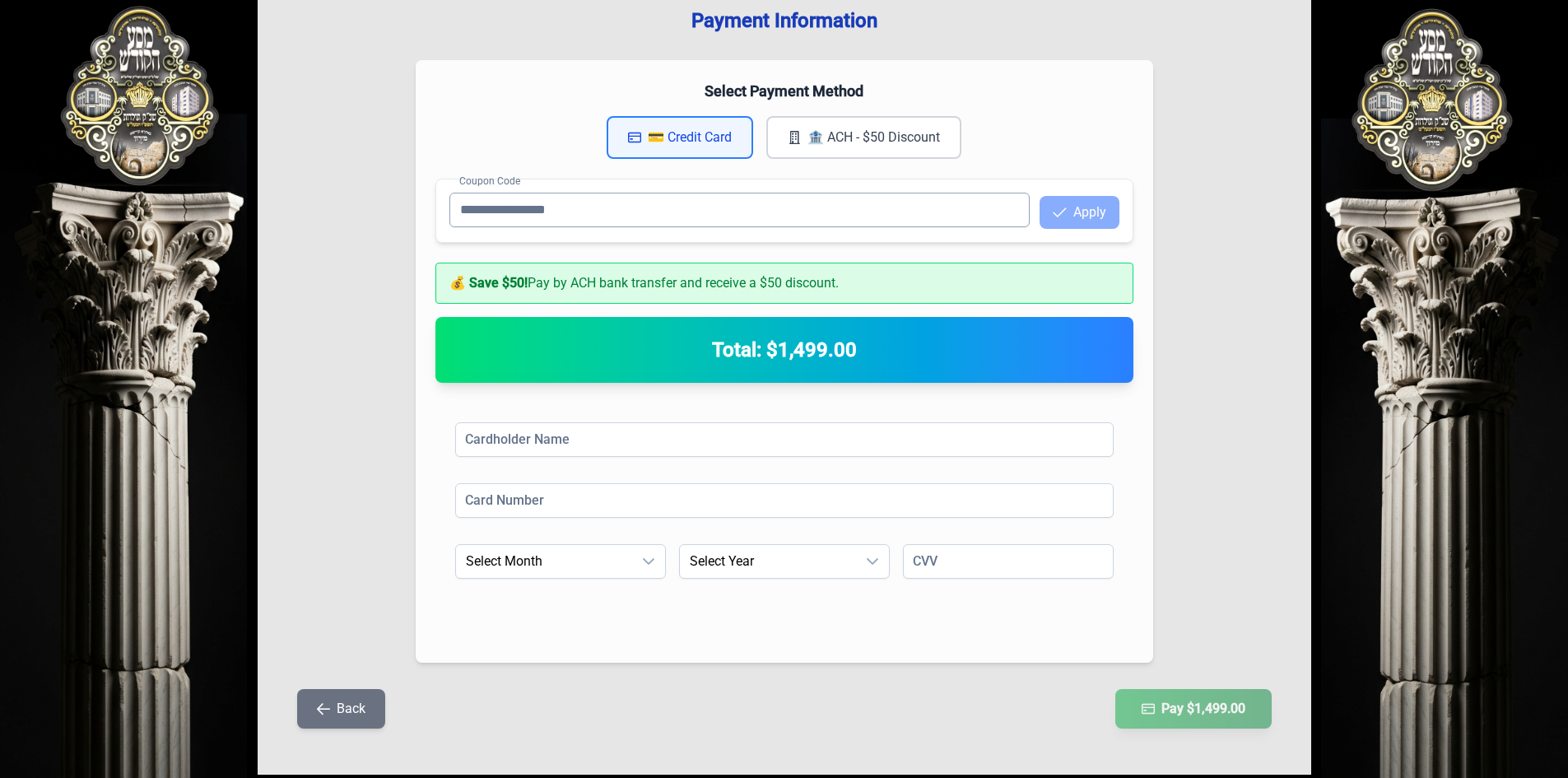
scroll to position [95, 0]
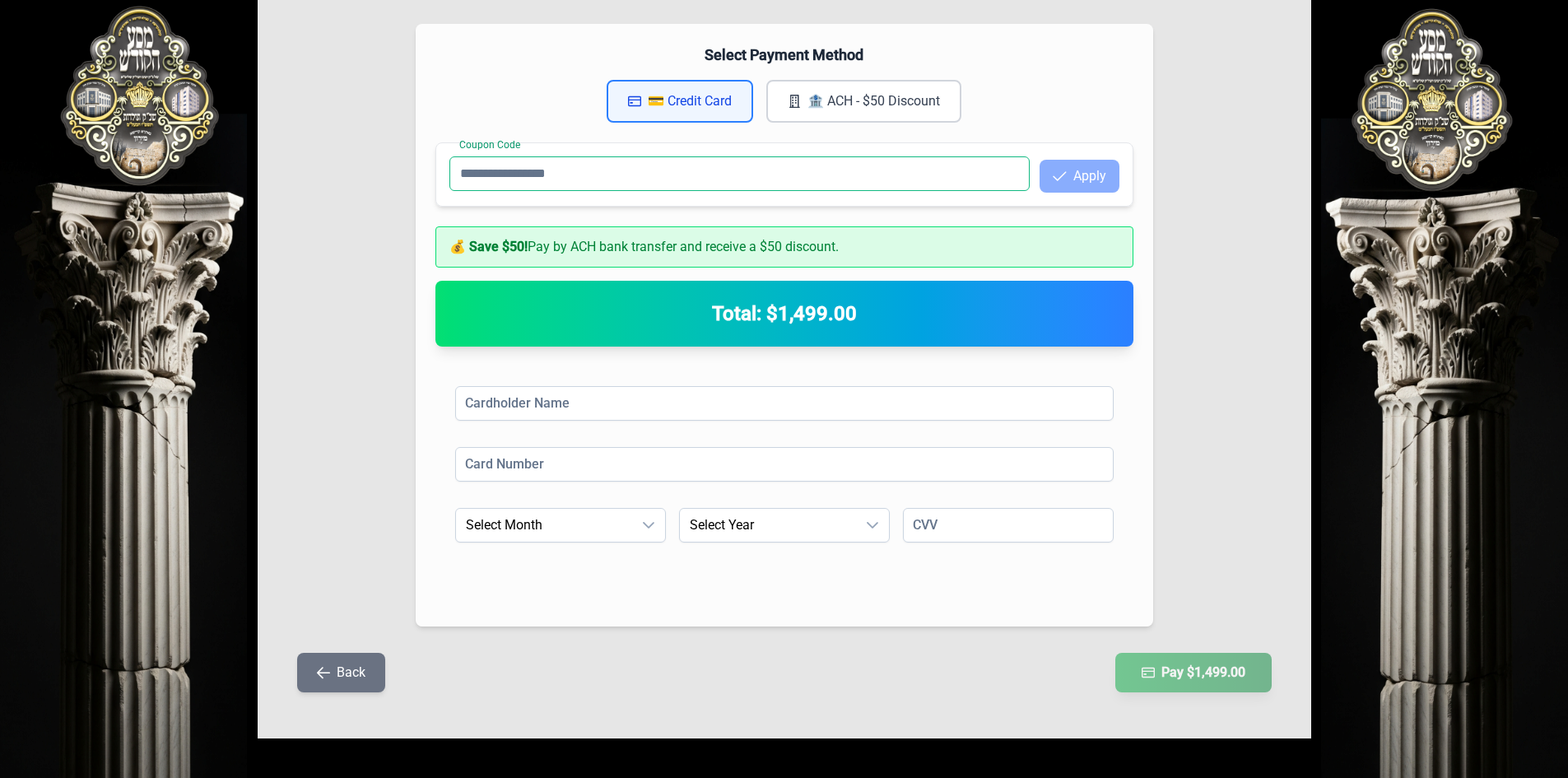
click at [613, 186] on input "Coupon Code" at bounding box center [739, 174] width 580 height 35
click at [645, 379] on div "Cardholder Name Card Number Expiration Month Select Month Expiration Year Selec…" at bounding box center [784, 486] width 698 height 241
click at [637, 399] on input at bounding box center [784, 403] width 659 height 35
type input "**********"
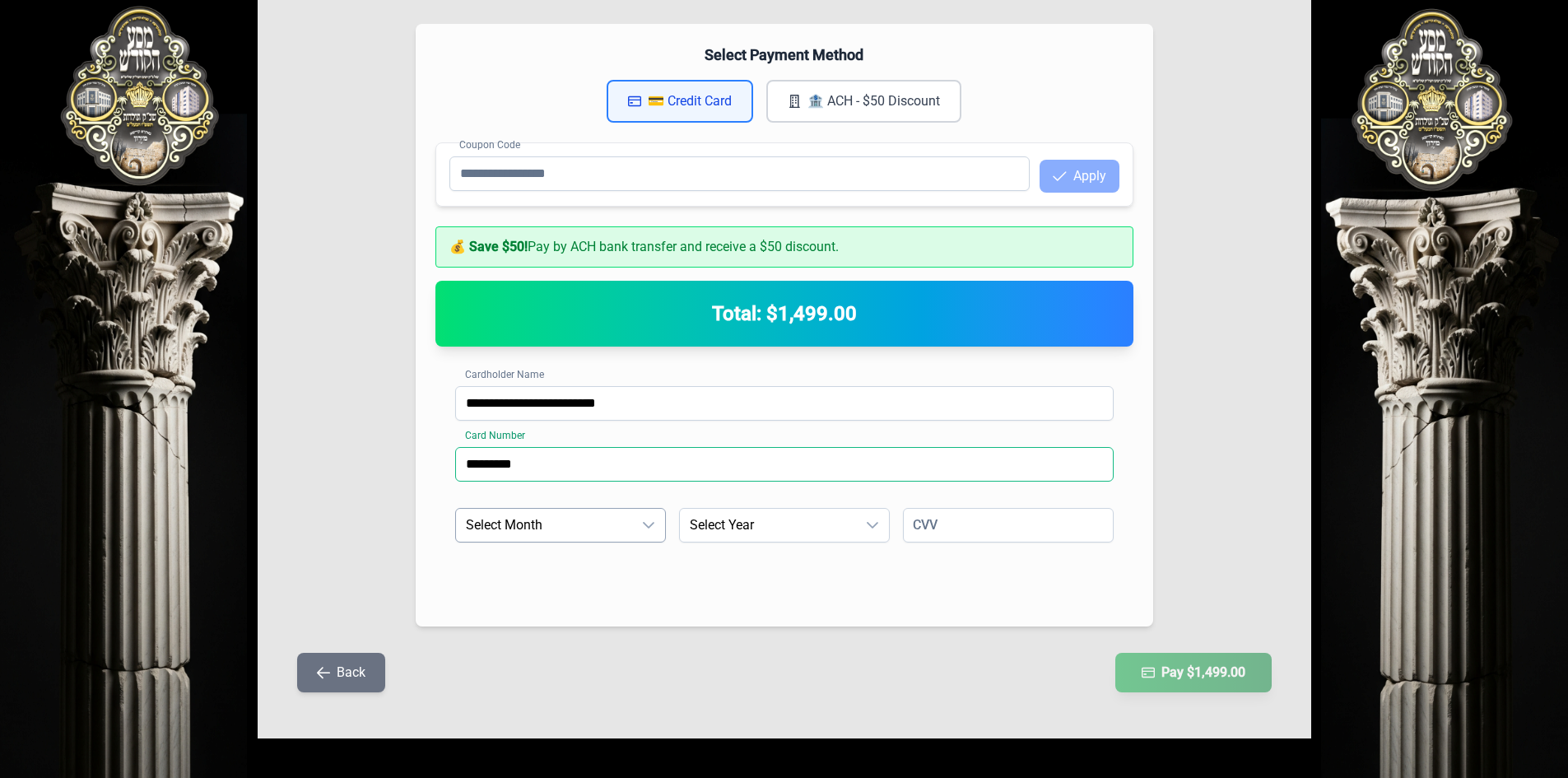
type input "*********"
click at [594, 521] on span "Select Month" at bounding box center [544, 525] width 177 height 33
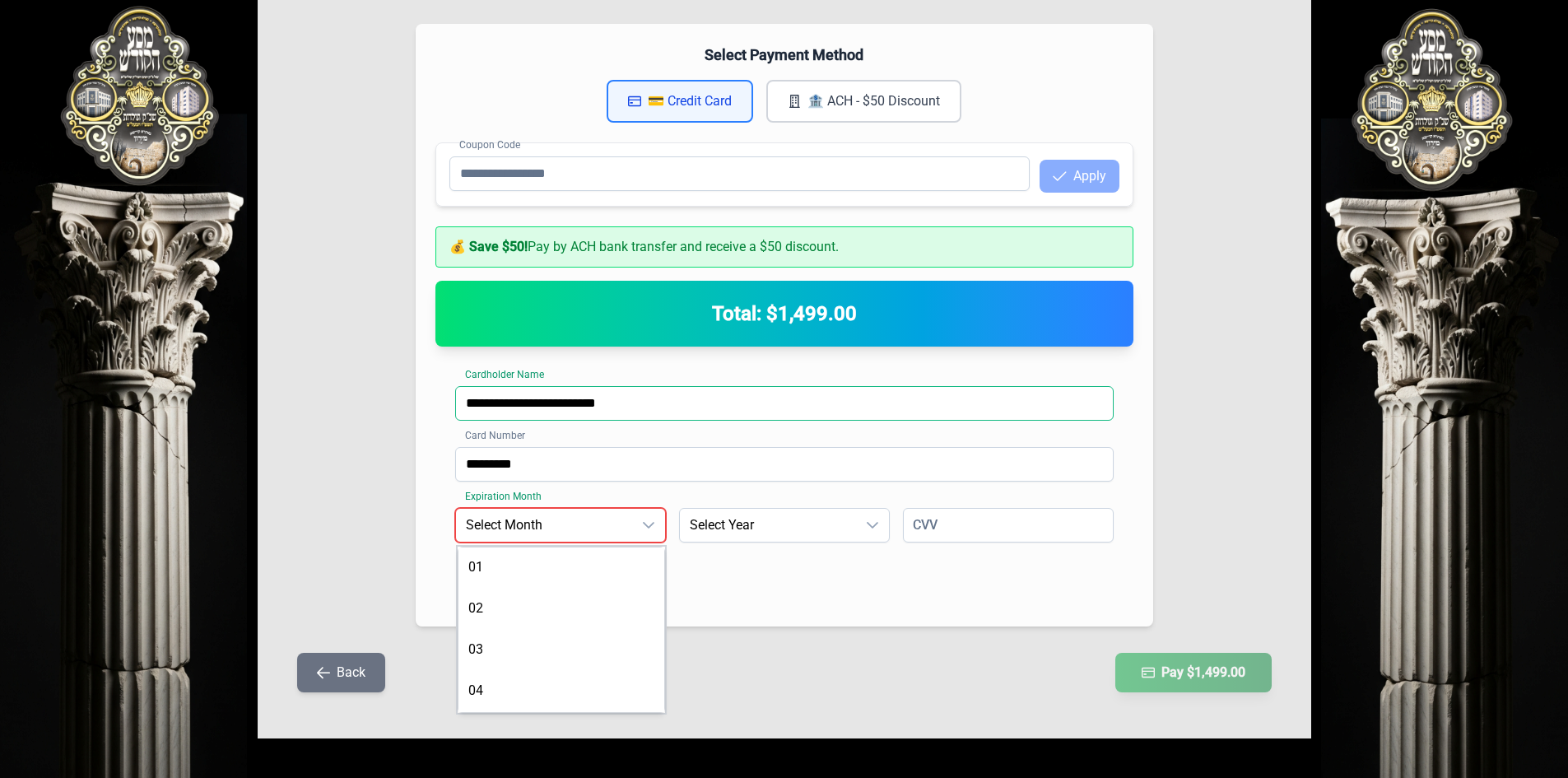
drag, startPoint x: 708, startPoint y: 396, endPoint x: 345, endPoint y: 363, distance: 364.5
click at [347, 390] on div "**********" at bounding box center [784, 342] width 1054 height 794
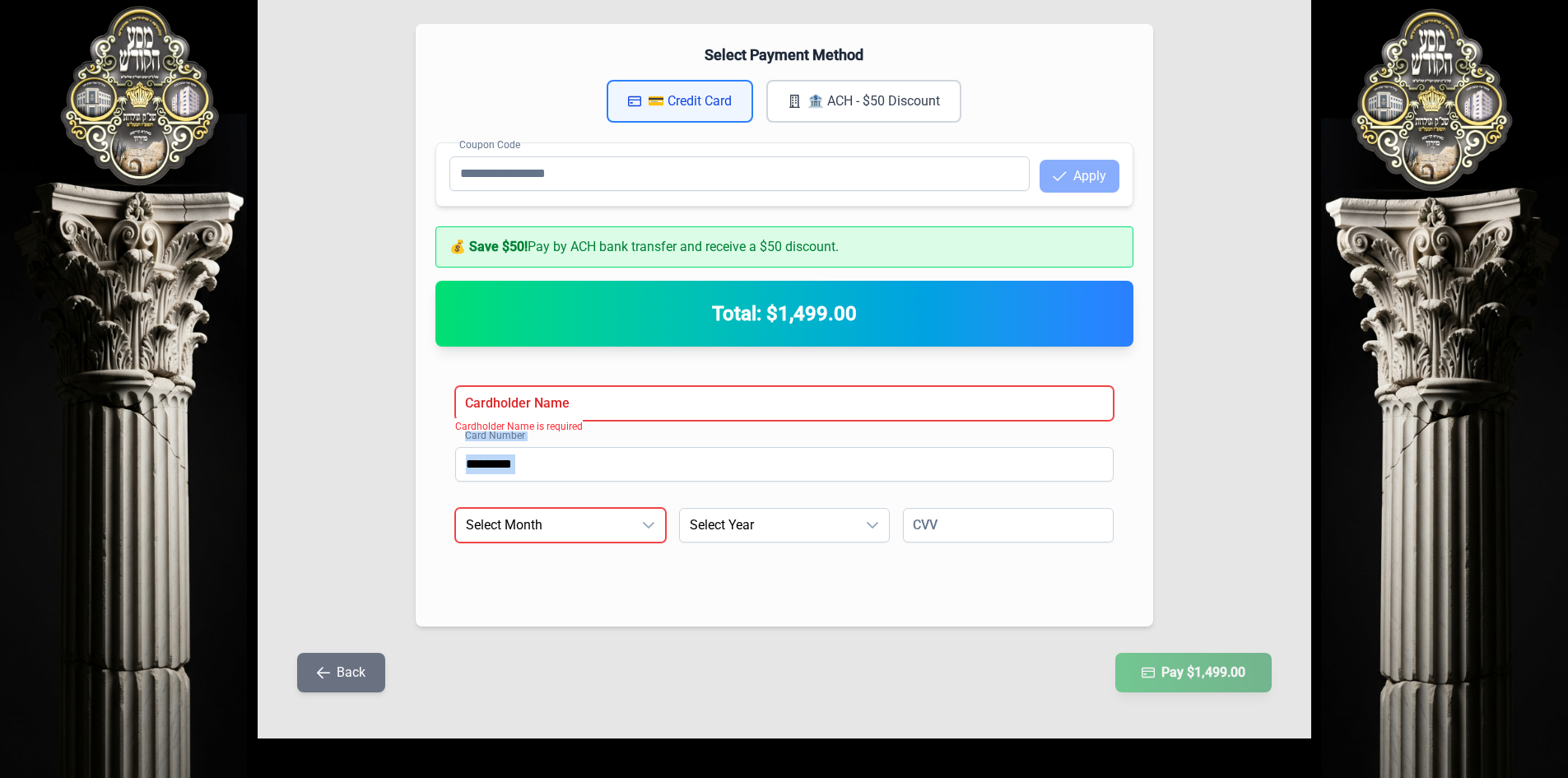
drag, startPoint x: 554, startPoint y: 484, endPoint x: 432, endPoint y: 464, distance: 123.6
click at [432, 464] on div "Select Payment Method 💳 Credit Card 🏦 ACH - $50 Discount Coupon Code Apply 💰 Sa…" at bounding box center [784, 326] width 738 height 603
click at [500, 467] on input "*********" at bounding box center [784, 464] width 659 height 35
click at [499, 462] on input "*********" at bounding box center [784, 464] width 659 height 35
click at [527, 464] on input "*********" at bounding box center [784, 464] width 659 height 35
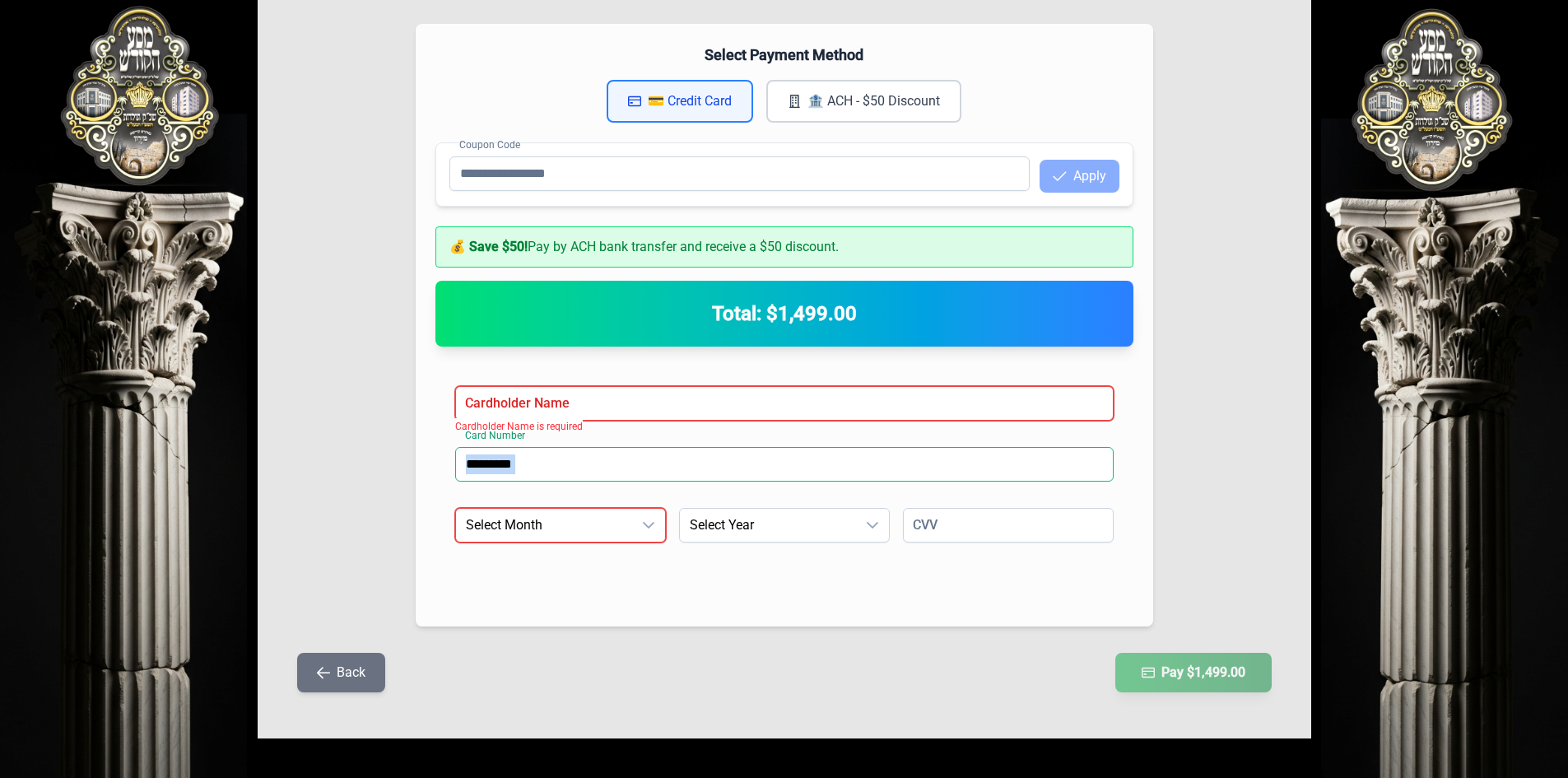
click at [519, 468] on input "*********" at bounding box center [784, 464] width 659 height 35
drag, startPoint x: 516, startPoint y: 468, endPoint x: 412, endPoint y: 455, distance: 104.8
click at [416, 458] on div "Select Payment Method 💳 Credit Card 🏦 ACH - $50 Discount Coupon Code Apply 💰 Sa…" at bounding box center [784, 326] width 738 height 603
type input "**"
drag, startPoint x: 489, startPoint y: 475, endPoint x: 440, endPoint y: 471, distance: 49.2
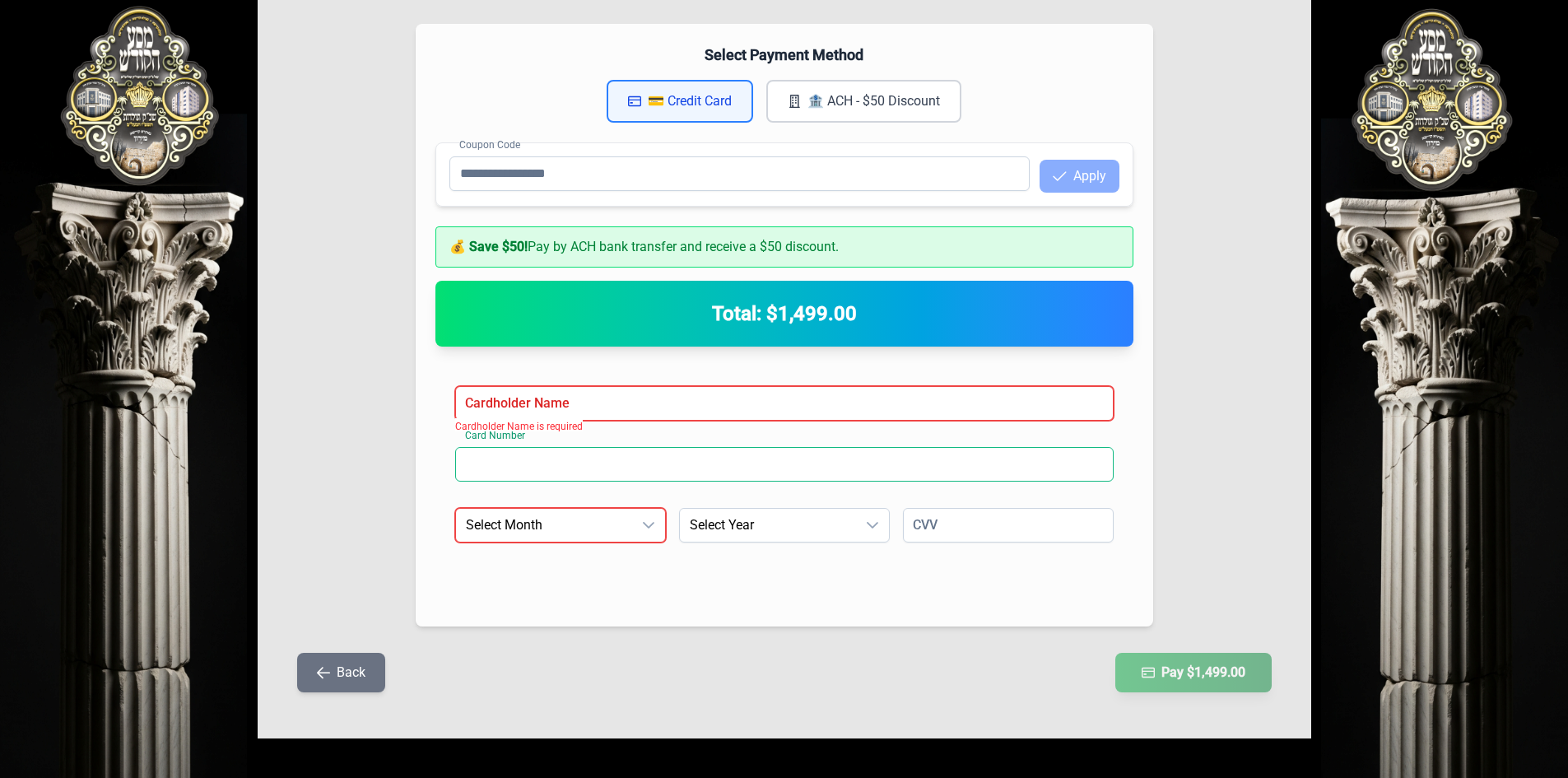
click at [440, 471] on div "Cardholder Name Cardholder Name is required Card Number Expiration Month Select…" at bounding box center [784, 486] width 698 height 241
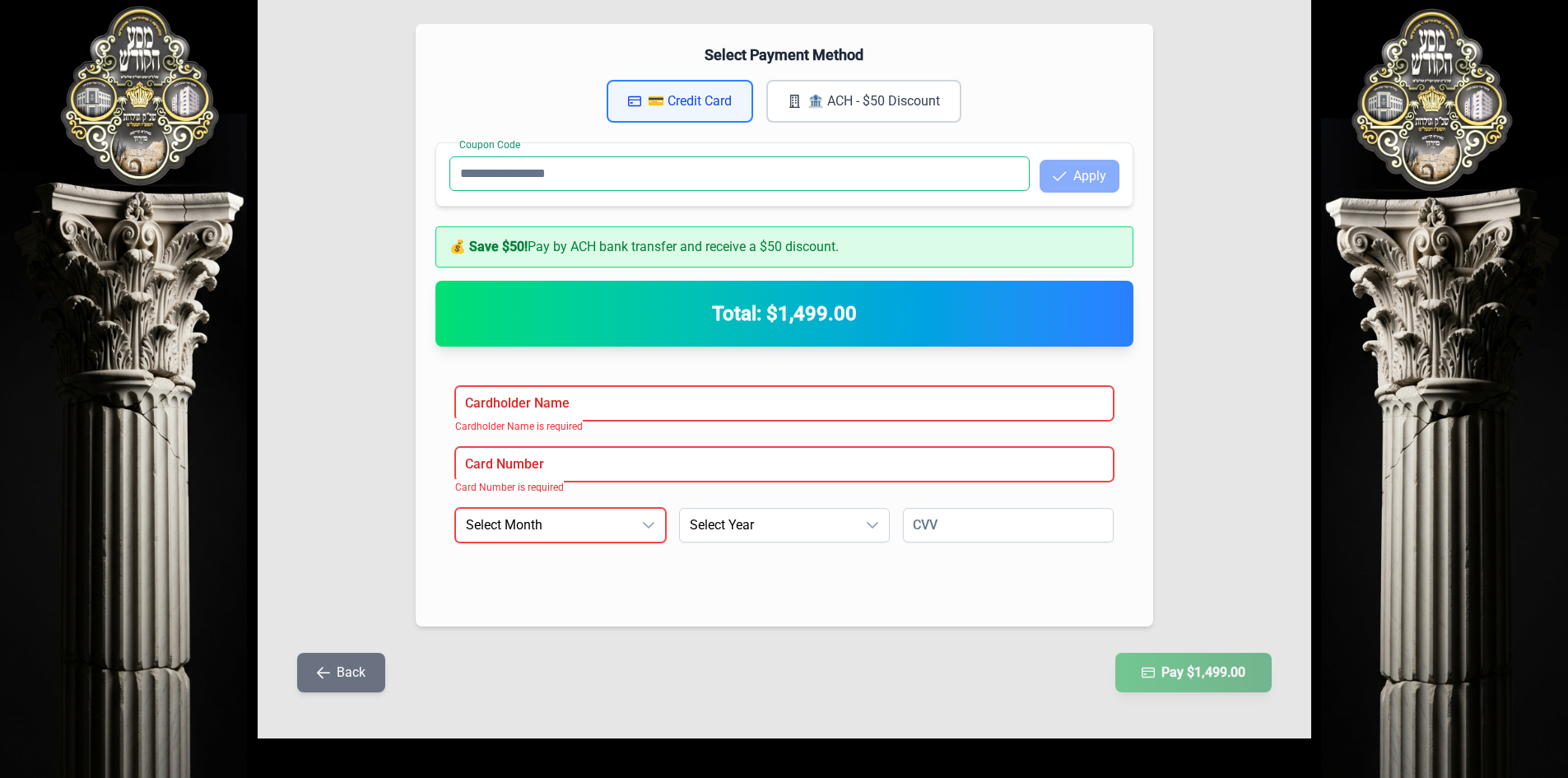
click at [970, 186] on input "Coupon Code" at bounding box center [739, 174] width 580 height 35
drag, startPoint x: 970, startPoint y: 186, endPoint x: 1091, endPoint y: 524, distance: 359.0
click at [1020, 500] on div "Cardholder Name Cardholder Name is required Card Number Card Number is required…" at bounding box center [784, 486] width 698 height 241
drag, startPoint x: 1093, startPoint y: 588, endPoint x: 139, endPoint y: 323, distance: 990.1
click at [393, 384] on div "Payment Information Select Payment Method 💳 Credit Card 🏦 ACH - $50 Discount Co…" at bounding box center [784, 342] width 1054 height 794
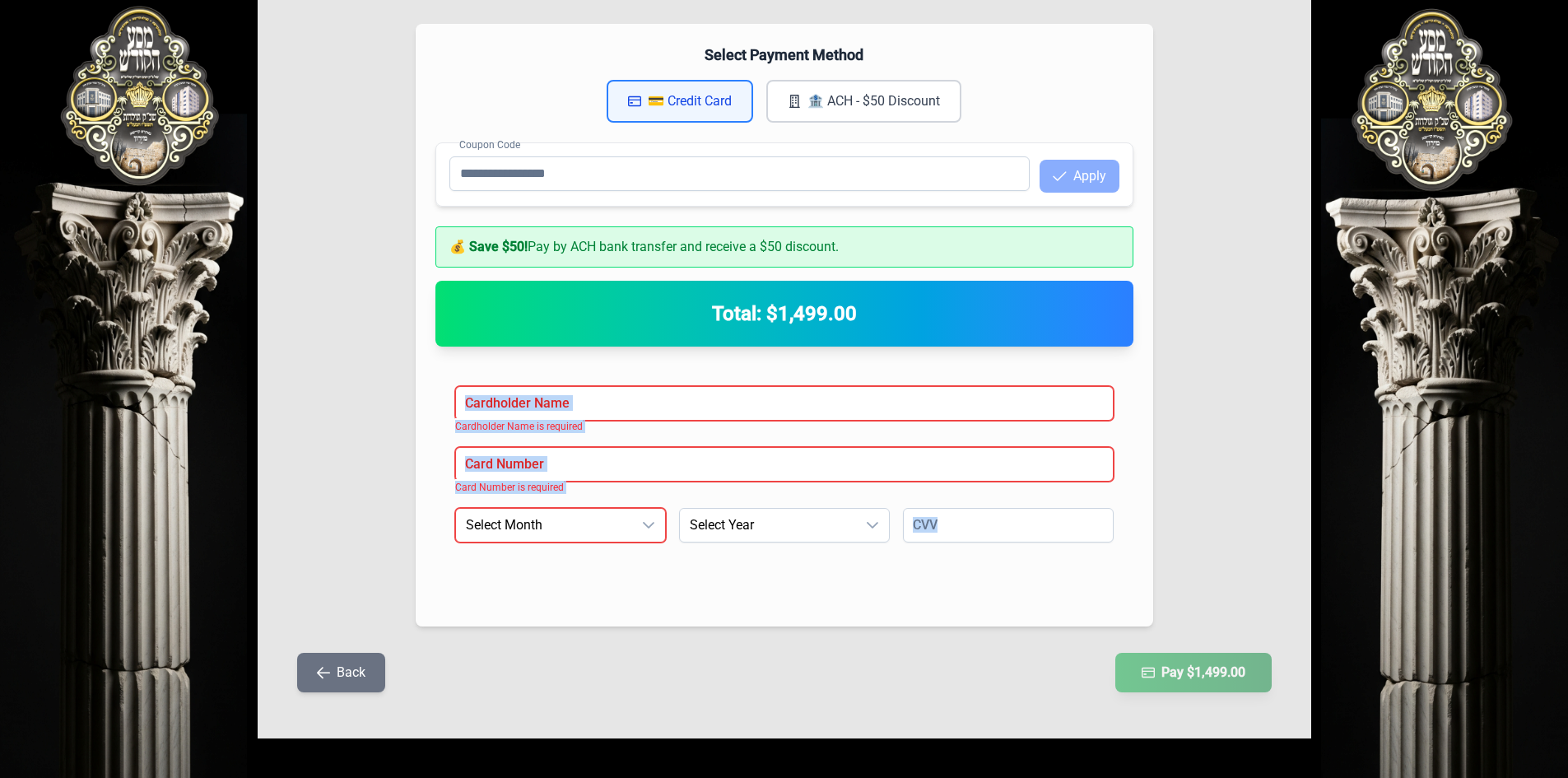
click at [404, 599] on div "Payment Information Select Payment Method 💳 Credit Card 🏦 ACH - $50 Discount Co…" at bounding box center [784, 342] width 1054 height 794
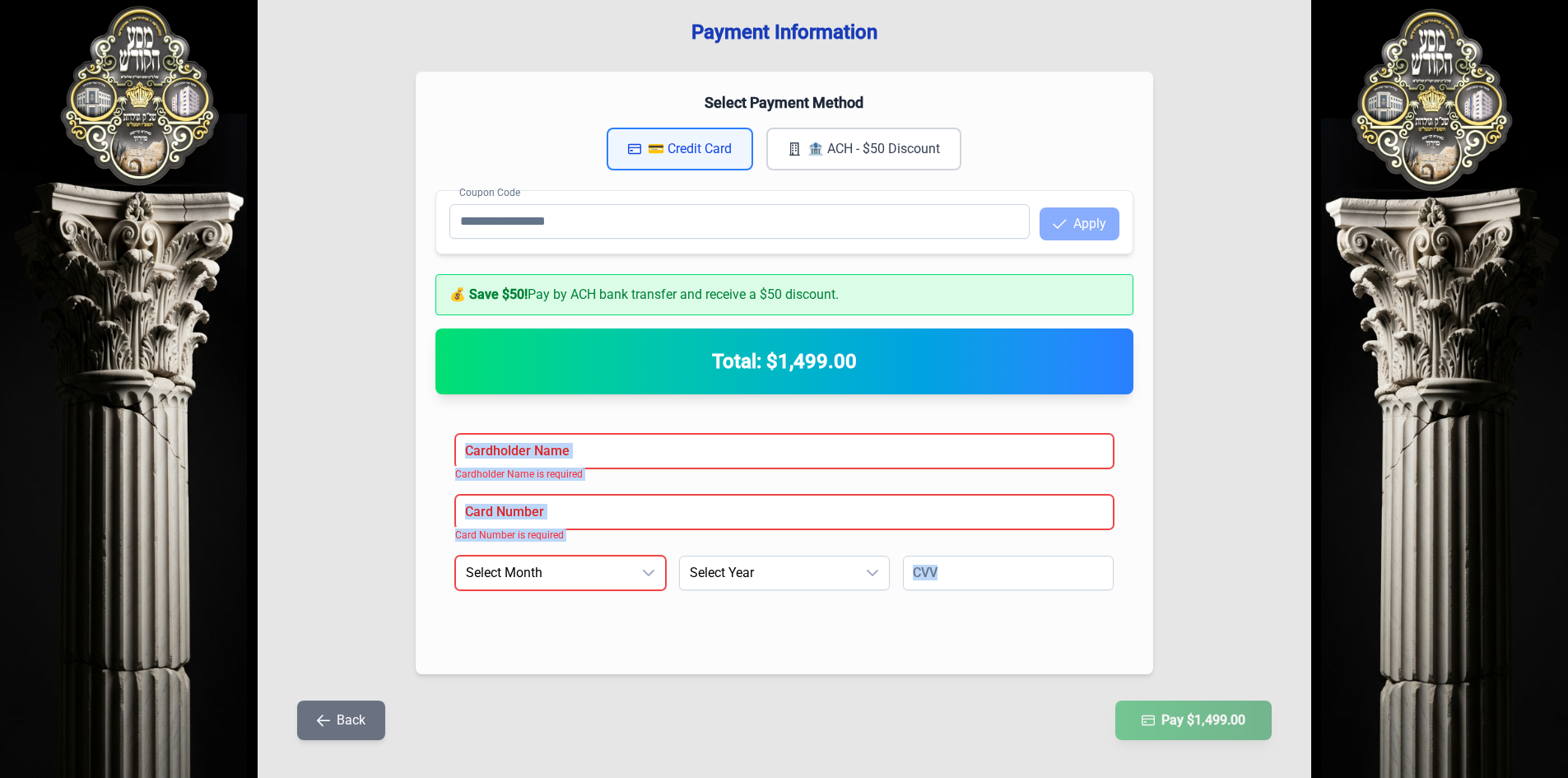
scroll to position [0, 0]
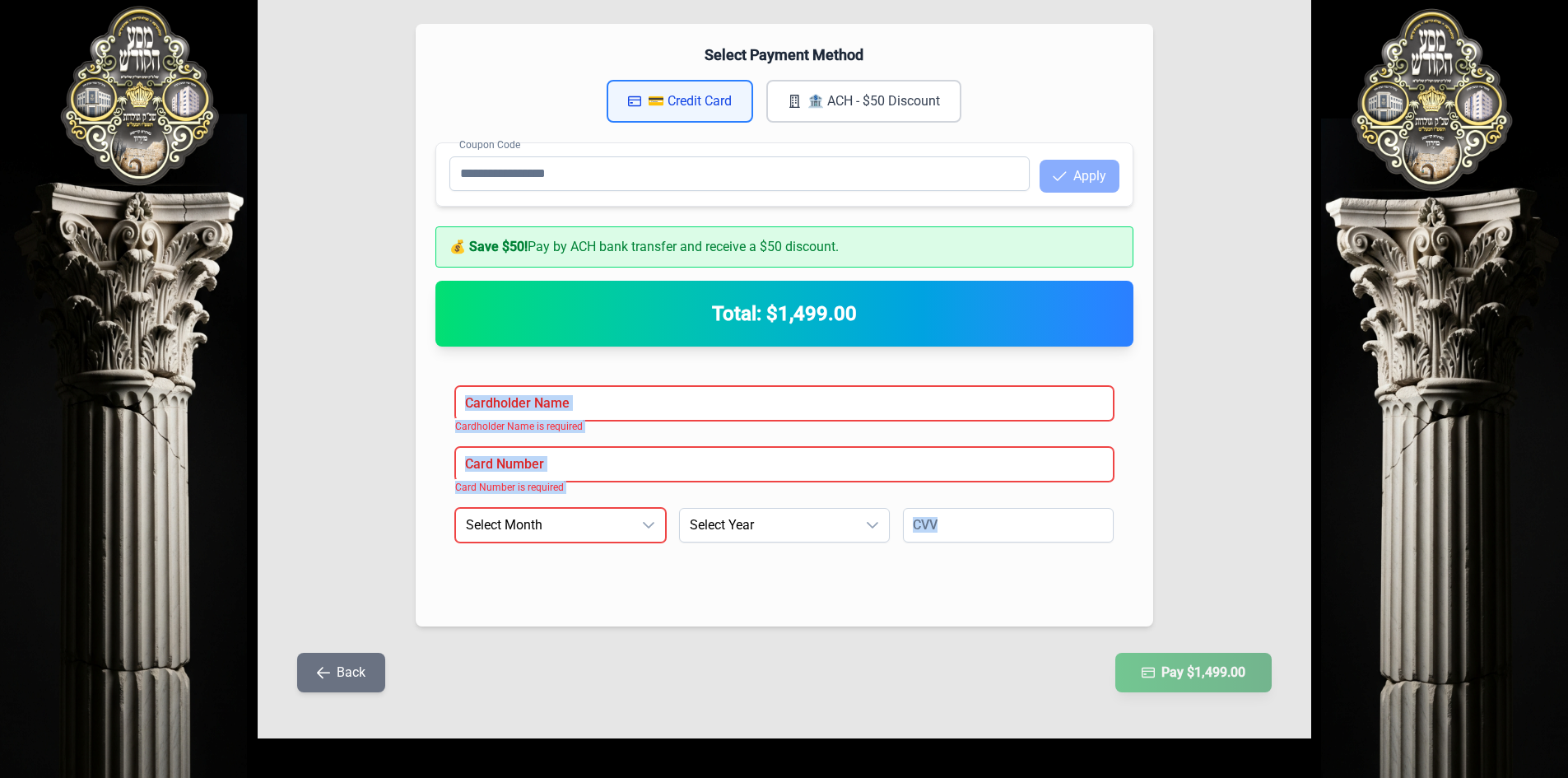
drag, startPoint x: 783, startPoint y: 365, endPoint x: 805, endPoint y: 360, distance: 22.6
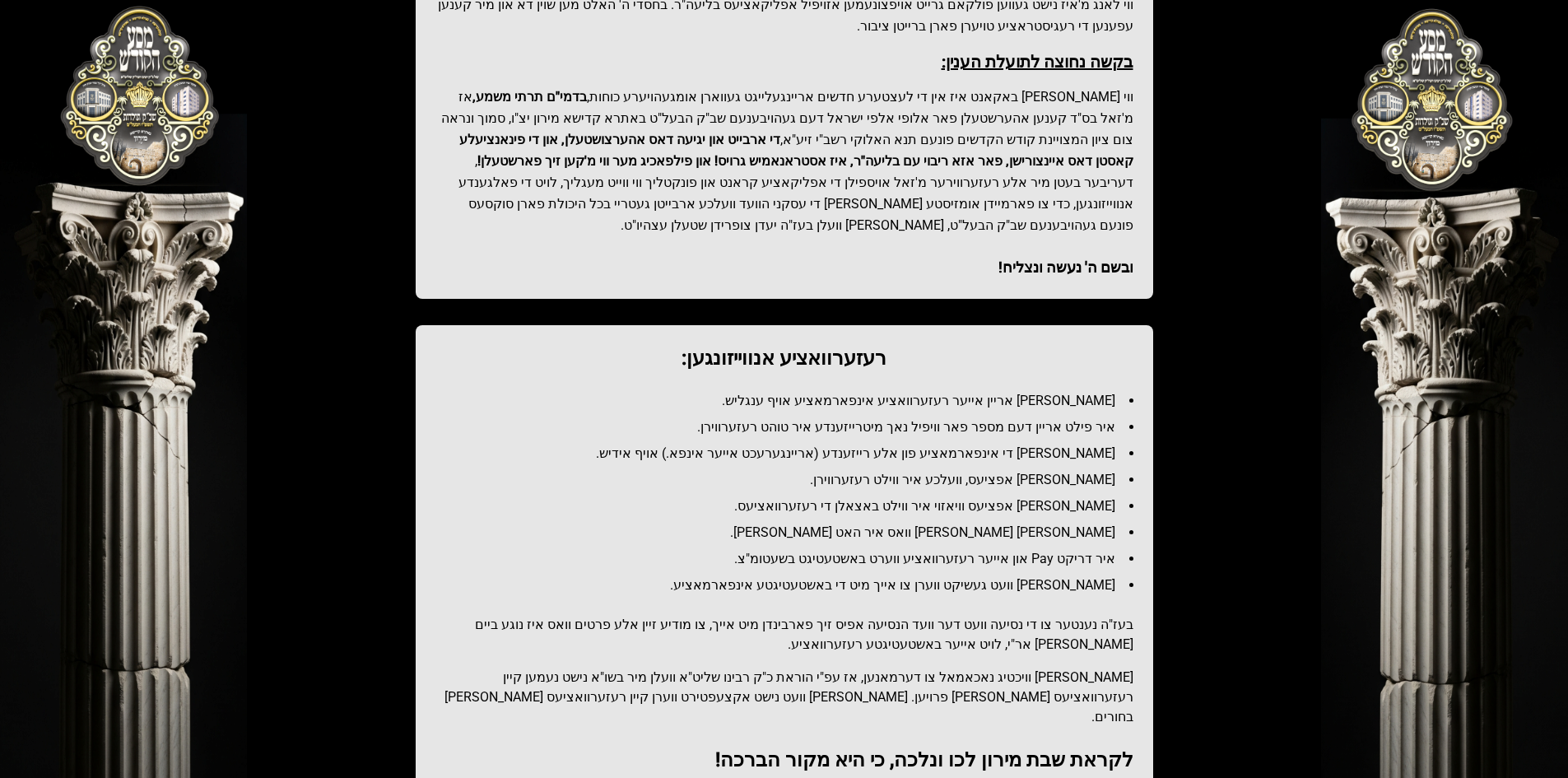
scroll to position [686, 0]
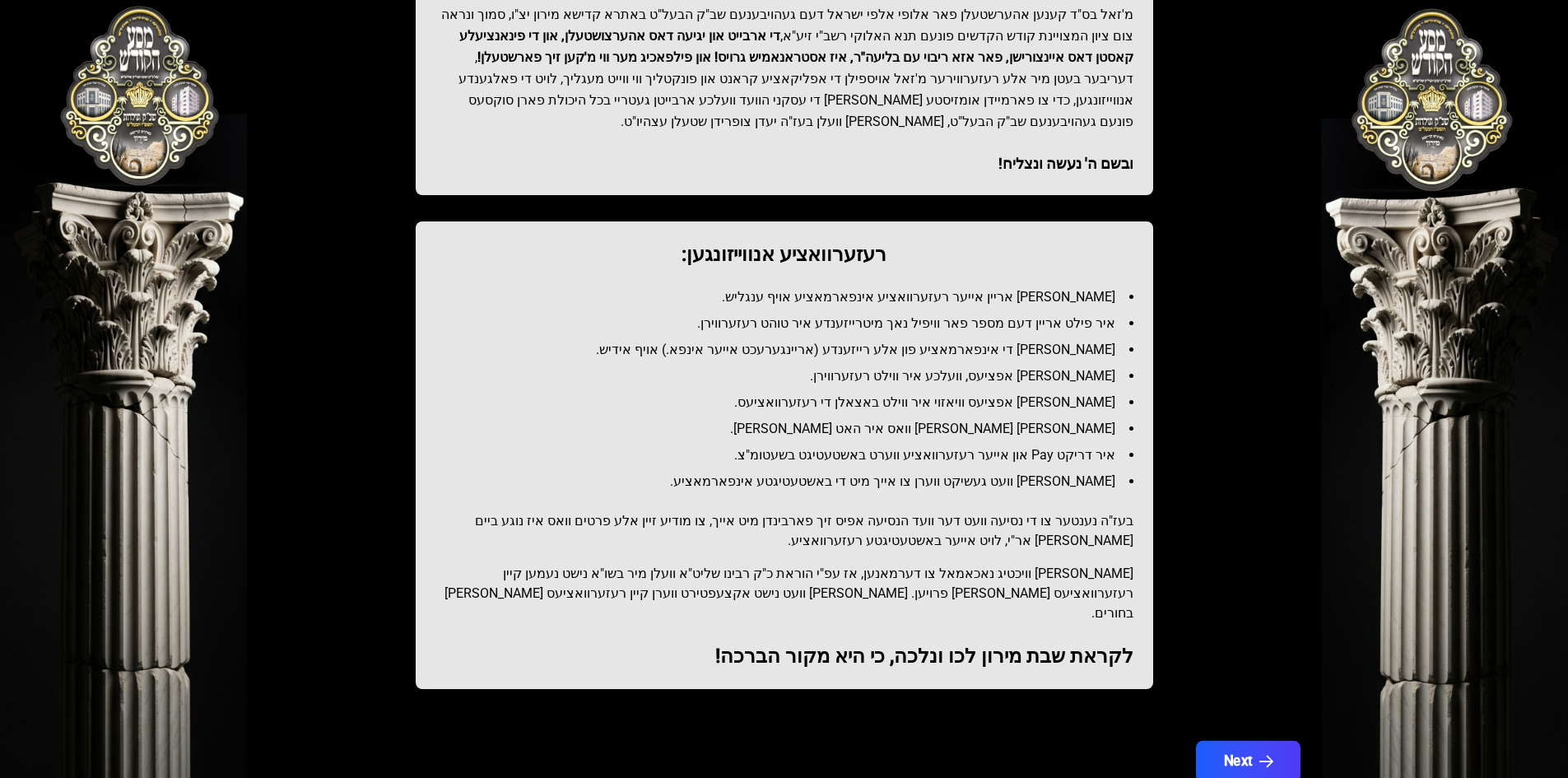
click at [398, 511] on button "Next" at bounding box center [1248, 761] width 105 height 41
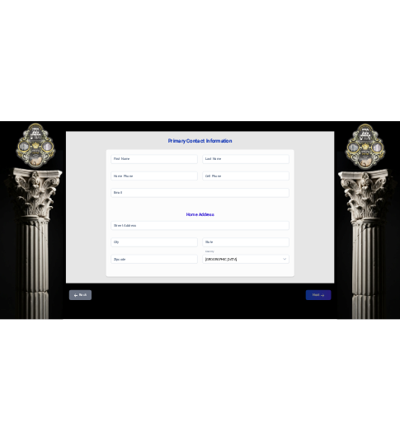
scroll to position [0, 0]
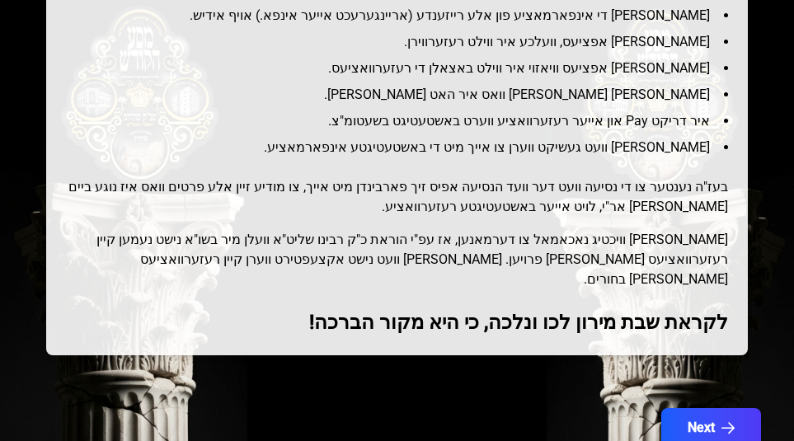
scroll to position [1068, 0]
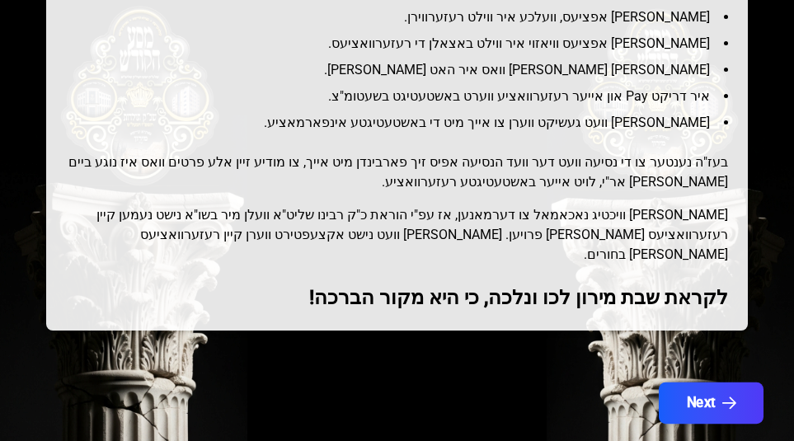
click at [690, 383] on button "Next" at bounding box center [711, 403] width 105 height 41
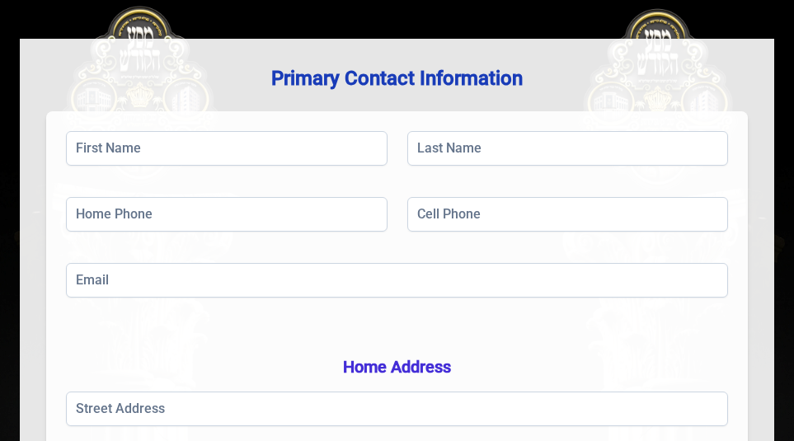
scroll to position [0, 0]
